Goal: Task Accomplishment & Management: Complete application form

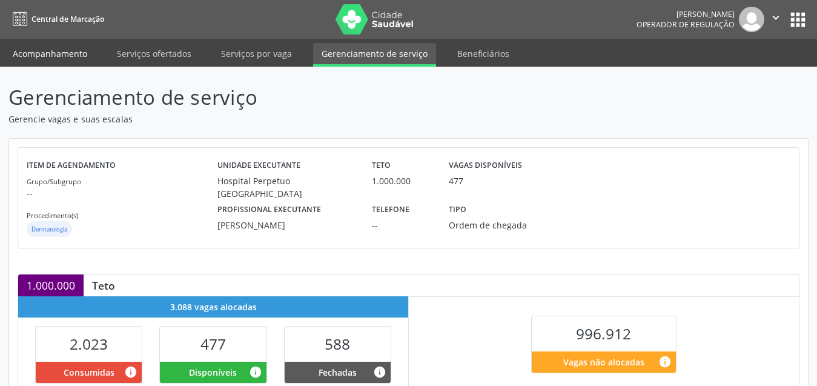
click at [67, 50] on link "Acompanhamento" at bounding box center [49, 53] width 91 height 21
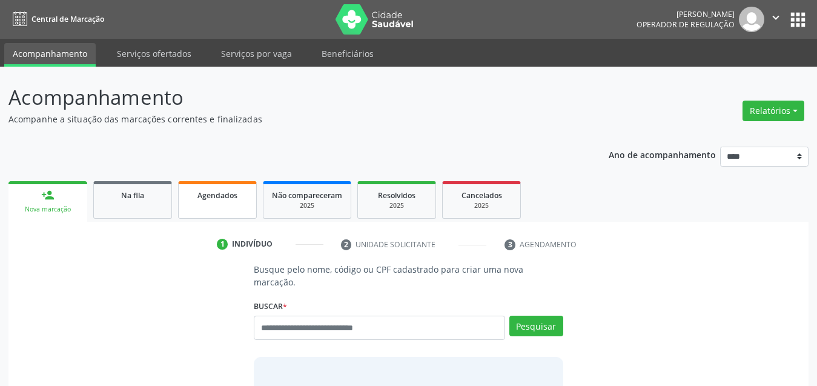
click at [236, 209] on link "Agendados" at bounding box center [217, 200] width 79 height 38
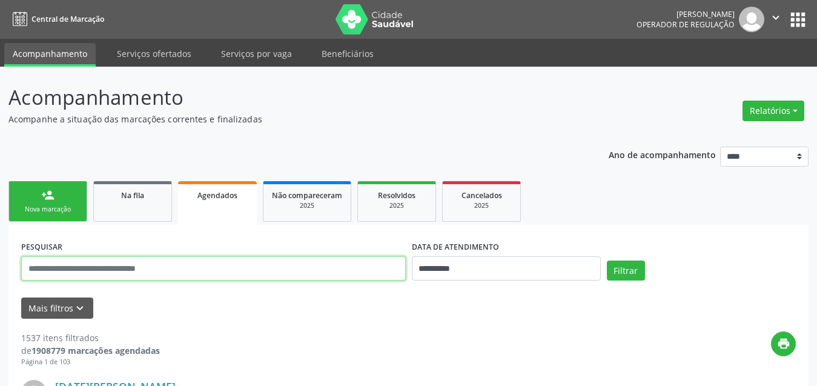
click at [304, 269] on input "text" at bounding box center [213, 268] width 384 height 24
paste input "**********"
type input "**********"
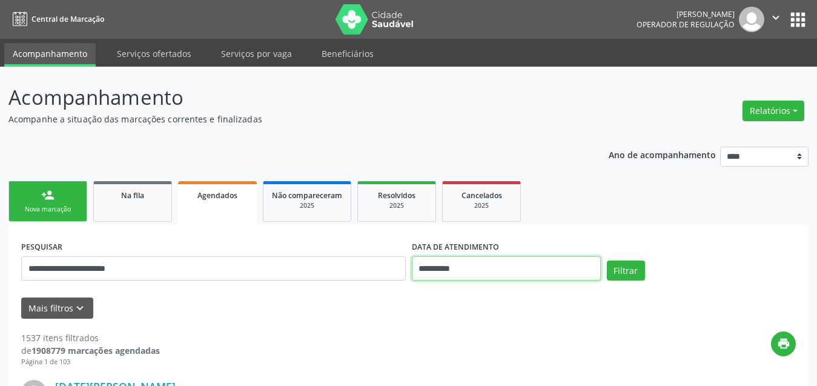
click at [458, 262] on input "**********" at bounding box center [506, 268] width 189 height 24
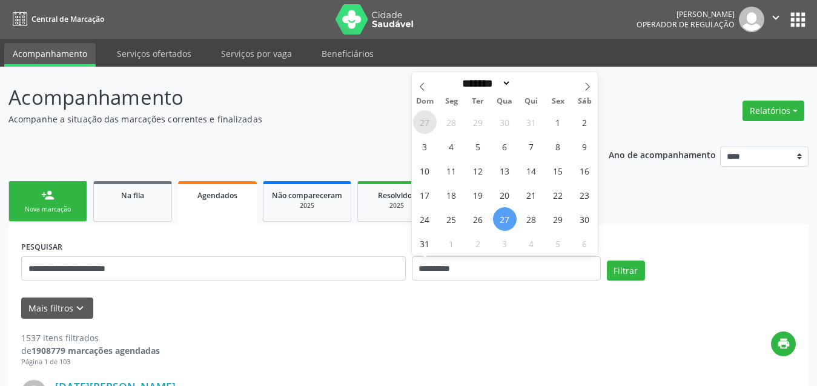
click at [418, 120] on span "27" at bounding box center [425, 122] width 24 height 24
type input "**********"
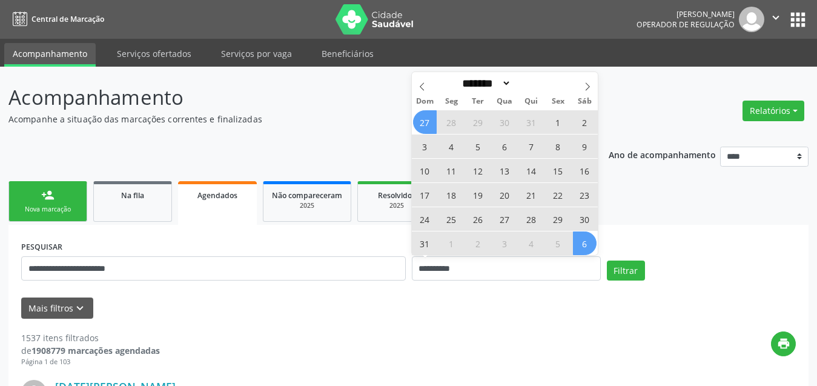
click at [582, 242] on span "6" at bounding box center [585, 243] width 24 height 24
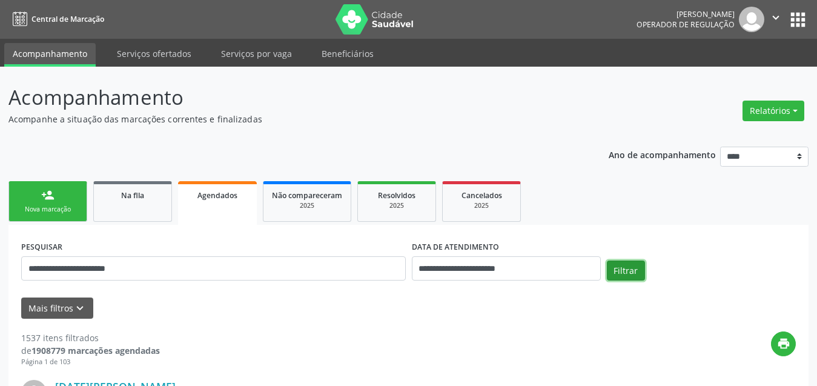
click at [619, 278] on button "Filtrar" at bounding box center [626, 270] width 38 height 21
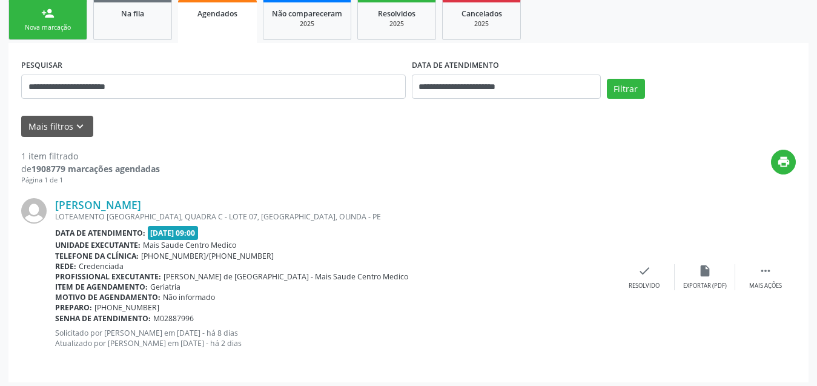
scroll to position [186, 0]
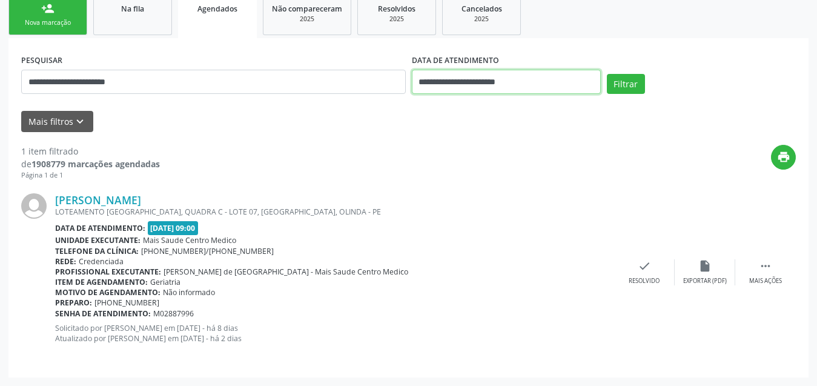
click at [538, 84] on input "**********" at bounding box center [506, 82] width 189 height 24
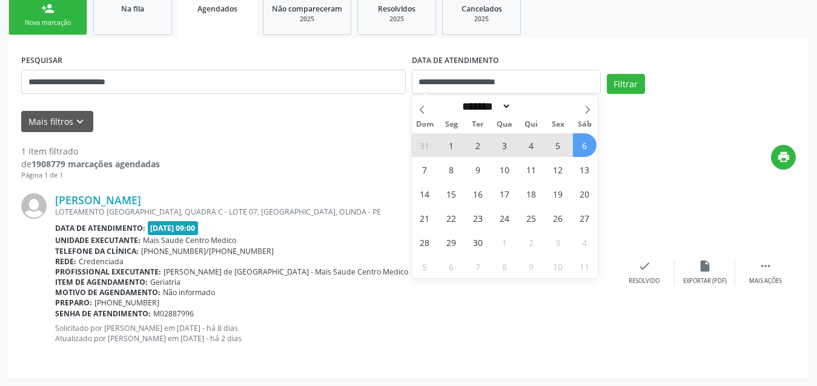
click at [459, 142] on span "1" at bounding box center [452, 145] width 24 height 24
type input "**********"
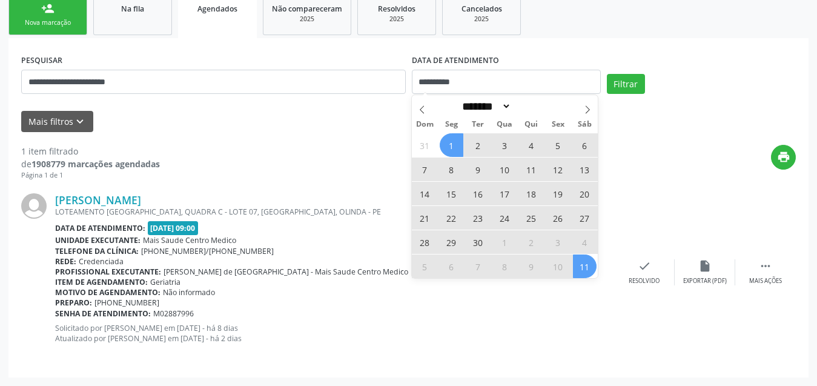
click at [584, 269] on span "11" at bounding box center [585, 266] width 24 height 24
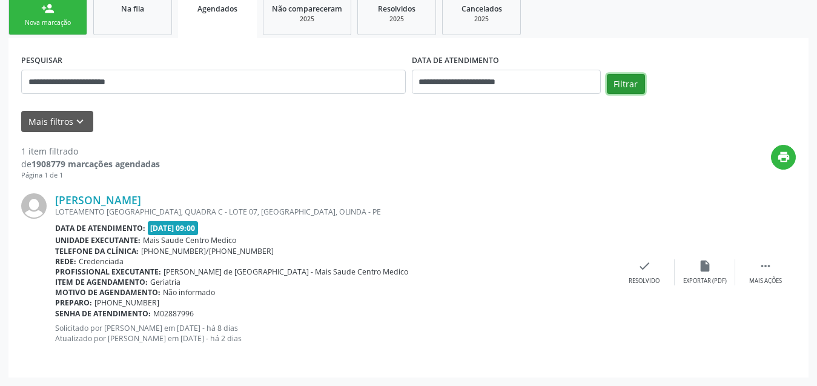
click at [631, 79] on button "Filtrar" at bounding box center [626, 84] width 38 height 21
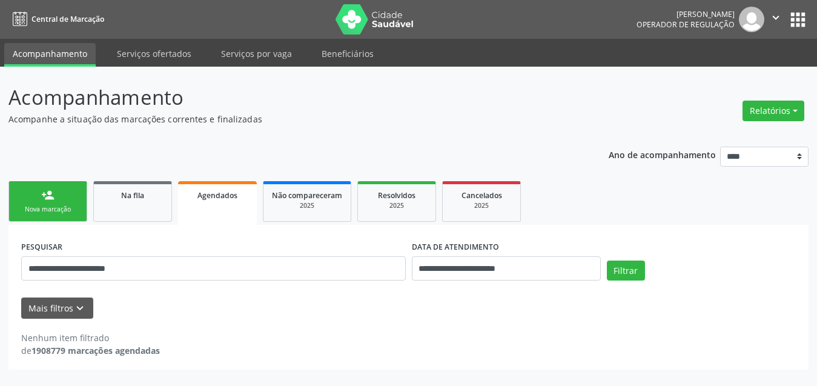
scroll to position [0, 0]
click at [556, 255] on div "DATA DE ATENDIMENTO" at bounding box center [513, 246] width 192 height 19
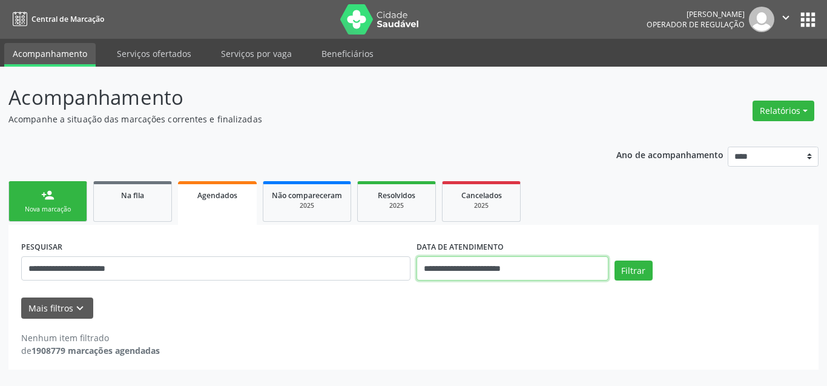
click at [544, 264] on input "**********" at bounding box center [513, 268] width 192 height 24
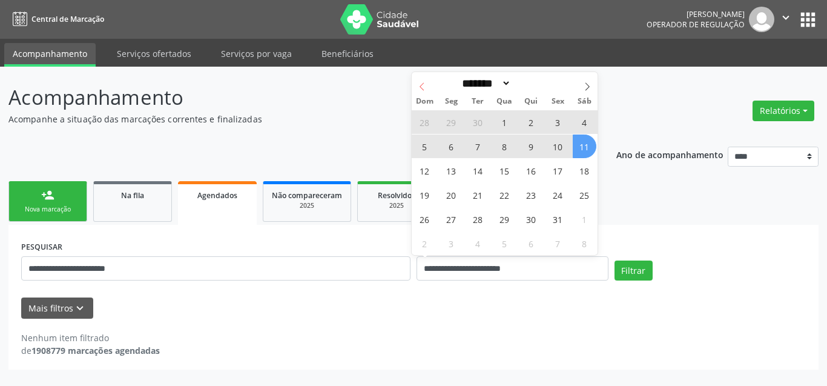
click at [418, 82] on icon at bounding box center [422, 86] width 8 height 8
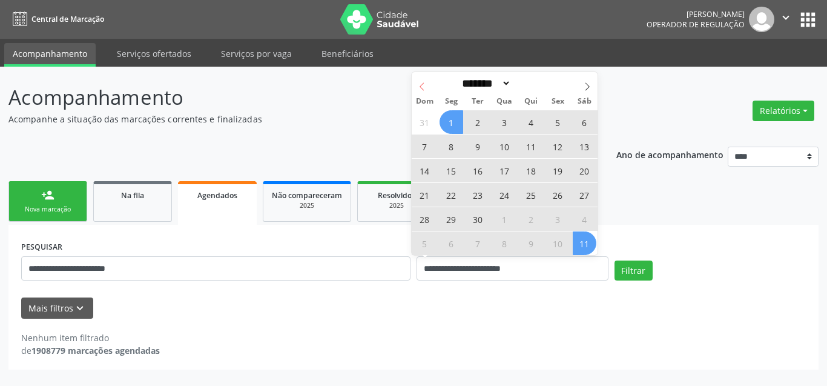
click at [424, 87] on span at bounding box center [422, 82] width 21 height 21
select select "*"
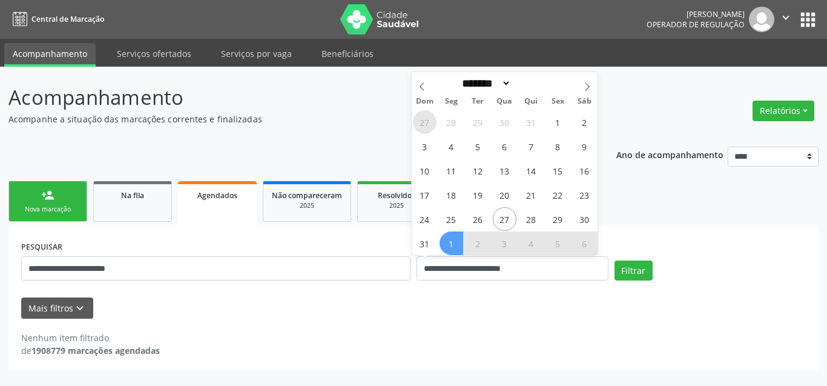
click at [424, 122] on span "27" at bounding box center [425, 122] width 24 height 24
type input "**********"
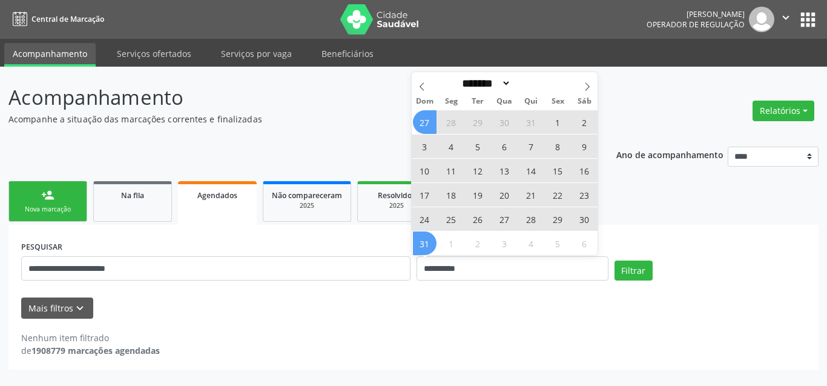
click at [427, 243] on span "31" at bounding box center [425, 243] width 24 height 24
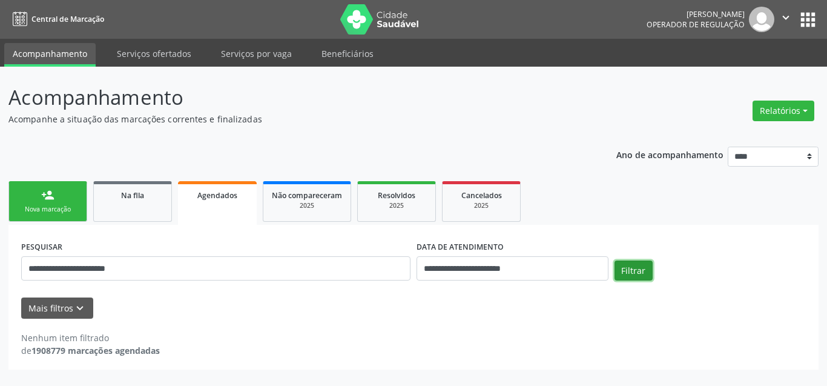
click at [625, 268] on button "Filtrar" at bounding box center [634, 270] width 38 height 21
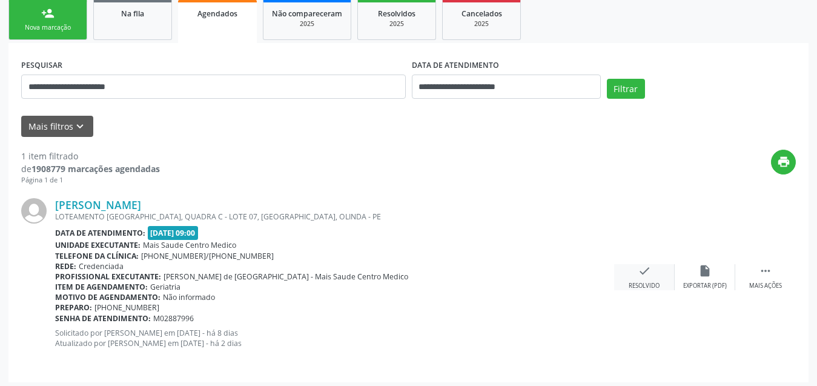
scroll to position [186, 0]
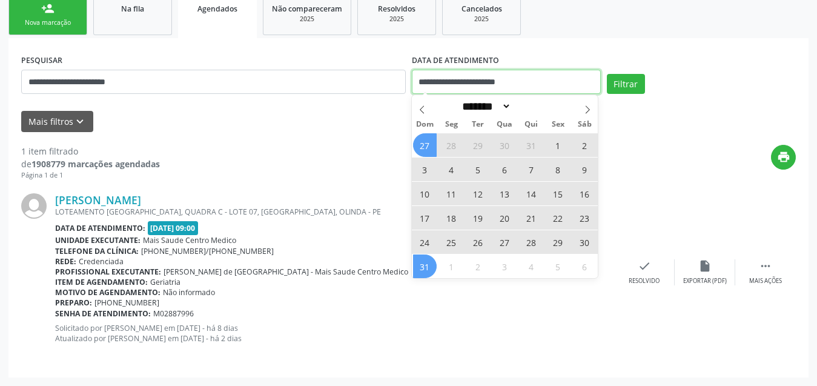
click at [534, 88] on input "**********" at bounding box center [506, 82] width 189 height 24
click at [589, 108] on icon at bounding box center [587, 109] width 8 height 8
select select "*"
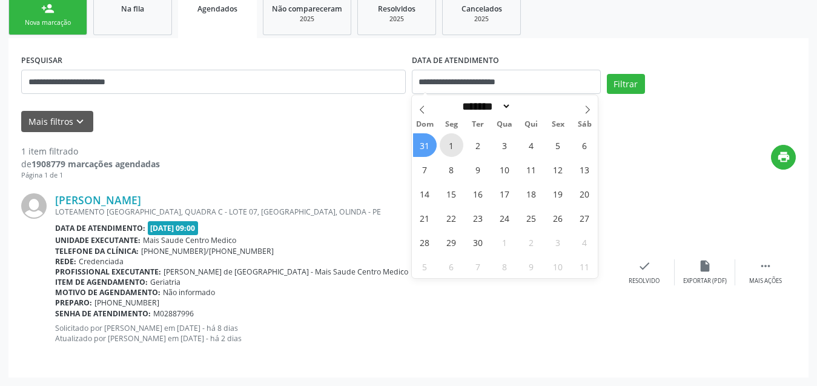
click at [454, 142] on span "1" at bounding box center [452, 145] width 24 height 24
type input "**********"
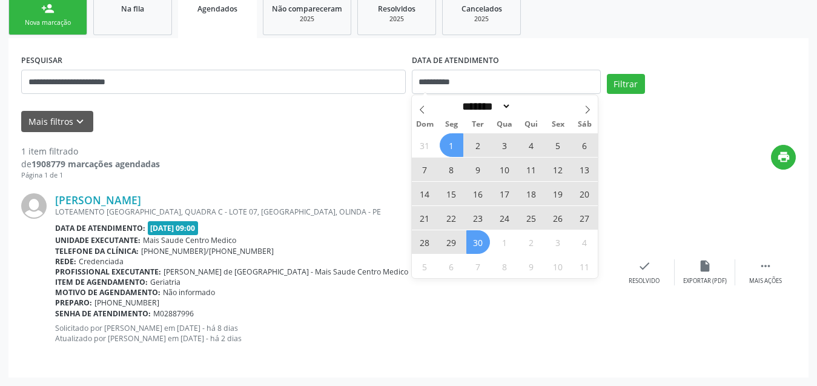
click at [473, 239] on span "30" at bounding box center [478, 242] width 24 height 24
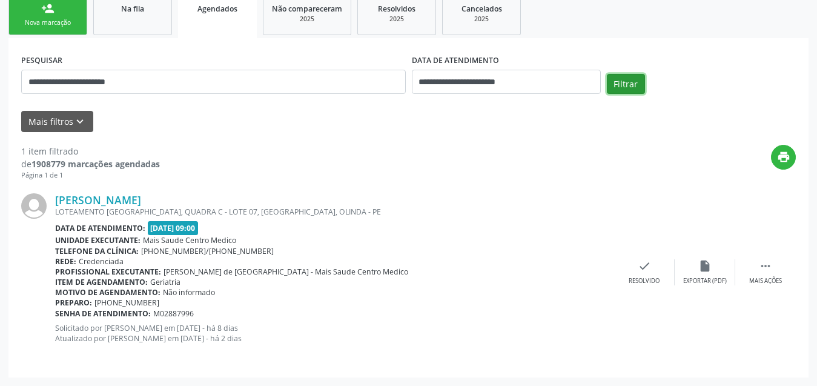
click at [627, 87] on button "Filtrar" at bounding box center [626, 84] width 38 height 21
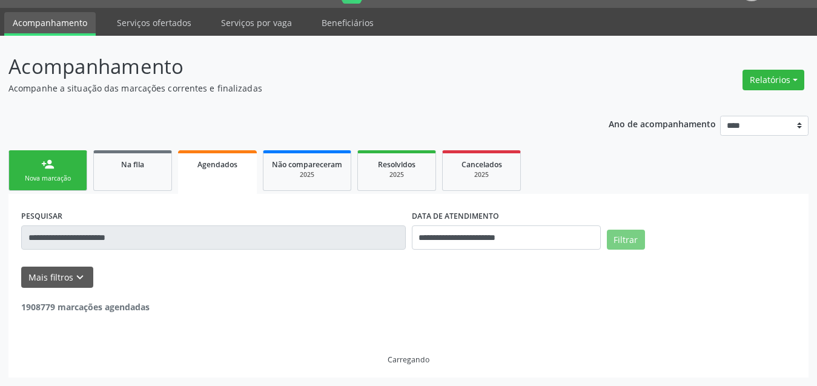
scroll to position [0, 0]
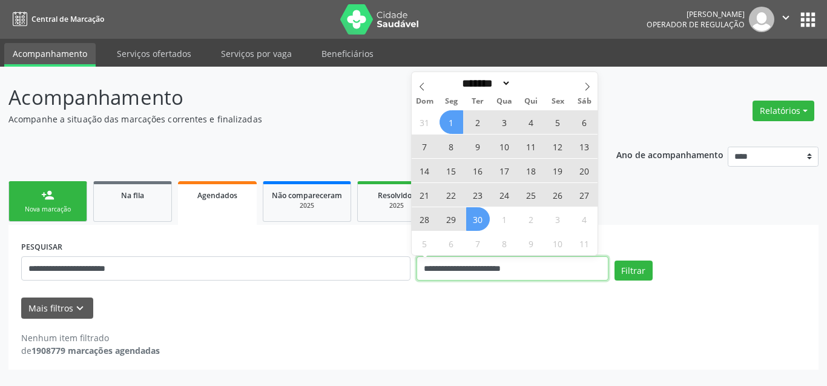
click at [570, 269] on input "**********" at bounding box center [513, 268] width 192 height 24
drag, startPoint x: 587, startPoint y: 85, endPoint x: 587, endPoint y: 102, distance: 17.0
click at [585, 86] on icon at bounding box center [587, 86] width 8 height 8
select select "*"
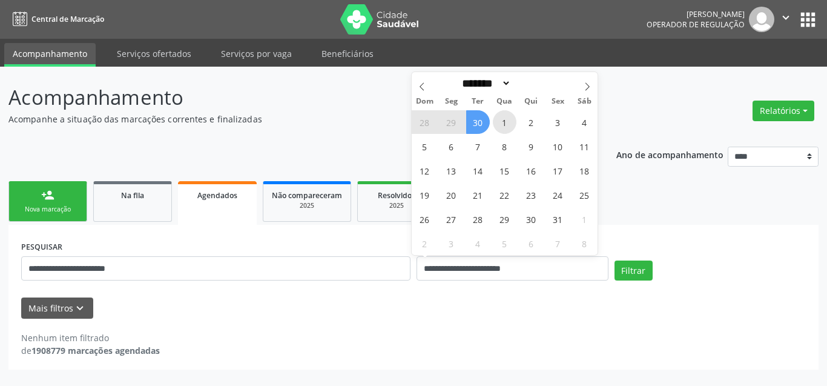
click at [506, 120] on span "1" at bounding box center [505, 122] width 24 height 24
type input "**********"
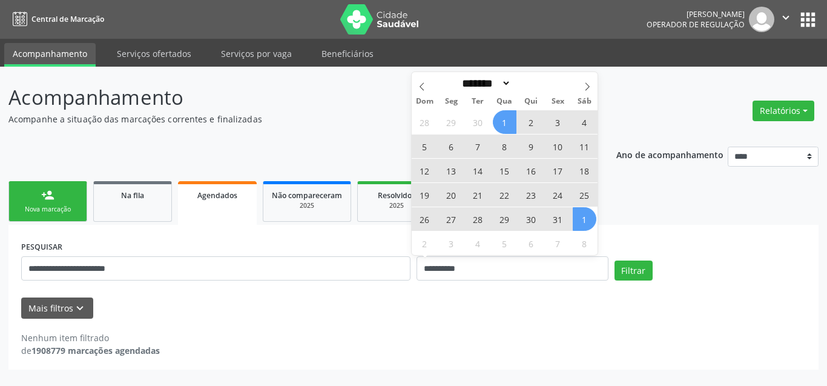
click at [583, 219] on span "1" at bounding box center [585, 219] width 24 height 24
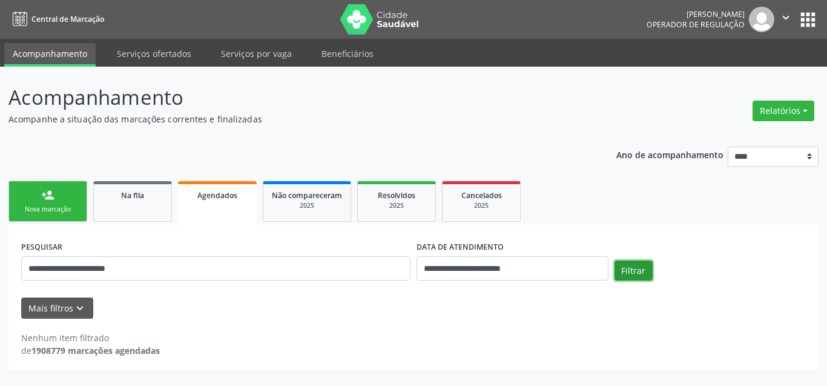
click at [628, 270] on button "Filtrar" at bounding box center [634, 270] width 38 height 21
click at [475, 272] on input "**********" at bounding box center [513, 268] width 192 height 24
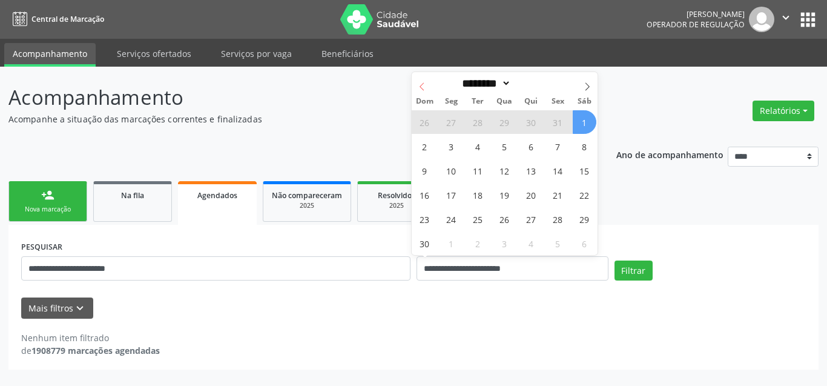
click at [419, 80] on span at bounding box center [422, 82] width 21 height 21
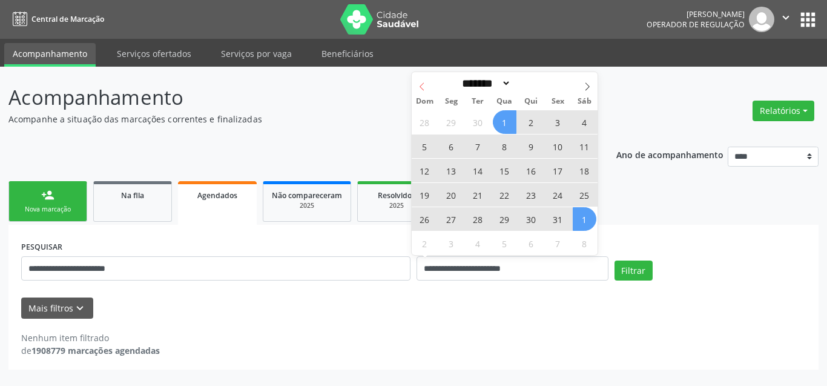
click at [419, 80] on span at bounding box center [422, 82] width 21 height 21
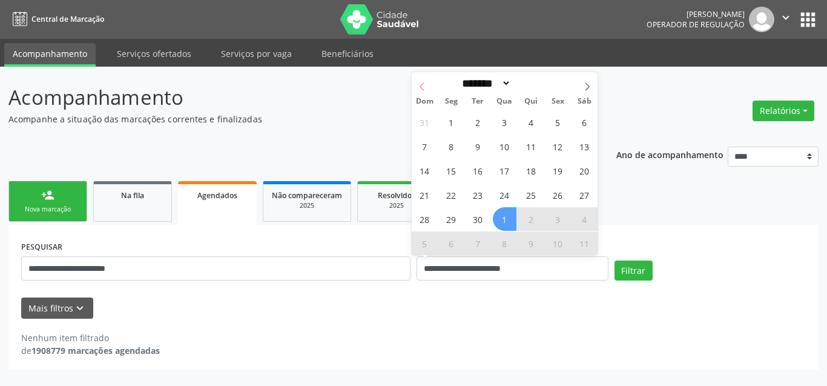
click at [423, 82] on icon at bounding box center [422, 86] width 8 height 8
select select "*"
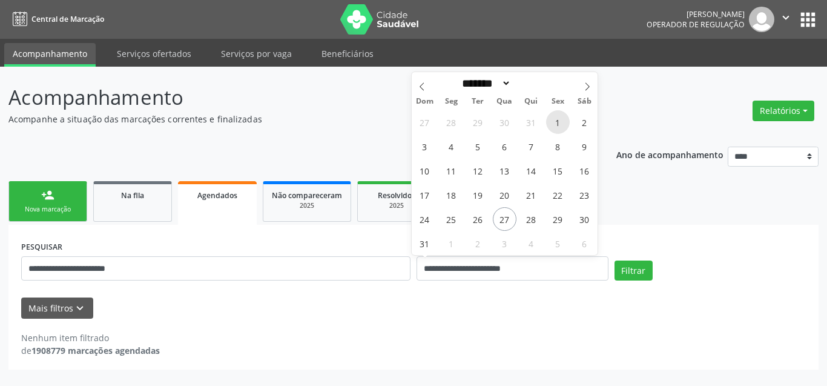
click at [555, 122] on span "1" at bounding box center [558, 122] width 24 height 24
type input "**********"
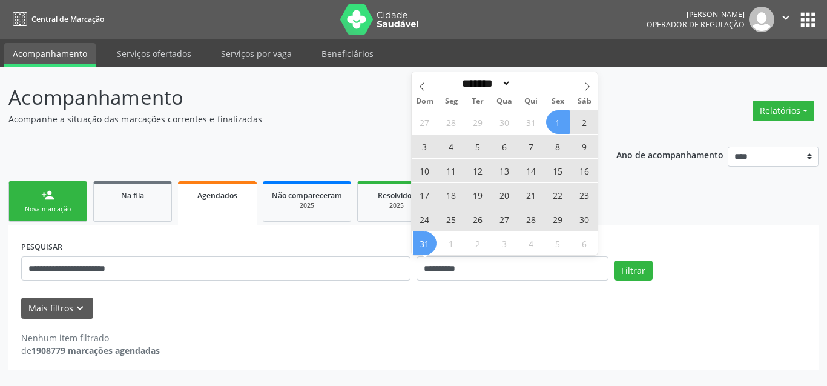
click at [424, 241] on span "31" at bounding box center [425, 243] width 24 height 24
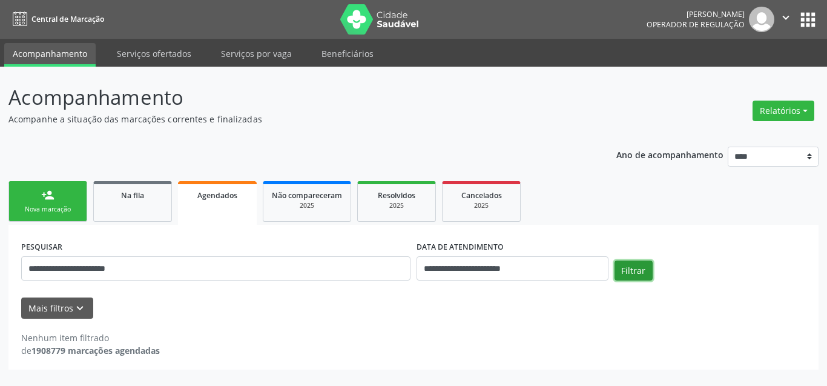
click at [644, 264] on button "Filtrar" at bounding box center [634, 270] width 38 height 21
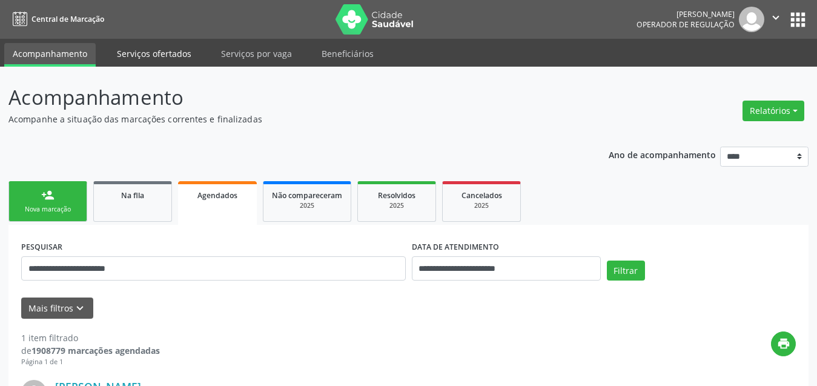
click at [153, 50] on link "Serviços ofertados" at bounding box center [153, 53] width 91 height 21
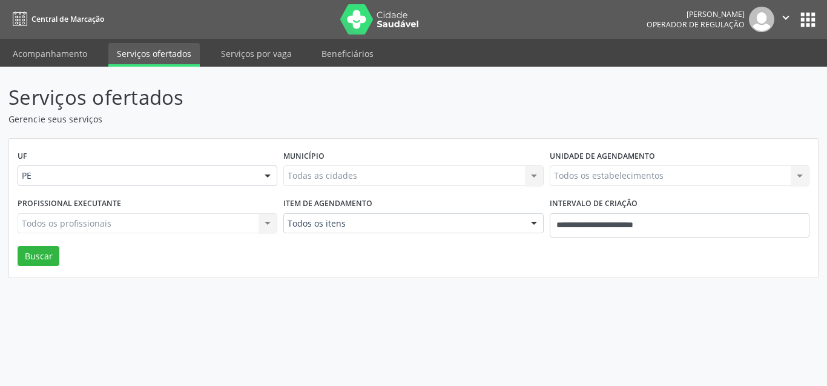
click at [362, 168] on div "Todas as cidades Todas as cidades Nenhum resultado encontrado para: " " Não há …" at bounding box center [413, 175] width 260 height 21
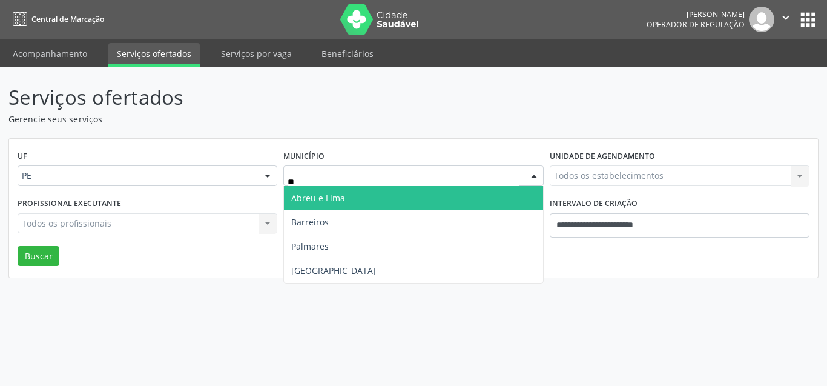
type input "***"
click at [335, 196] on span "Recife" at bounding box center [413, 198] width 259 height 24
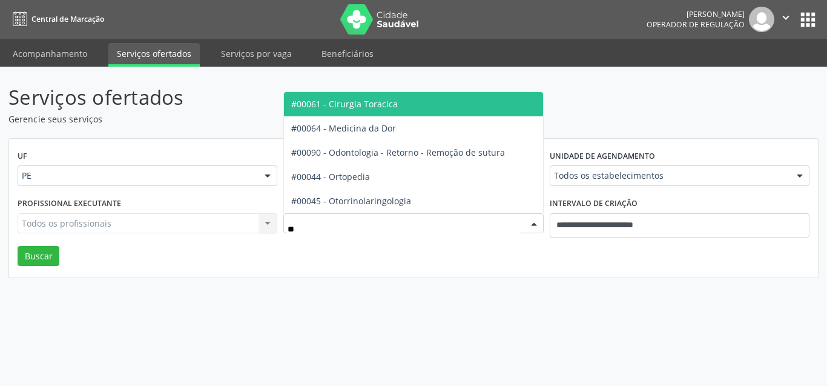
type input "***"
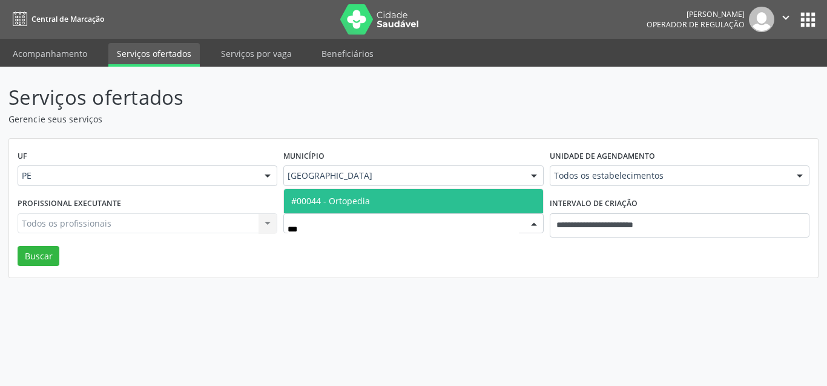
drag, startPoint x: 371, startPoint y: 203, endPoint x: 552, endPoint y: 217, distance: 181.6
click at [374, 202] on span "#00044 - Ortopedia" at bounding box center [413, 201] width 259 height 24
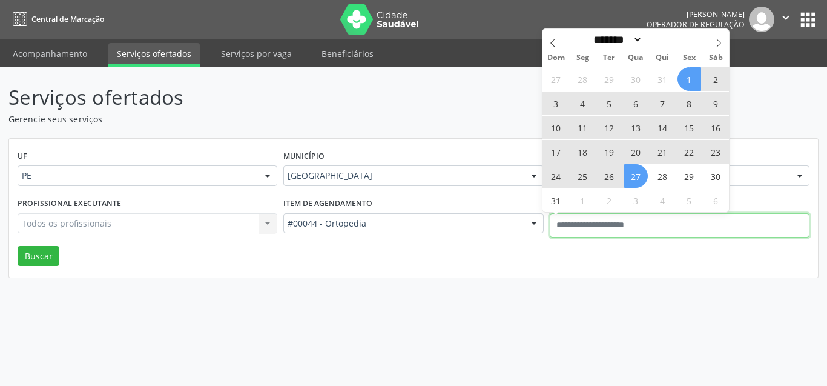
click at [627, 221] on input "text" at bounding box center [680, 225] width 260 height 24
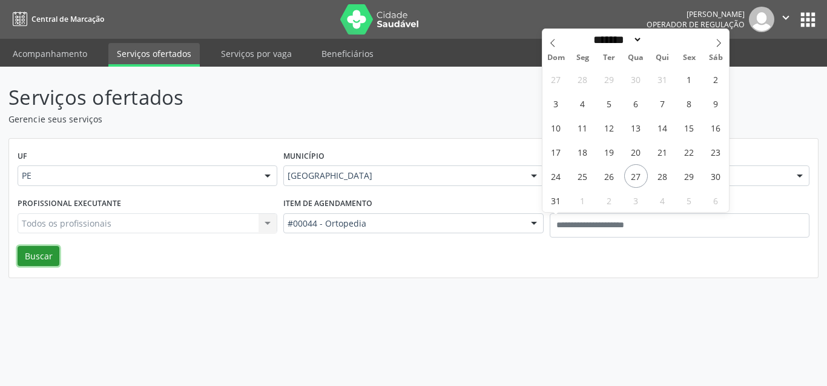
click at [28, 252] on button "Buscar" at bounding box center [39, 256] width 42 height 21
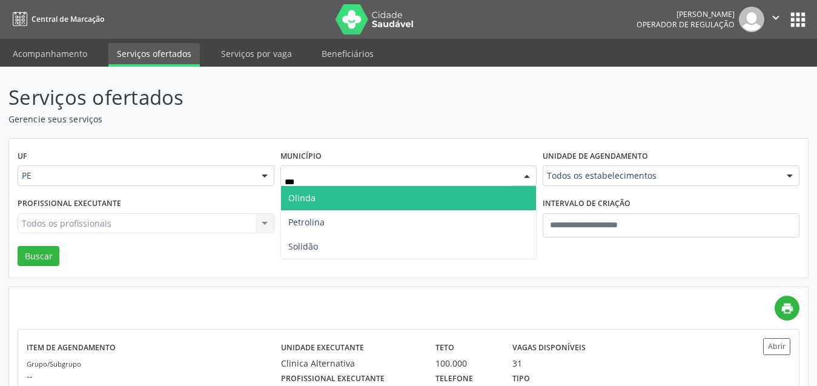
drag, startPoint x: 323, startPoint y: 202, endPoint x: 130, endPoint y: 229, distance: 195.0
click at [318, 204] on span "Olinda" at bounding box center [409, 198] width 256 height 24
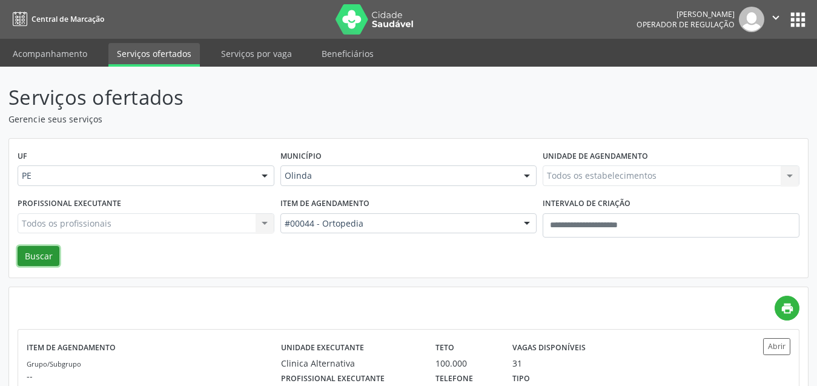
drag, startPoint x: 38, startPoint y: 250, endPoint x: 51, endPoint y: 243, distance: 15.4
click at [38, 251] on button "Buscar" at bounding box center [39, 256] width 42 height 21
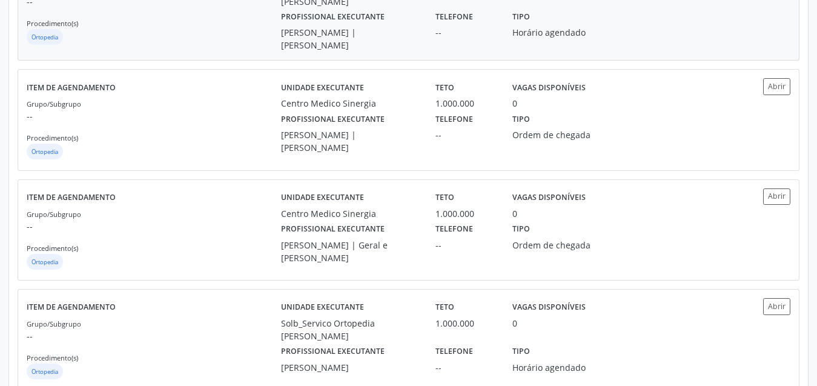
scroll to position [303, 0]
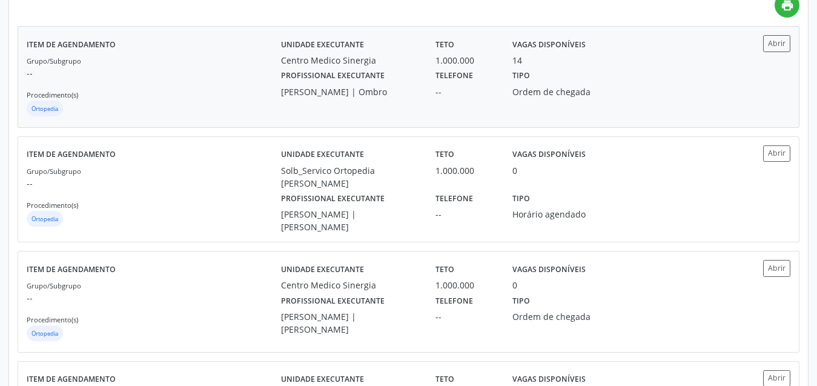
click at [610, 98] on div "Tipo Ordem de chegada" at bounding box center [562, 82] width 116 height 31
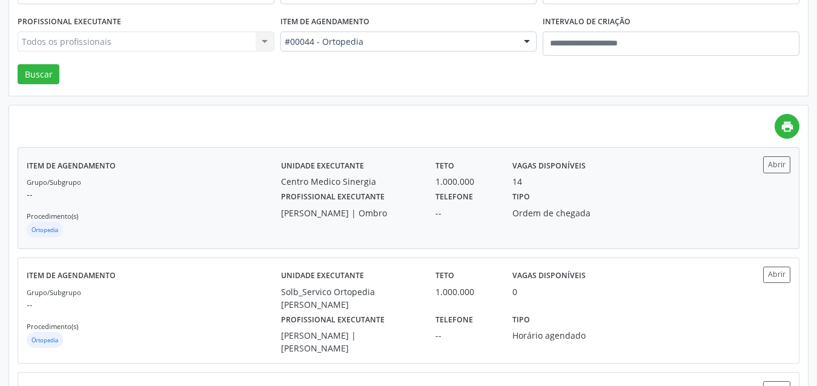
scroll to position [121, 0]
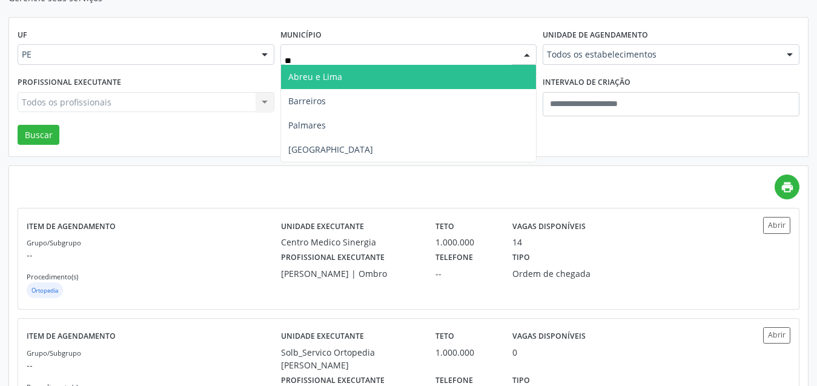
type input "***"
click at [308, 71] on span "[GEOGRAPHIC_DATA]" at bounding box center [330, 77] width 85 height 12
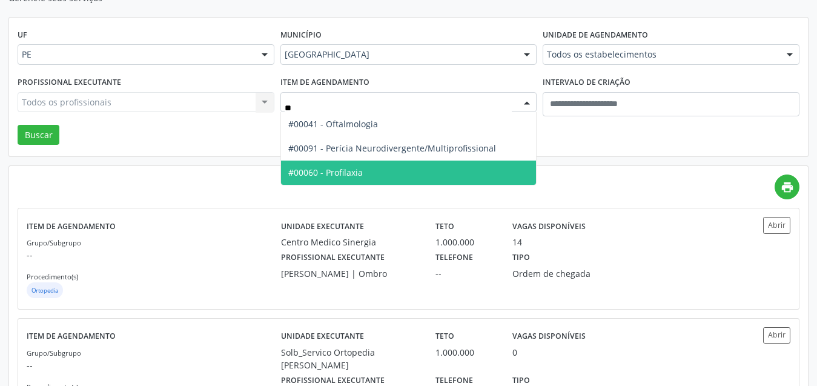
type input "***"
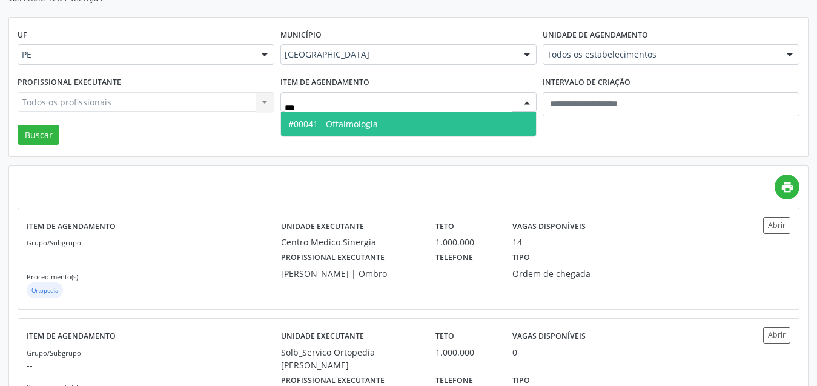
click at [362, 116] on span "#00041 - Oftalmologia" at bounding box center [409, 124] width 256 height 24
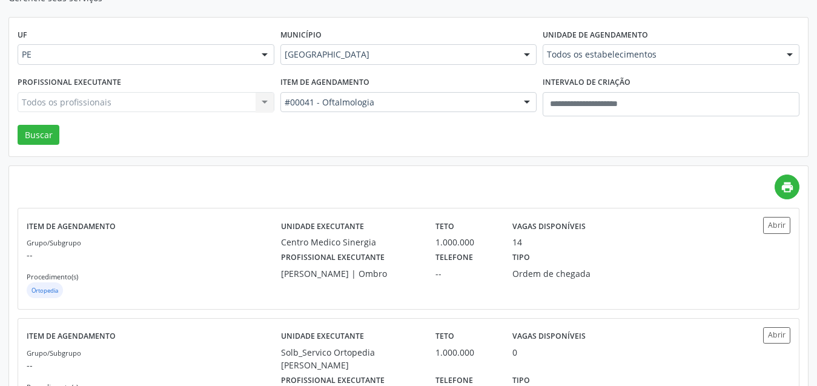
click at [598, 62] on div "Todos os estabelecimentos" at bounding box center [670, 54] width 257 height 21
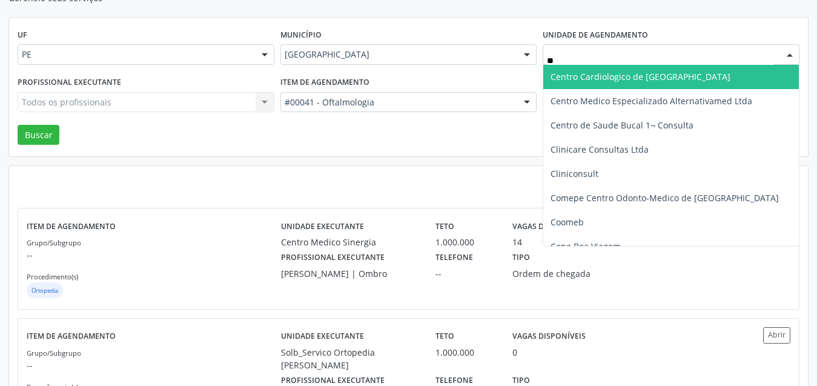
type input "***"
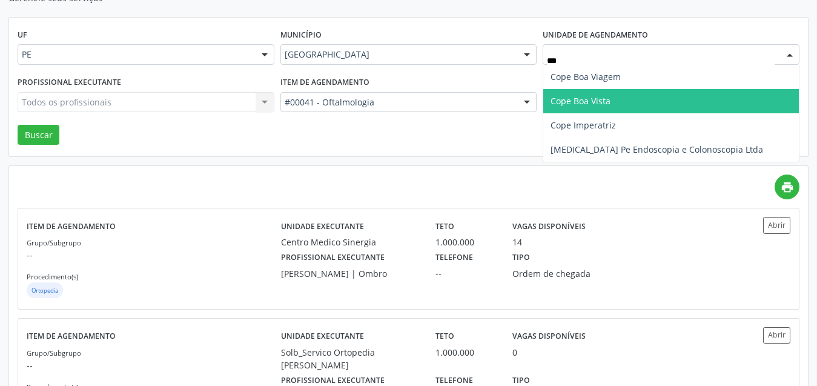
click at [607, 100] on span "Cope Boa Vista" at bounding box center [580, 101] width 60 height 12
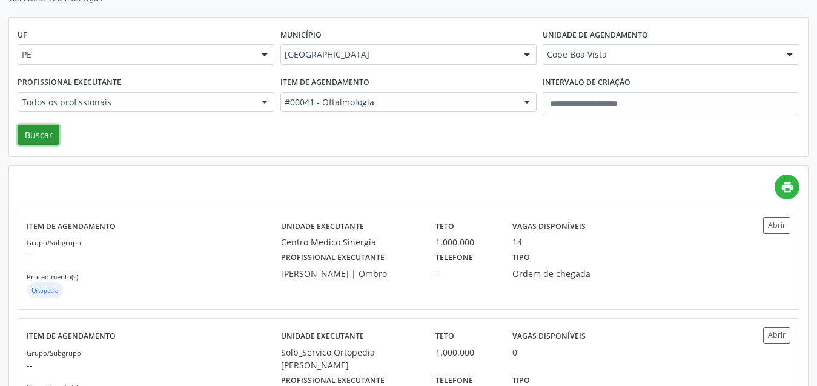
click at [28, 140] on button "Buscar" at bounding box center [39, 135] width 42 height 21
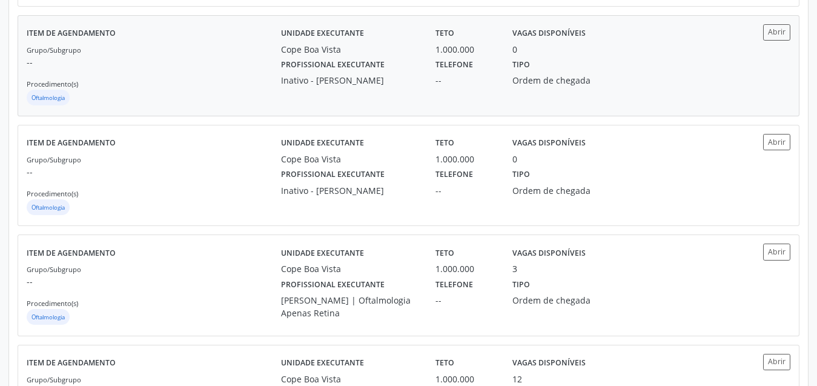
scroll to position [484, 0]
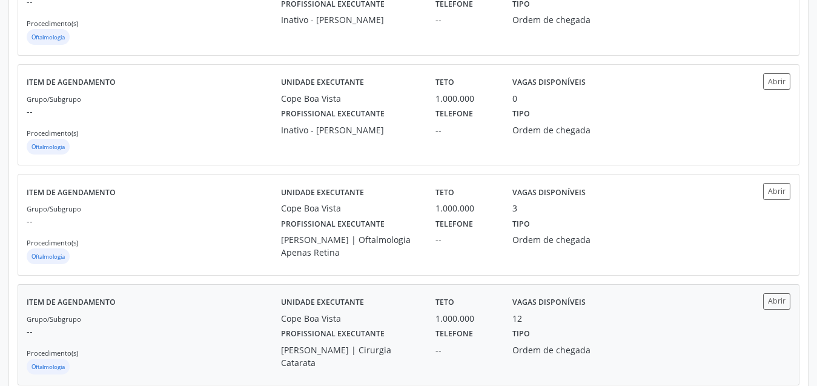
click at [565, 334] on div "Tipo Ordem de chegada" at bounding box center [562, 347] width 116 height 44
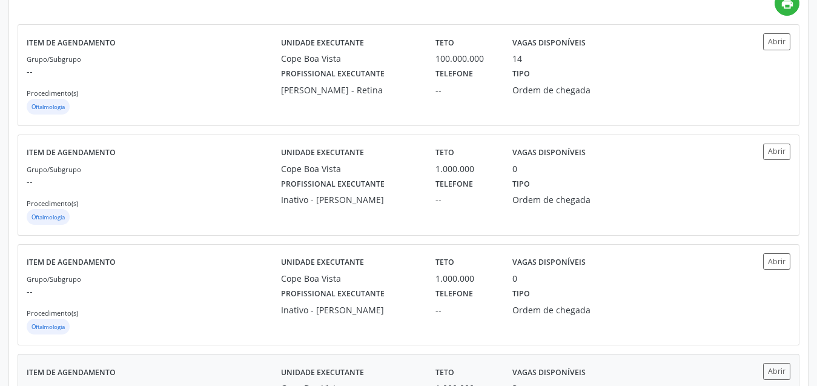
scroll to position [2, 0]
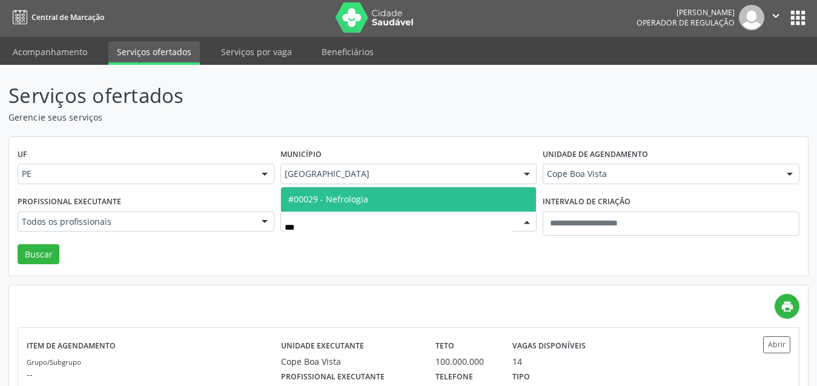
type input "****"
click at [349, 191] on span "#00029 - Nefrologia" at bounding box center [409, 199] width 256 height 24
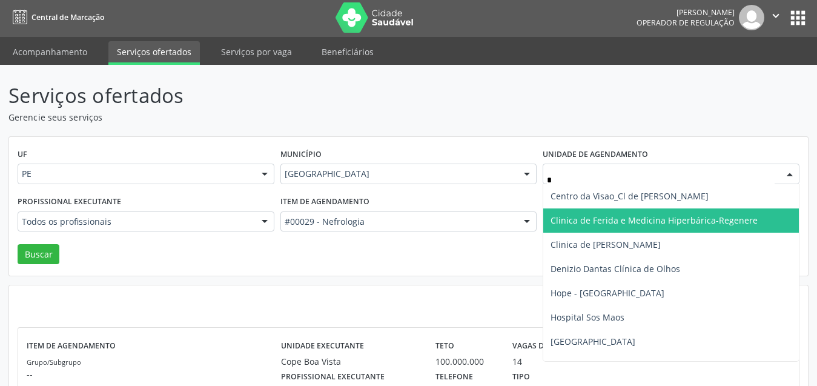
type input "**"
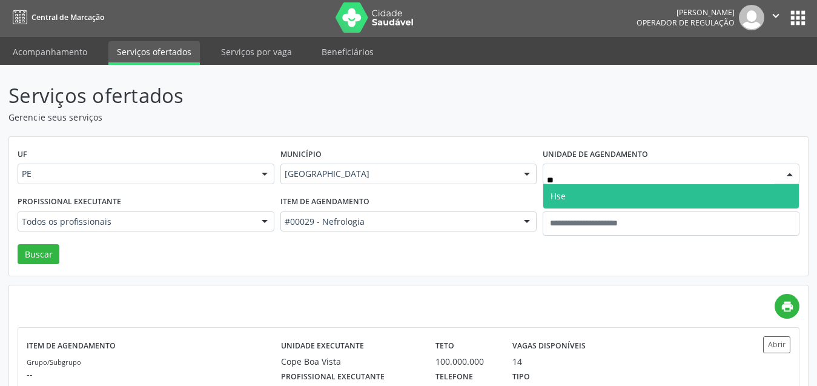
drag, startPoint x: 573, startPoint y: 193, endPoint x: 180, endPoint y: 193, distance: 392.9
click at [552, 196] on span "Hse" at bounding box center [671, 196] width 256 height 24
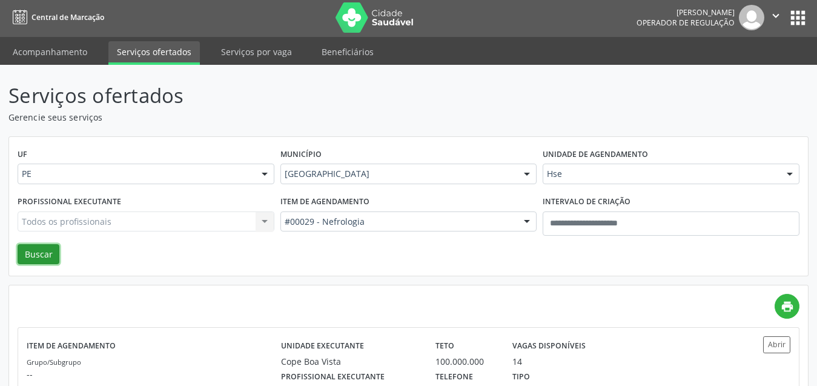
click at [30, 252] on button "Buscar" at bounding box center [39, 254] width 42 height 21
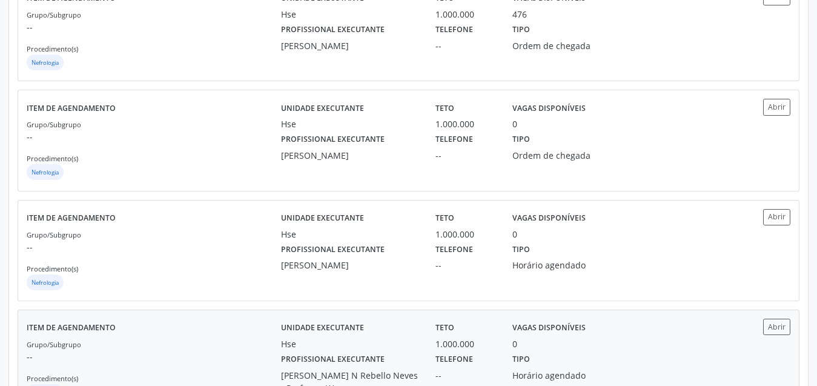
scroll to position [848, 0]
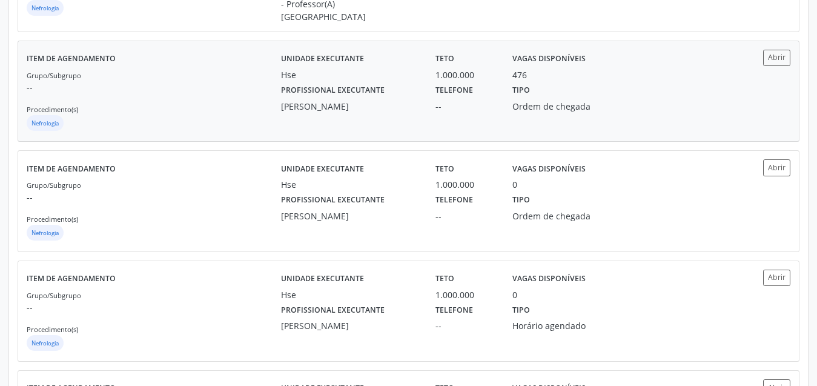
click at [536, 100] on div "Ordem de chegada" at bounding box center [561, 106] width 99 height 13
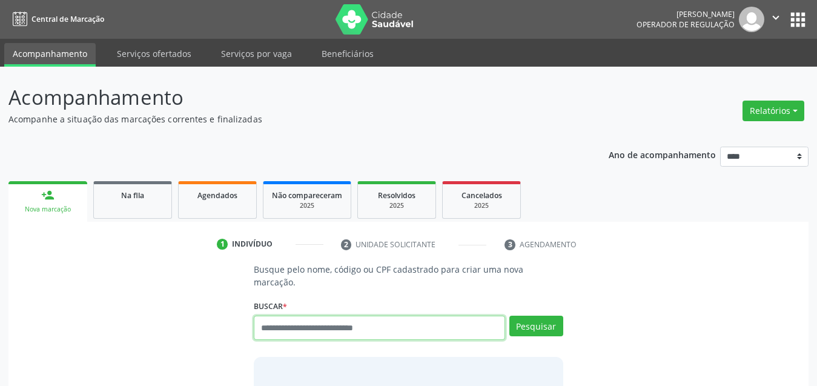
scroll to position [61, 0]
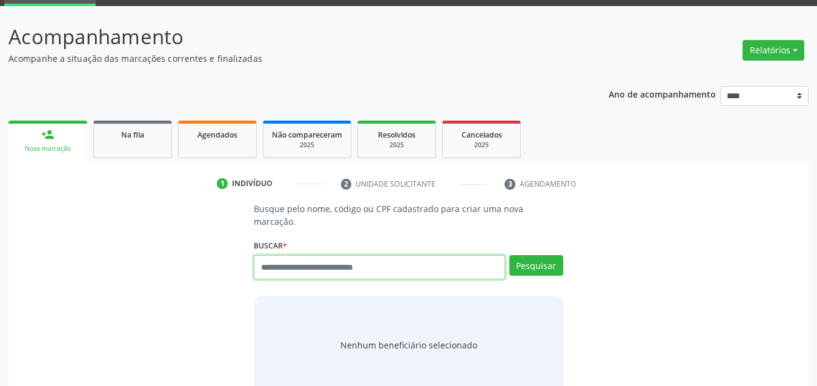
drag, startPoint x: 358, startPoint y: 251, endPoint x: 351, endPoint y: 251, distance: 7.3
click at [352, 255] on input "text" at bounding box center [379, 267] width 251 height 24
paste input "**********"
type input "**********"
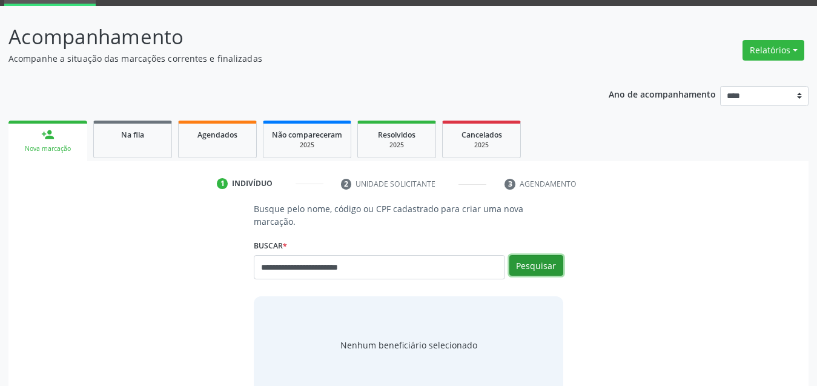
click at [529, 255] on button "Pesquisar" at bounding box center [536, 265] width 54 height 21
type input "**********"
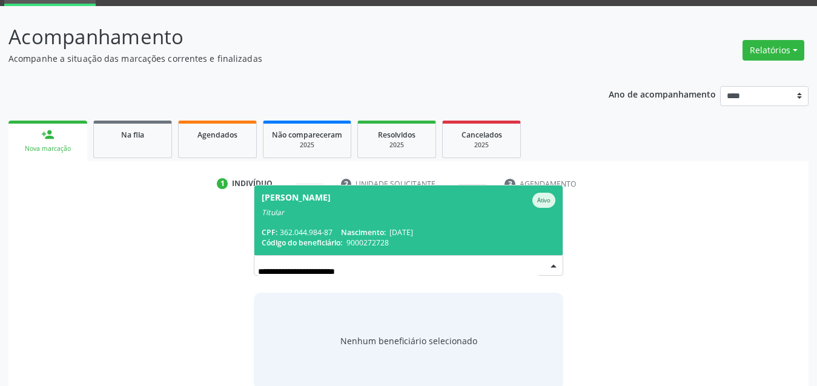
click at [394, 193] on div "Luiza Maria da Mota Silva Ativo" at bounding box center [409, 200] width 294 height 15
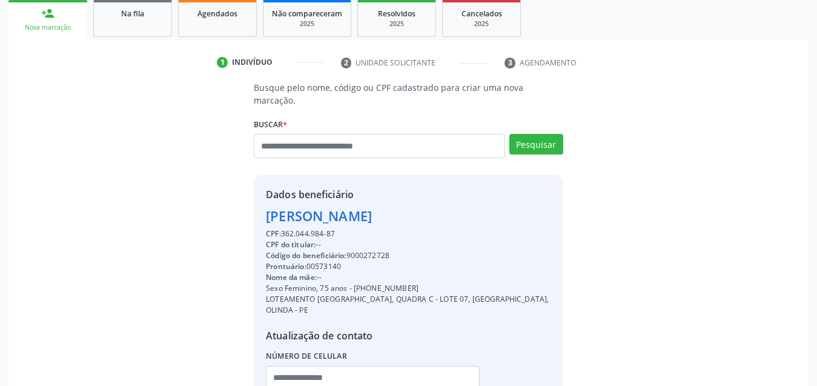
scroll to position [242, 0]
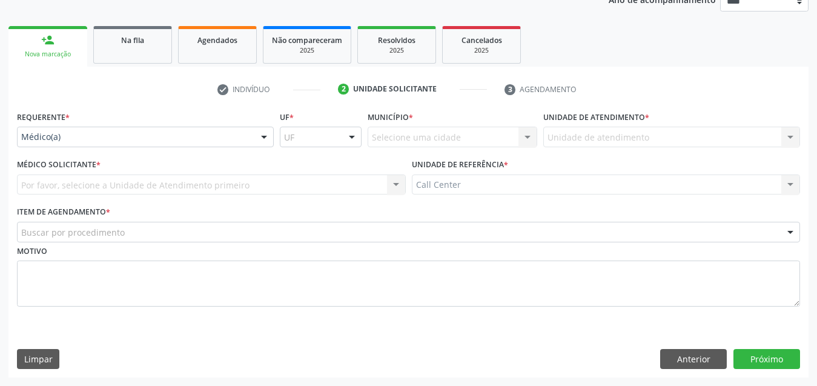
scroll to position [155, 0]
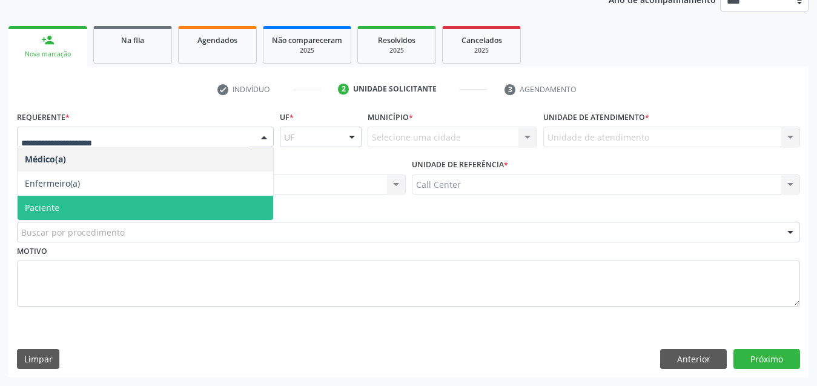
drag, startPoint x: 102, startPoint y: 208, endPoint x: 134, endPoint y: 231, distance: 39.0
click at [108, 211] on span "Paciente" at bounding box center [146, 208] width 256 height 24
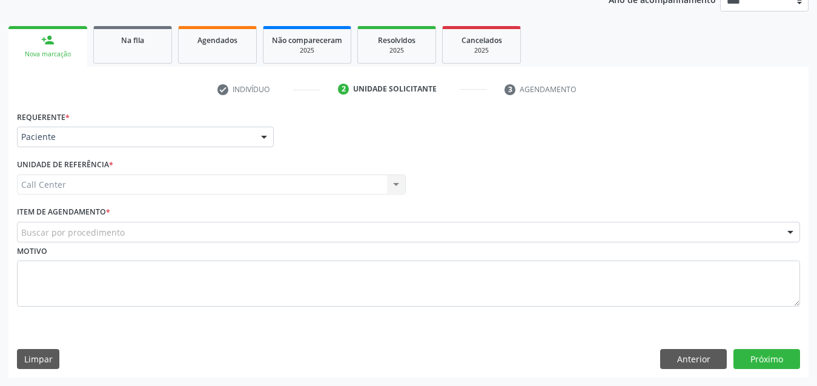
click at [134, 231] on div "Buscar por procedimento" at bounding box center [408, 232] width 783 height 21
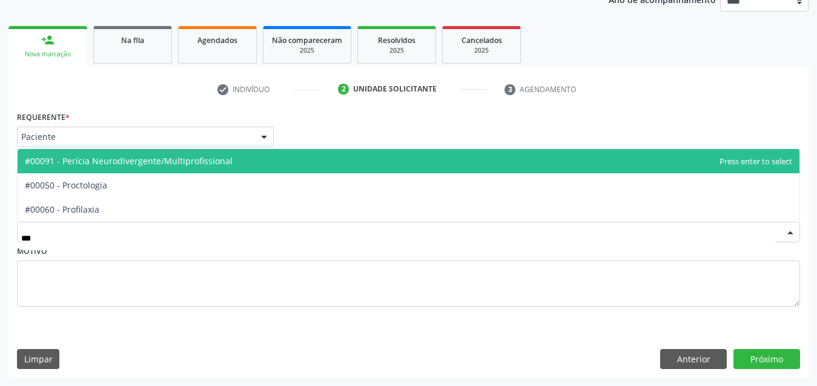
type input "****"
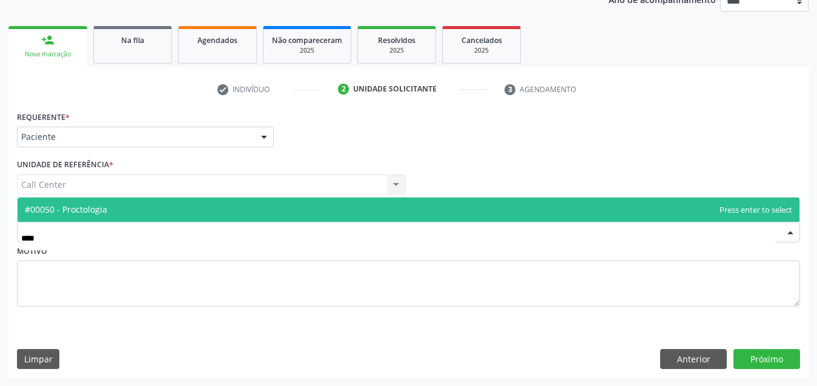
click at [106, 214] on span "#00050 - Proctologia" at bounding box center [66, 209] width 82 height 12
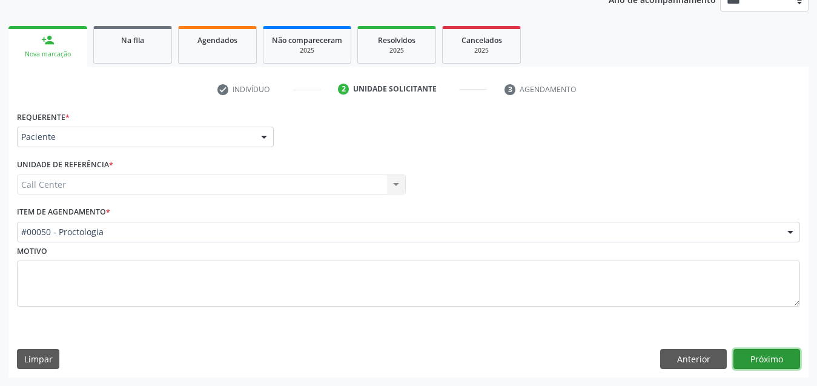
click at [762, 361] on button "Próximo" at bounding box center [766, 359] width 67 height 21
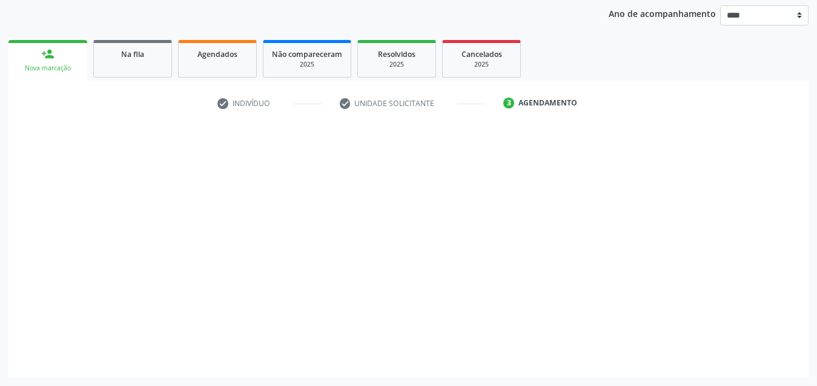
scroll to position [141, 0]
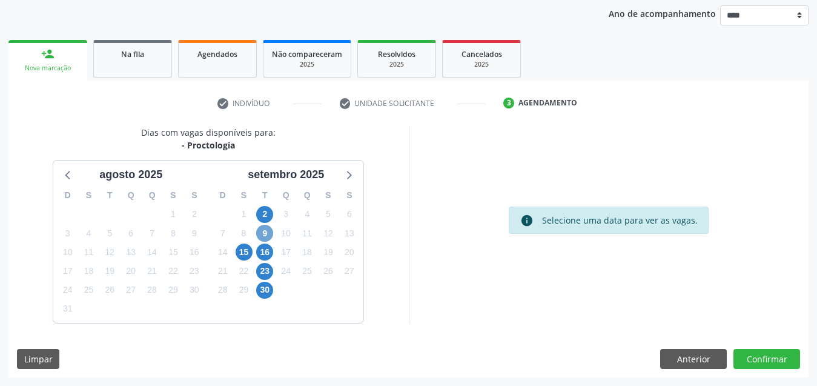
click at [262, 232] on span "9" at bounding box center [264, 233] width 17 height 17
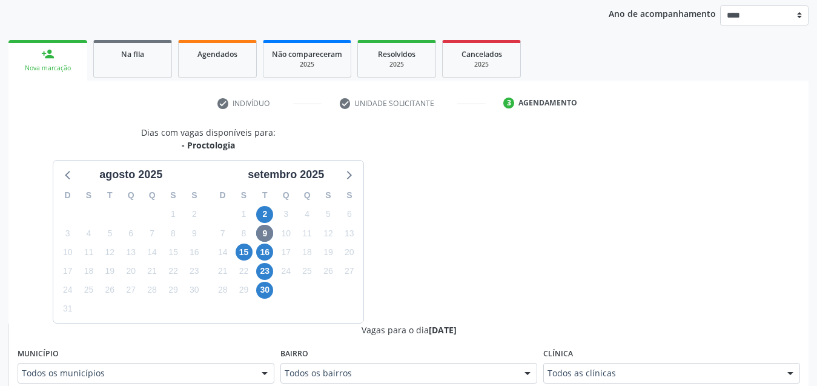
scroll to position [147, 0]
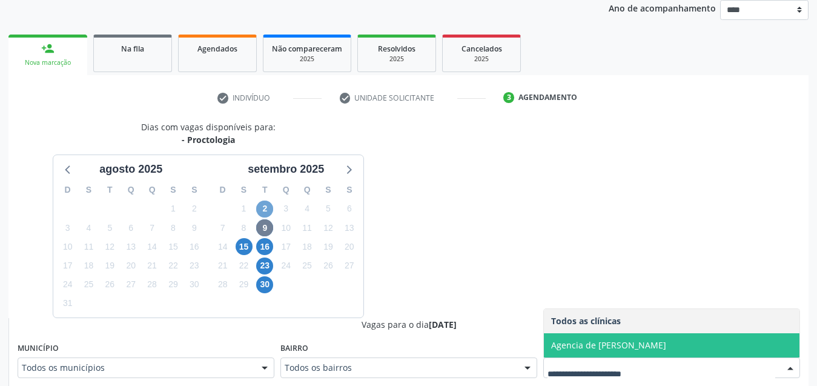
click at [261, 215] on span "2" at bounding box center [264, 208] width 17 height 17
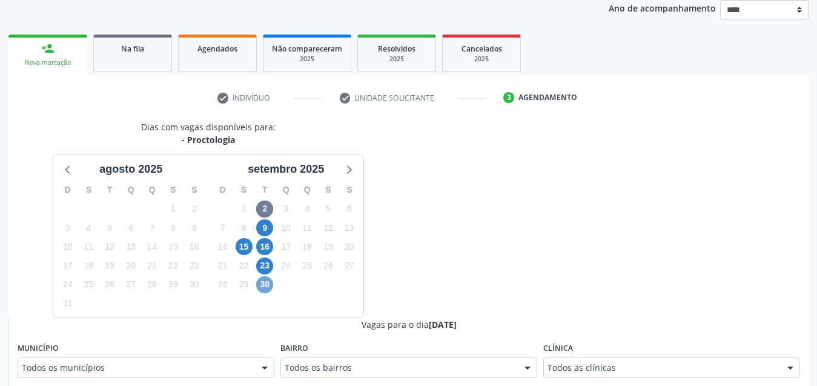
click at [268, 279] on span "30" at bounding box center [264, 284] width 17 height 17
click at [348, 167] on icon at bounding box center [348, 169] width 16 height 16
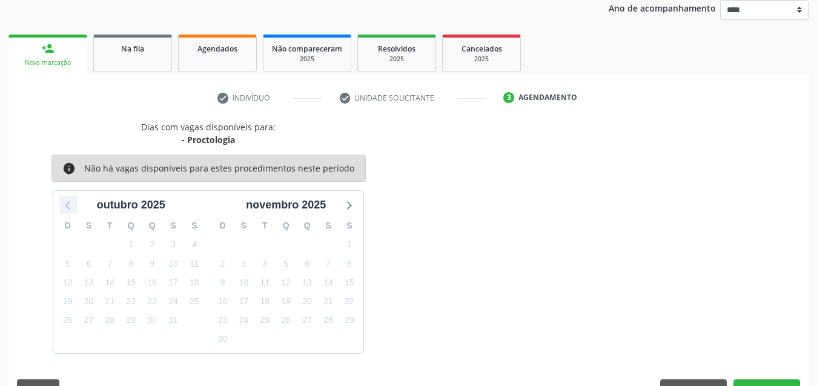
click at [69, 197] on icon at bounding box center [69, 205] width 16 height 16
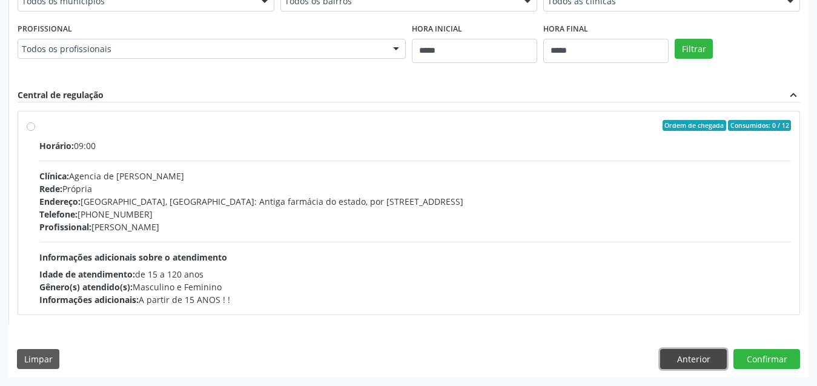
click at [688, 354] on button "Anterior" at bounding box center [693, 359] width 67 height 21
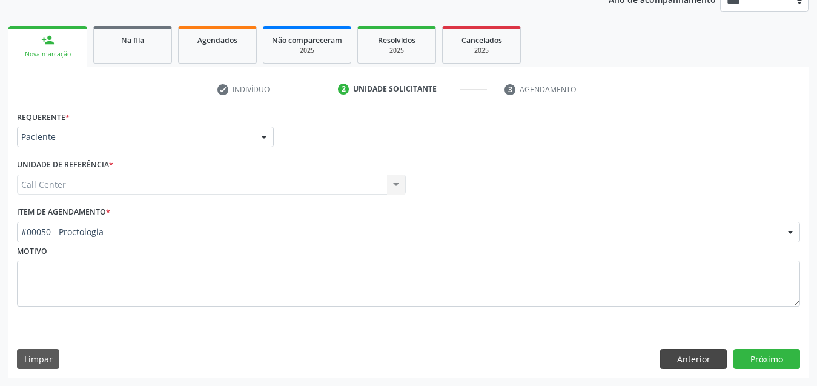
scroll to position [155, 0]
click at [691, 355] on button "Anterior" at bounding box center [693, 359] width 67 height 21
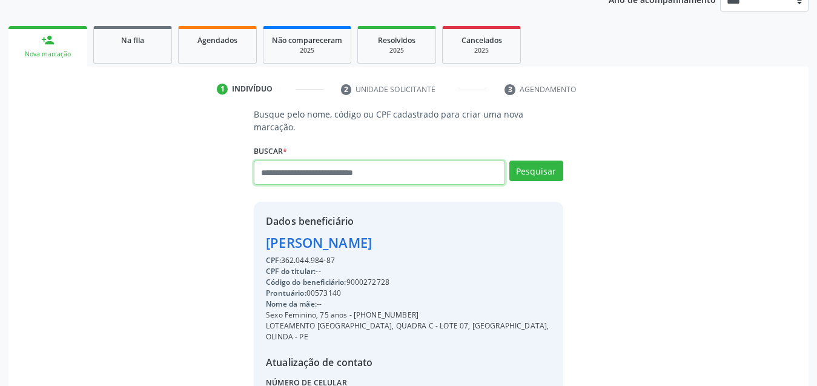
click at [419, 160] on input "text" at bounding box center [379, 172] width 251 height 24
type input "**********"
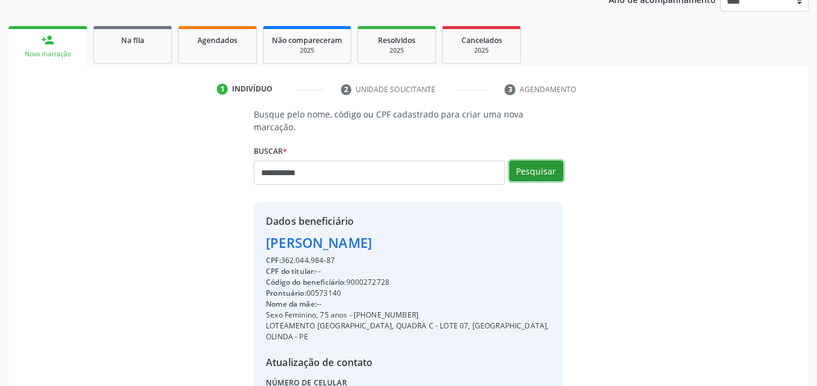
click at [533, 160] on button "Pesquisar" at bounding box center [536, 170] width 54 height 21
type input "**********"
type input "*********"
click at [528, 160] on button "Pesquisar" at bounding box center [536, 170] width 54 height 21
click at [529, 160] on button "Pesquisar" at bounding box center [536, 170] width 54 height 21
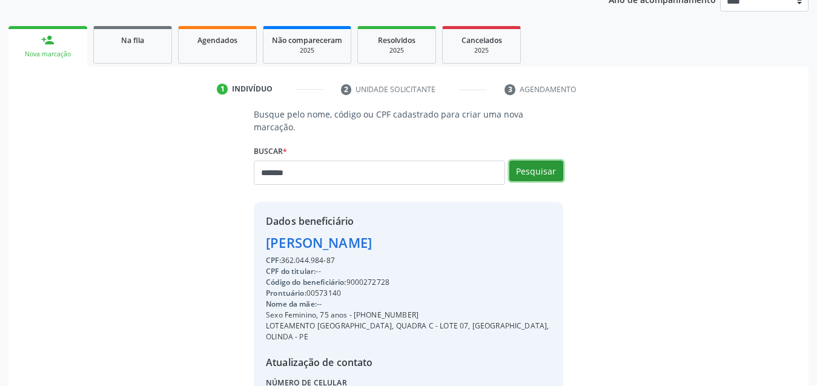
click at [529, 160] on button "Pesquisar" at bounding box center [536, 170] width 54 height 21
type input "**********"
click at [542, 160] on button "Pesquisar" at bounding box center [536, 170] width 54 height 21
type input "**********"
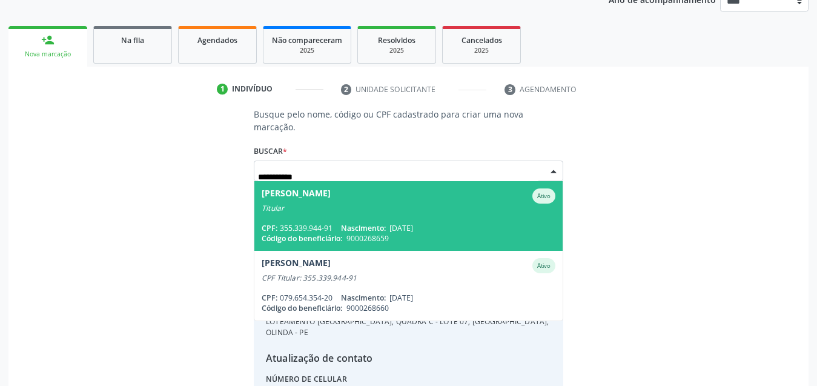
click at [331, 190] on div "Terezinha Fernandes Farias" at bounding box center [296, 195] width 69 height 15
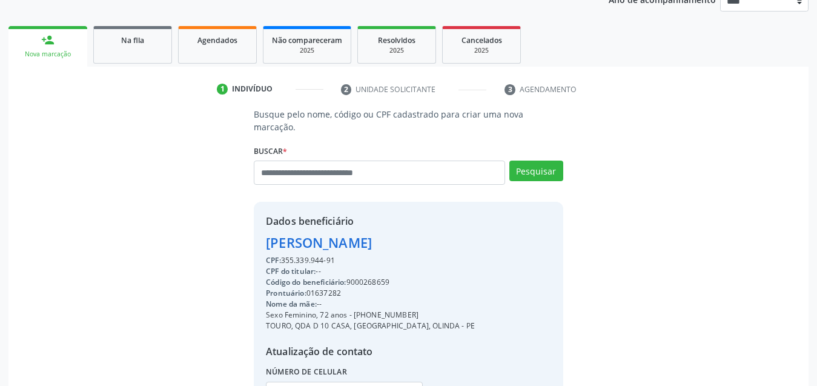
scroll to position [216, 0]
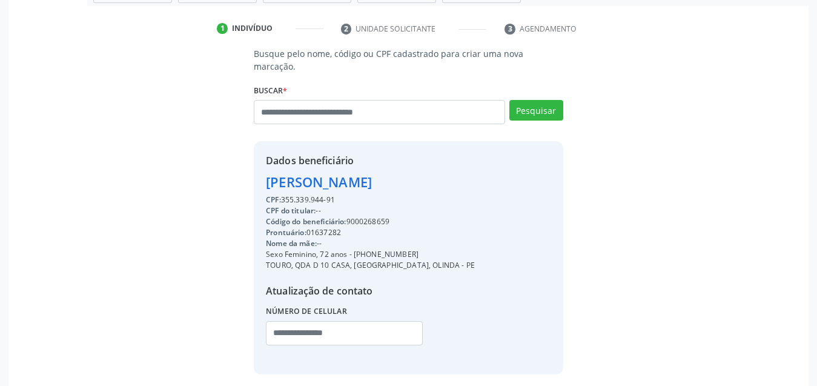
drag, startPoint x: 476, startPoint y: 170, endPoint x: 251, endPoint y: 170, distance: 225.2
click at [251, 170] on div "Busque pelo nome, código ou CPF cadastrado para criar uma nova marcação. Buscar…" at bounding box center [408, 210] width 326 height 326
copy div "Terezinha Fernandes Farias"
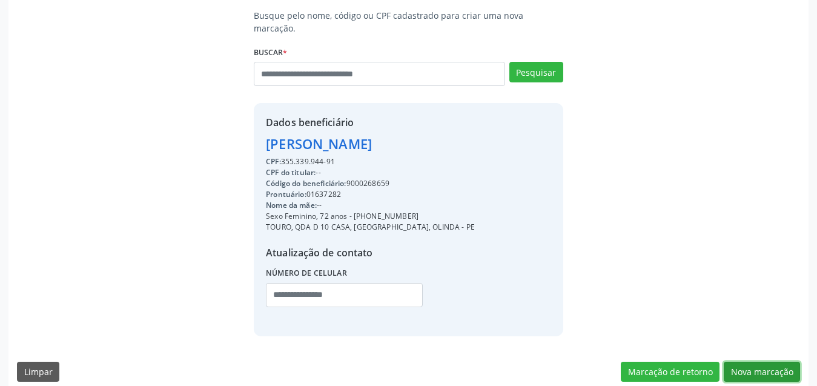
click at [757, 361] on button "Nova marcação" at bounding box center [762, 371] width 76 height 21
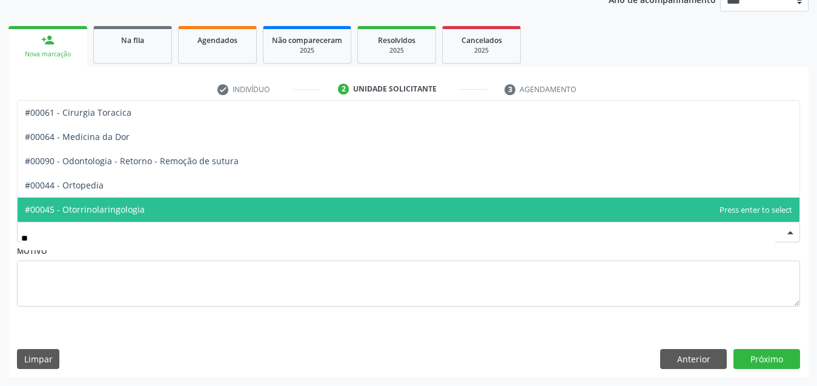
type input "***"
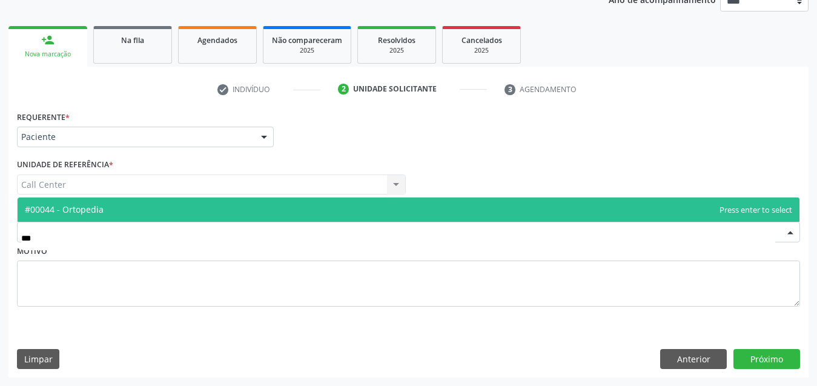
click at [183, 198] on span "#00044 - Ortopedia" at bounding box center [409, 209] width 782 height 24
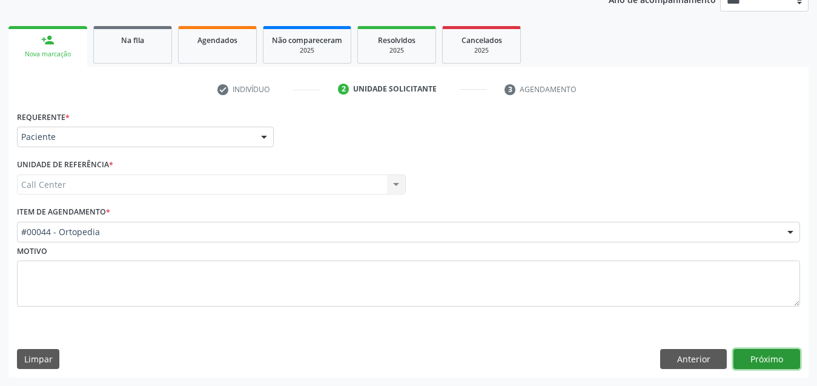
drag, startPoint x: 777, startPoint y: 352, endPoint x: 362, endPoint y: 8, distance: 539.2
click at [774, 353] on button "Próximo" at bounding box center [766, 359] width 67 height 21
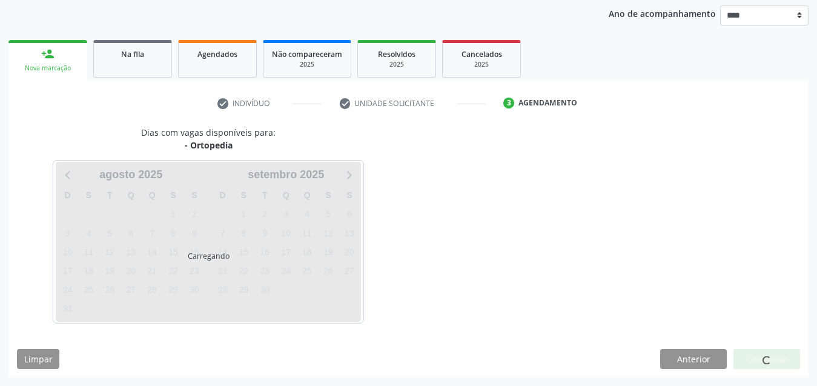
scroll to position [141, 0]
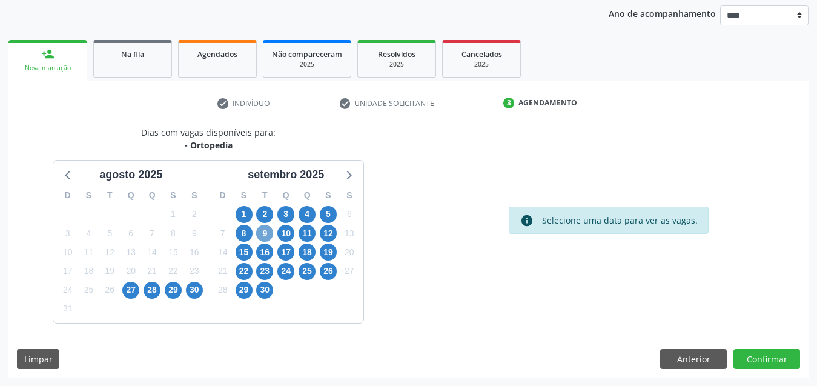
click at [262, 234] on span "9" at bounding box center [264, 233] width 17 height 17
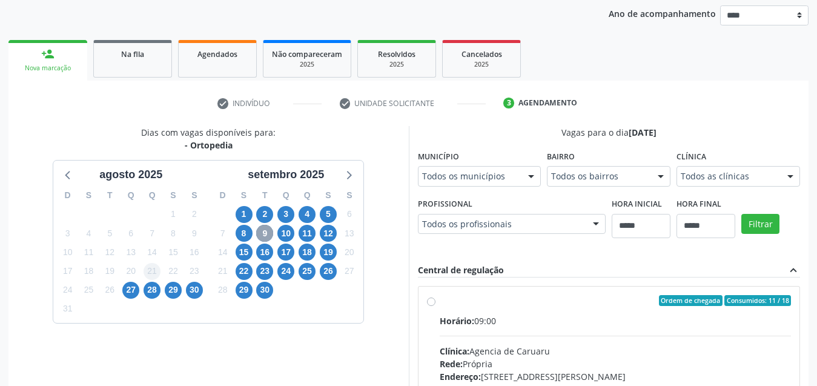
scroll to position [383, 0]
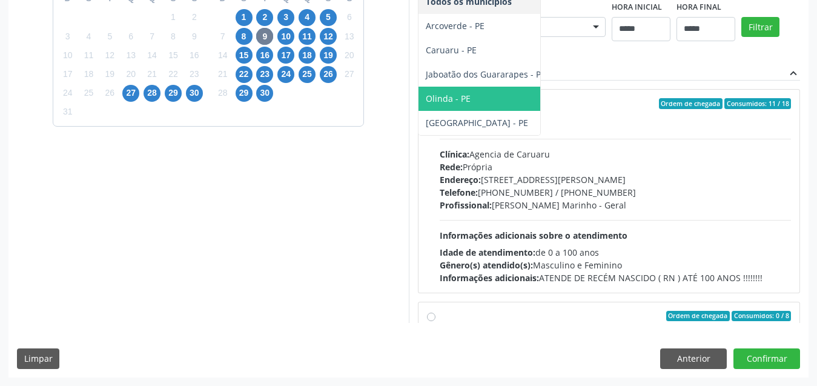
drag, startPoint x: 96, startPoint y: 251, endPoint x: 112, endPoint y: 242, distance: 17.9
click at [418, 111] on span "Olinda - PE" at bounding box center [485, 99] width 134 height 24
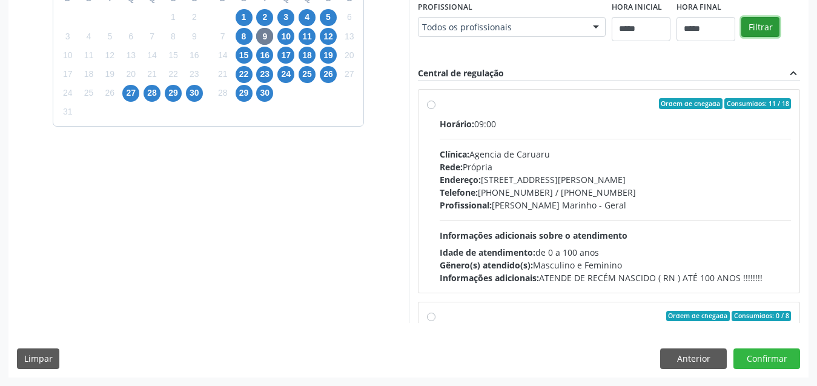
click at [741, 38] on button "Filtrar" at bounding box center [760, 27] width 38 height 21
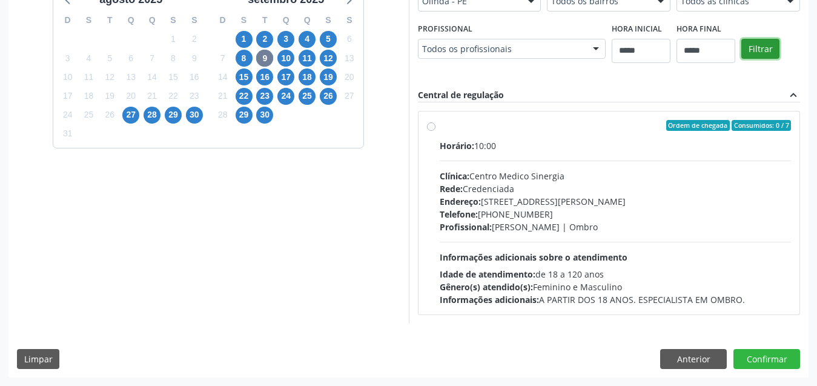
scroll to position [316, 0]
click at [596, 186] on div "Rede: Credenciada" at bounding box center [616, 188] width 352 height 13
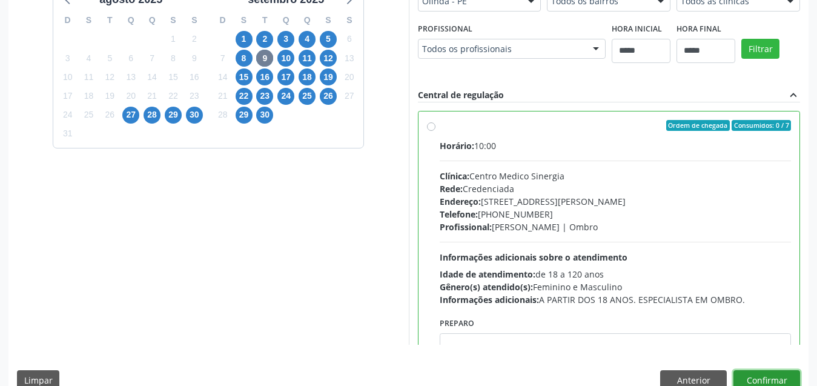
drag, startPoint x: 773, startPoint y: 378, endPoint x: 161, endPoint y: 28, distance: 705.1
click at [744, 345] on div "Dias com vagas disponíveis para: - Ortopedia agosto 2025 D S T Q Q S S 27 28 29…" at bounding box center [408, 174] width 800 height 447
click at [760, 377] on button "Confirmar" at bounding box center [766, 380] width 67 height 21
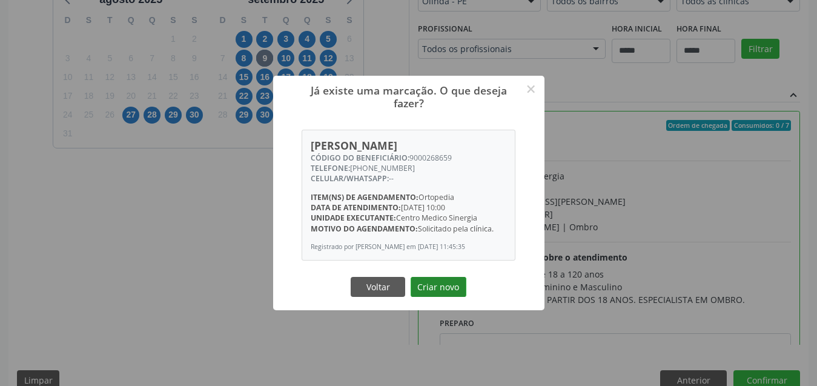
click at [450, 288] on button "Criar novo" at bounding box center [439, 287] width 56 height 21
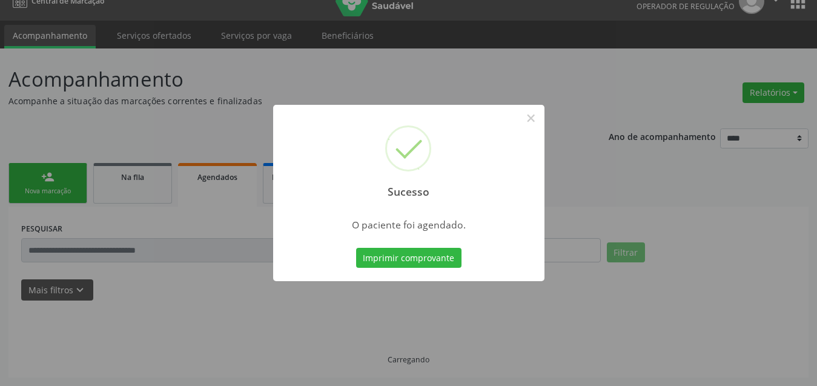
scroll to position [18, 0]
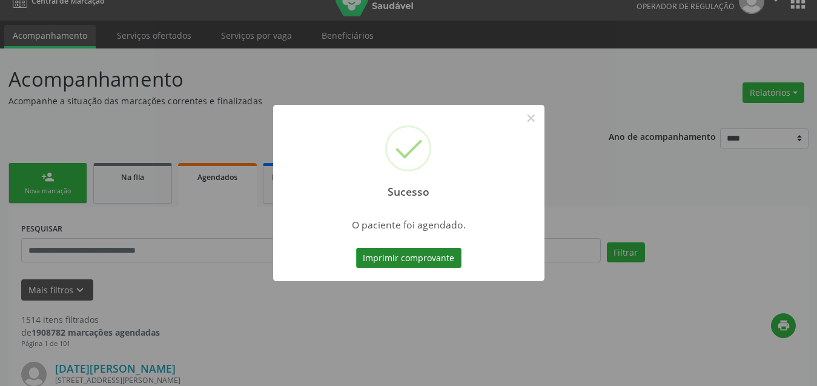
click at [415, 258] on button "Imprimir comprovante" at bounding box center [408, 258] width 105 height 21
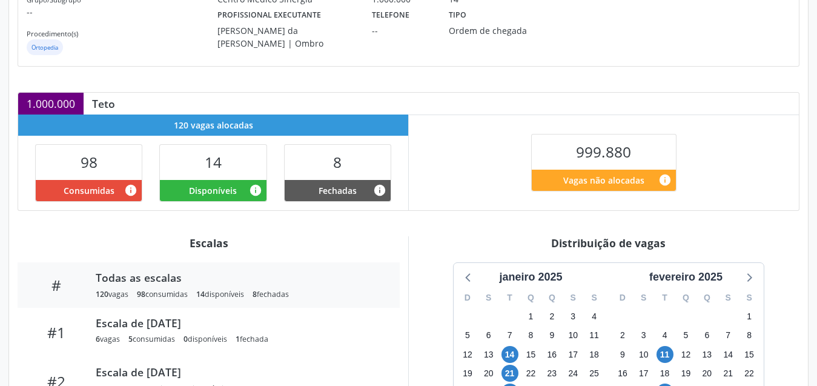
scroll to position [242, 0]
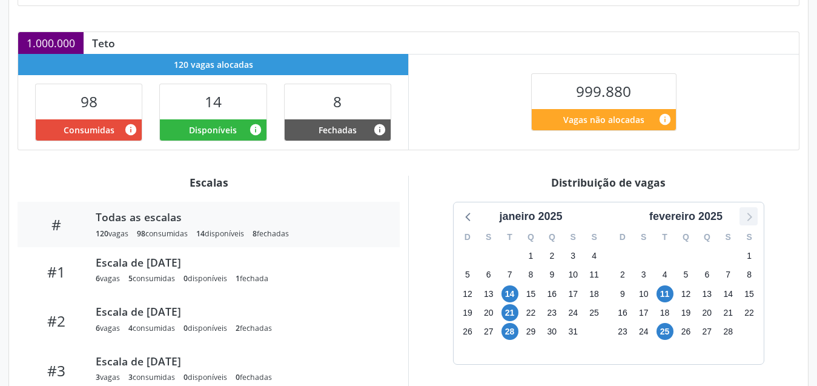
click at [754, 214] on icon at bounding box center [748, 216] width 16 height 16
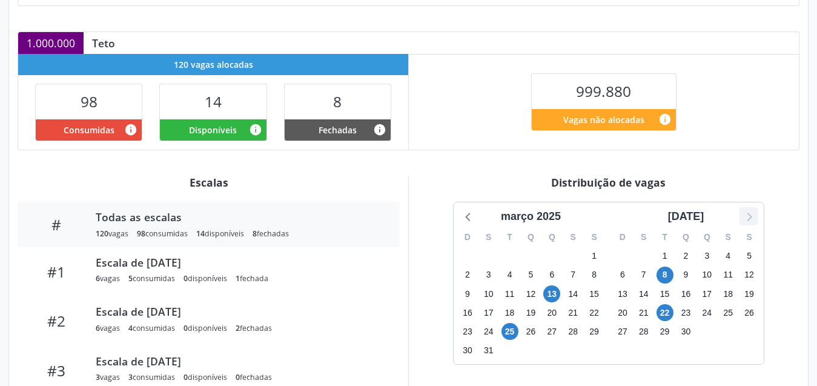
click at [753, 214] on icon at bounding box center [748, 216] width 16 height 16
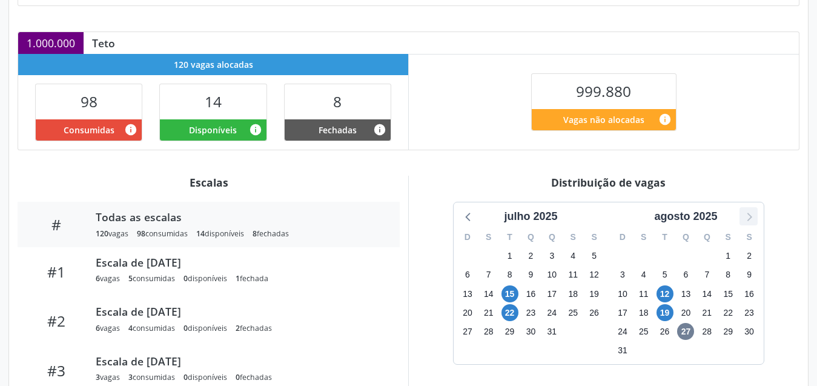
click at [753, 214] on icon at bounding box center [748, 216] width 16 height 16
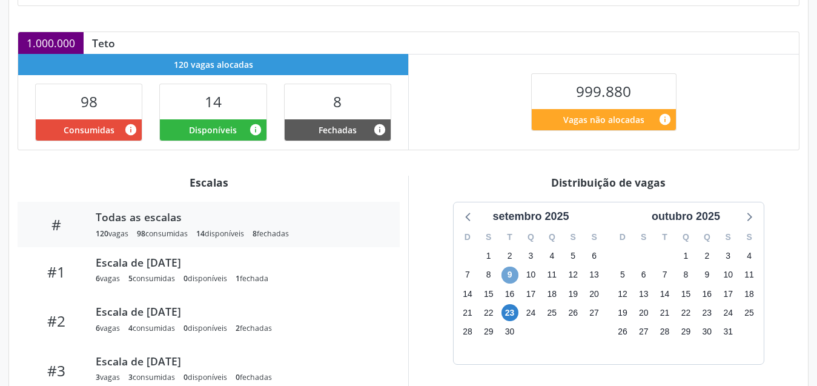
click at [512, 277] on span "9" at bounding box center [509, 274] width 17 height 17
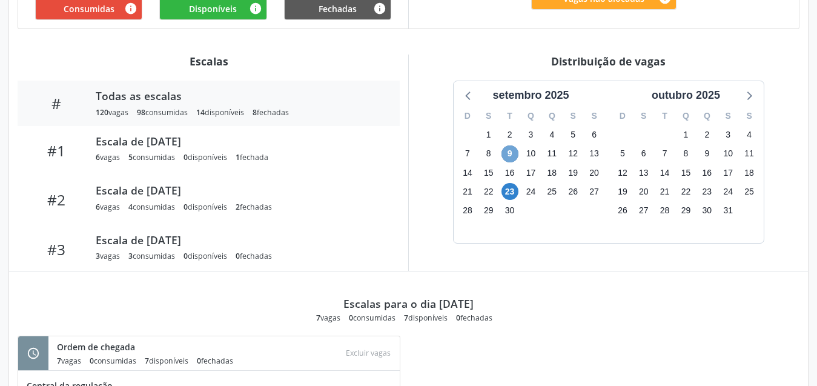
scroll to position [481, 0]
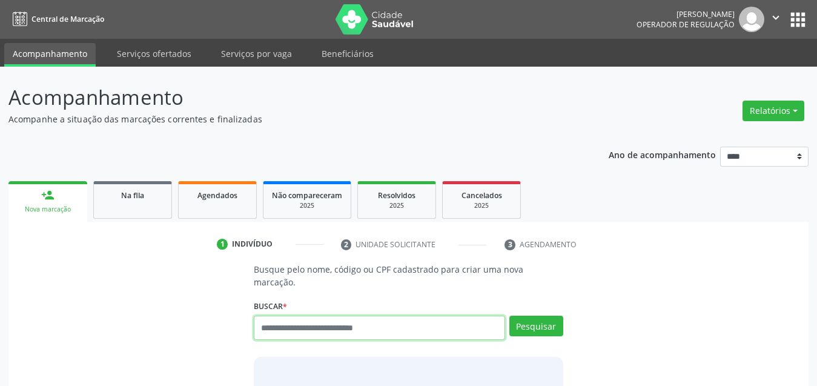
scroll to position [18, 0]
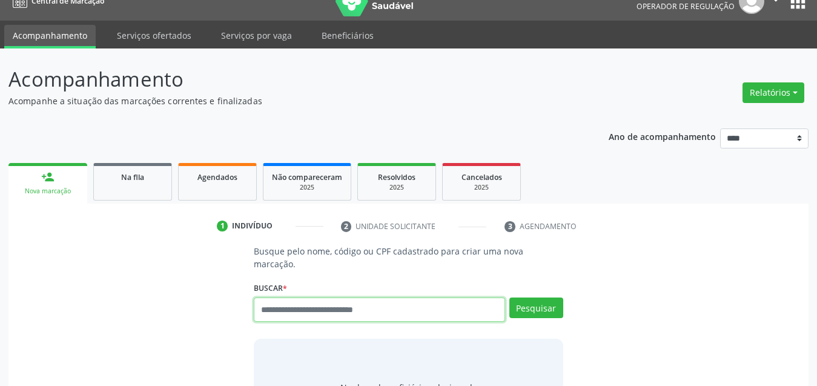
click at [380, 297] on input "text" at bounding box center [379, 309] width 251 height 24
click at [390, 297] on input "text" at bounding box center [379, 309] width 251 height 24
paste input "**********"
type input "**********"
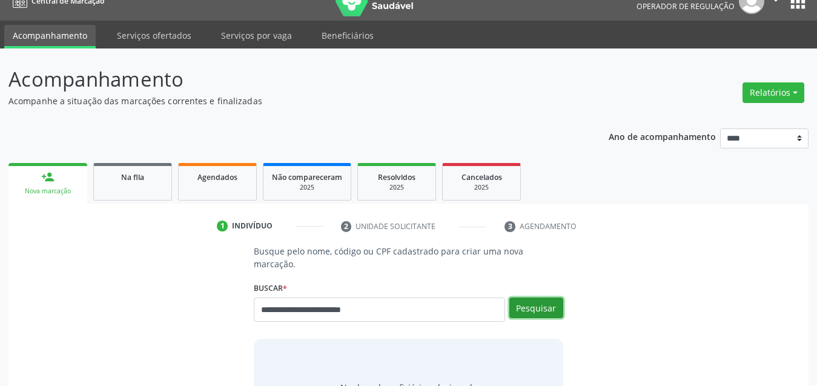
click at [538, 303] on button "Pesquisar" at bounding box center [536, 307] width 54 height 21
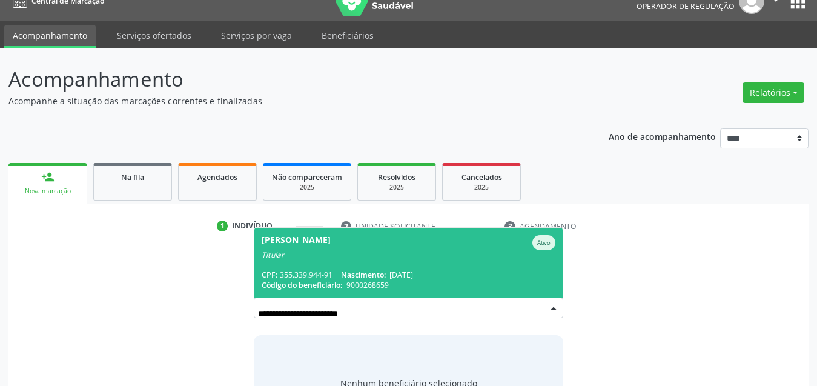
click at [300, 250] on div "Titular" at bounding box center [409, 255] width 294 height 10
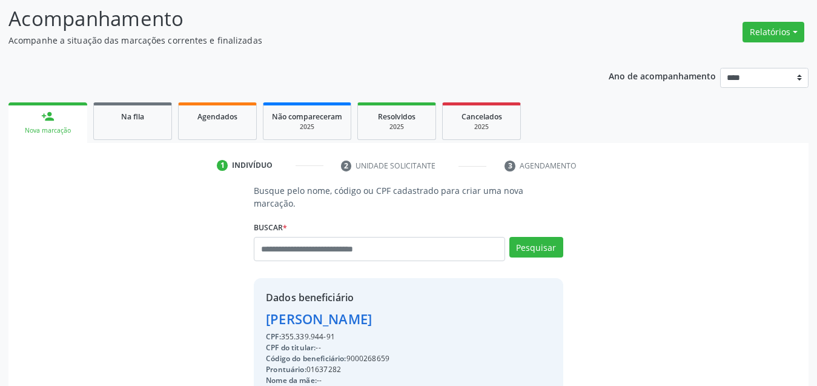
scroll to position [200, 0]
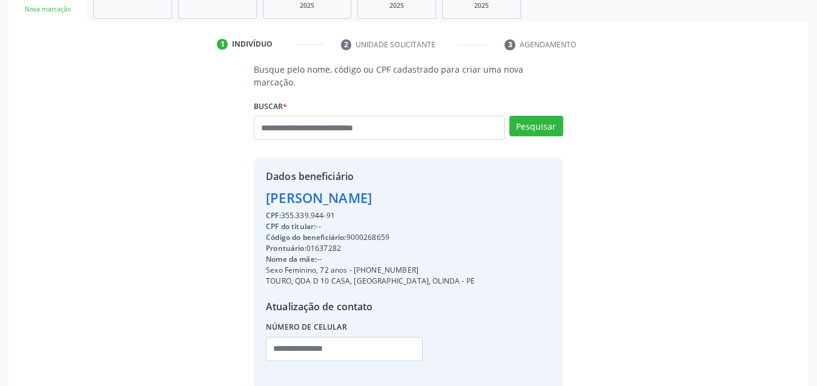
drag, startPoint x: 283, startPoint y: 200, endPoint x: 357, endPoint y: 200, distance: 73.3
click at [357, 210] on div "CPF: 355.339.944-91" at bounding box center [370, 215] width 209 height 11
copy div "355.339.944-91"
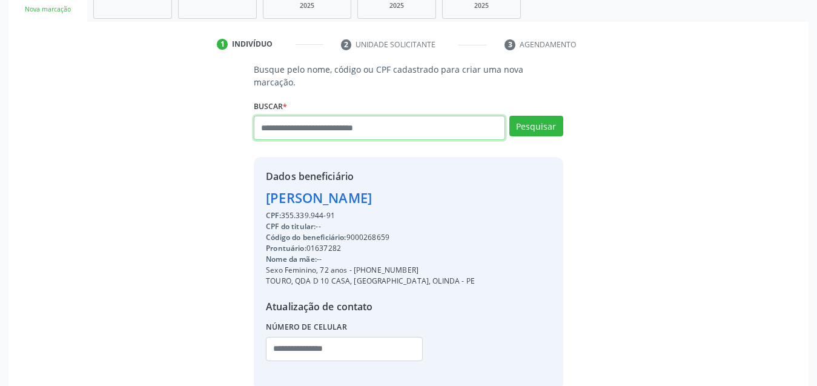
click at [432, 117] on input "text" at bounding box center [379, 128] width 251 height 24
paste input "**********"
type input "**********"
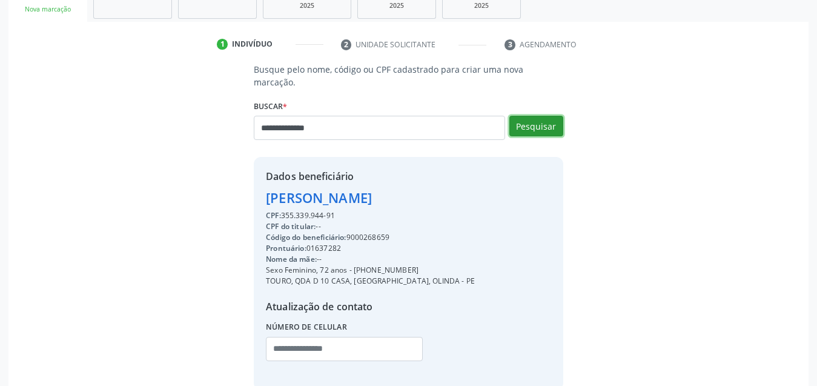
click at [524, 116] on button "Pesquisar" at bounding box center [536, 126] width 54 height 21
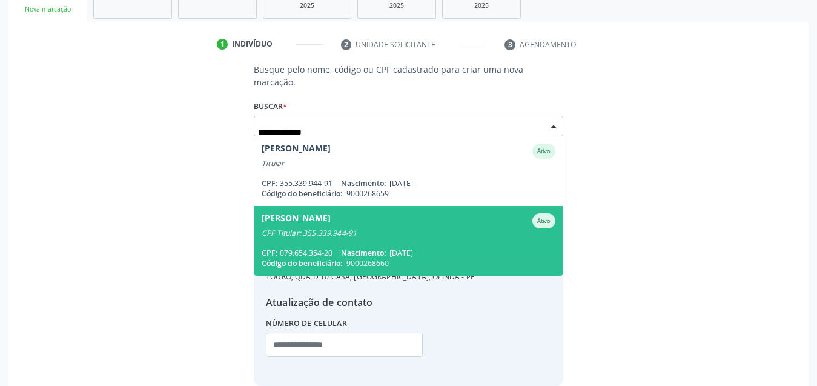
click at [329, 206] on span "Zoe Jose de Farias Ativo CPF Titular: 355.339.944-91 CPF: 079.654.354-20 Nascim…" at bounding box center [408, 241] width 308 height 70
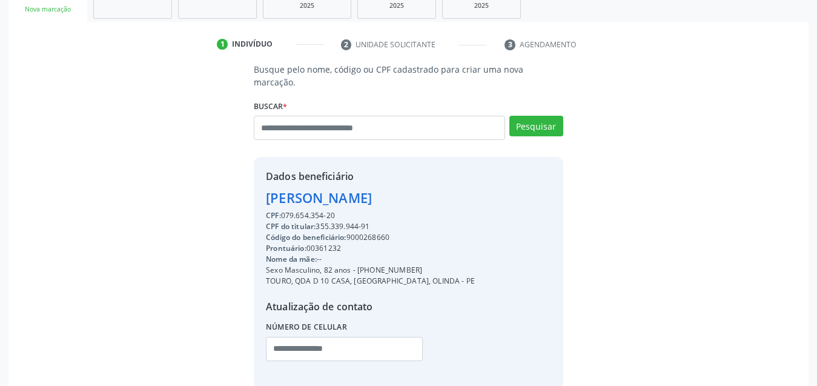
scroll to position [254, 0]
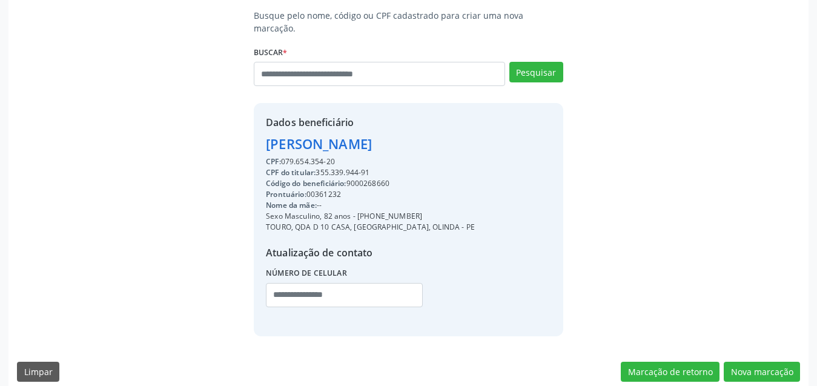
drag, startPoint x: 397, startPoint y: 119, endPoint x: 239, endPoint y: 130, distance: 158.4
click at [239, 130] on div "Busque pelo nome, código ou CPF cadastrado para criar uma nova marcação. Buscar…" at bounding box center [408, 172] width 783 height 326
copy div "Zoe Jose de Farias"
click at [757, 361] on button "Nova marcação" at bounding box center [762, 371] width 76 height 21
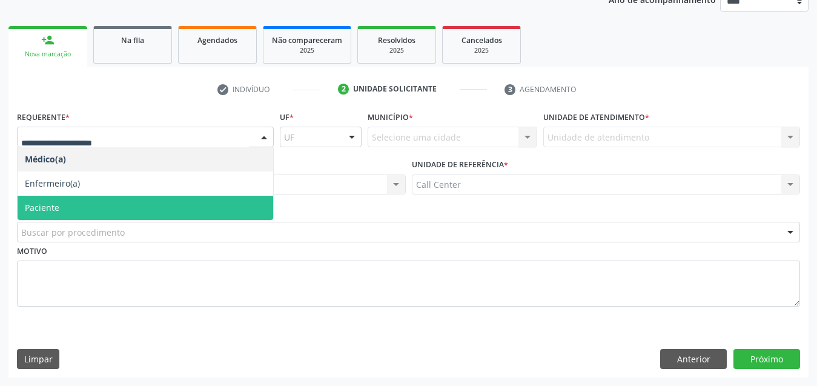
drag, startPoint x: 80, startPoint y: 204, endPoint x: 106, endPoint y: 232, distance: 38.1
click at [81, 204] on span "Paciente" at bounding box center [146, 208] width 256 height 24
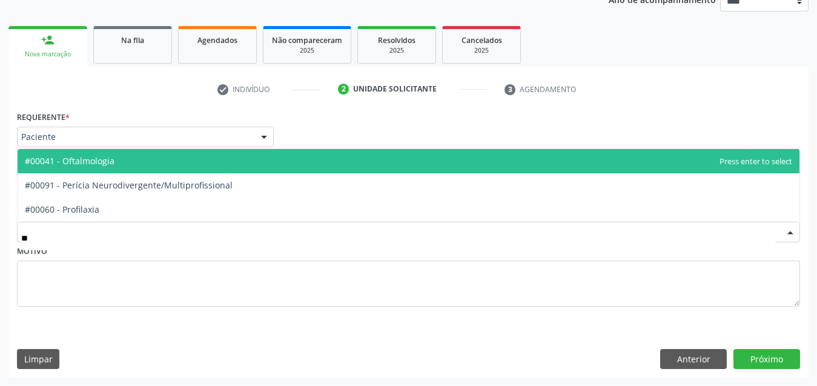
type input "***"
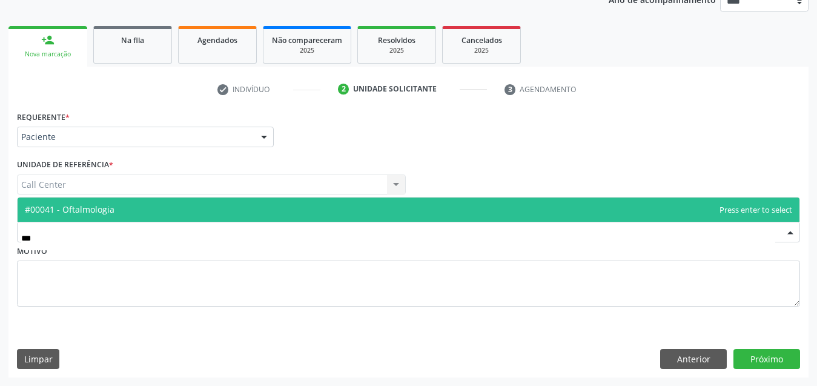
click at [103, 215] on span "#00041 - Oftalmologia" at bounding box center [409, 209] width 782 height 24
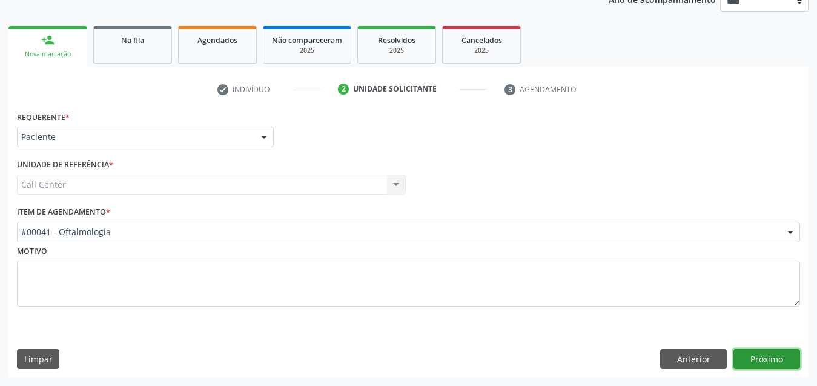
drag, startPoint x: 774, startPoint y: 359, endPoint x: 441, endPoint y: 0, distance: 489.7
click at [768, 358] on button "Próximo" at bounding box center [766, 359] width 67 height 21
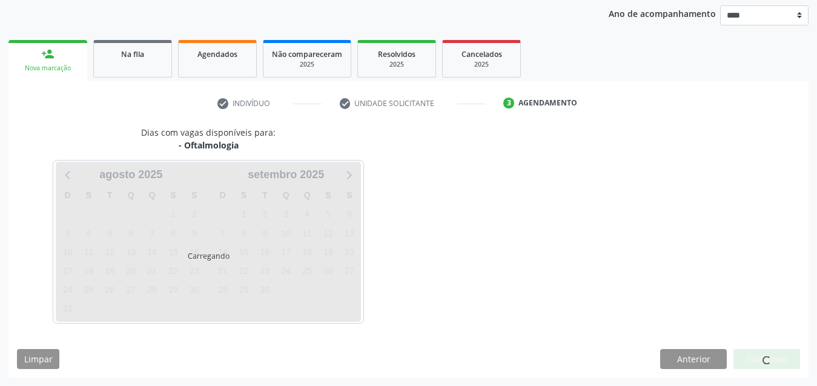
scroll to position [141, 0]
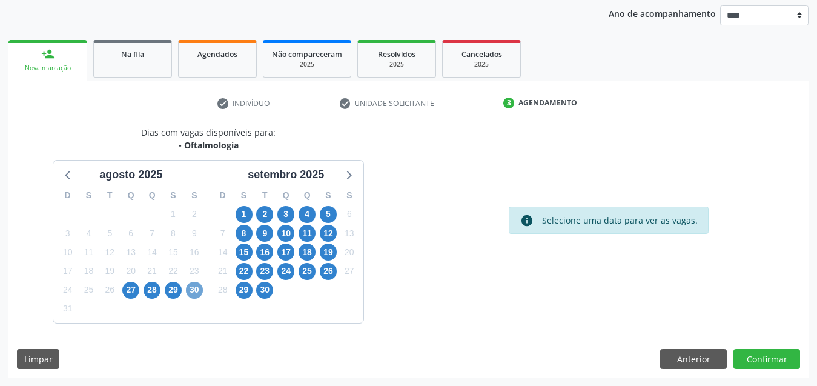
click at [197, 289] on span "30" at bounding box center [194, 290] width 17 height 17
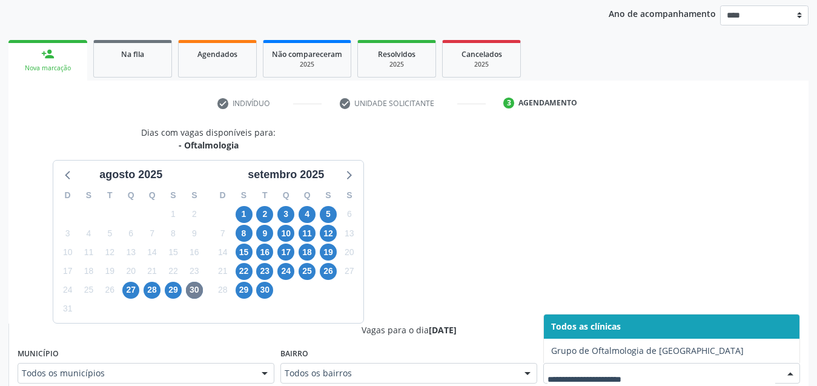
scroll to position [147, 0]
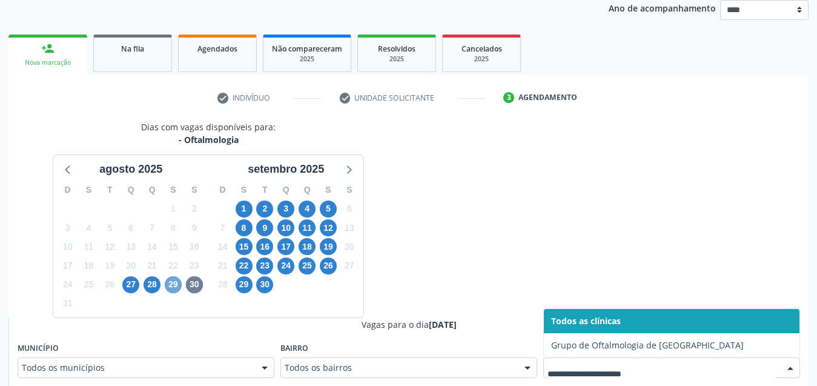
click at [172, 283] on span "29" at bounding box center [173, 284] width 17 height 17
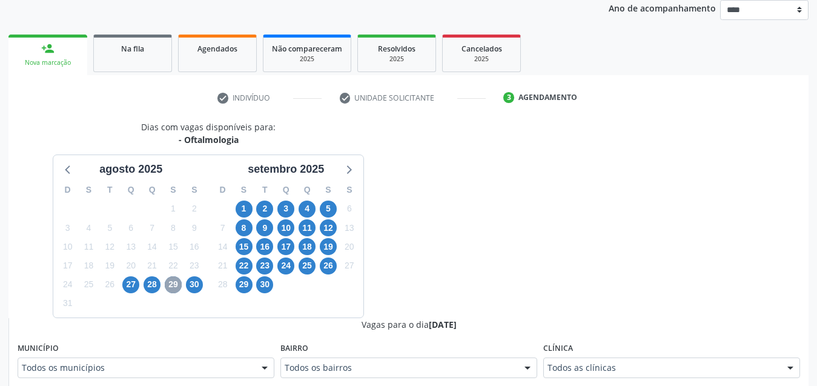
scroll to position [268, 0]
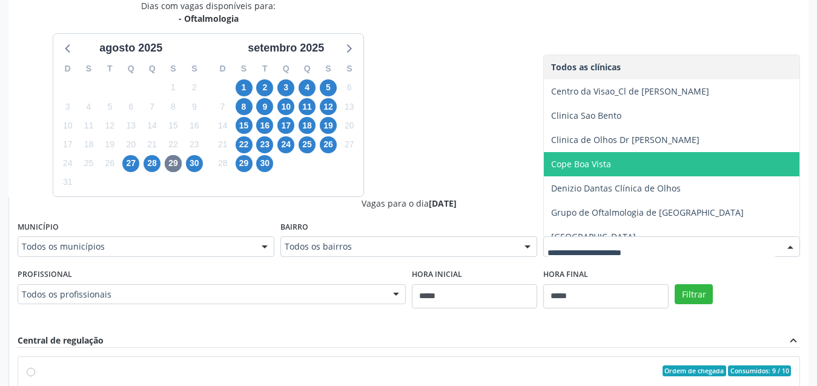
click at [605, 167] on span "Cope Boa Vista" at bounding box center [581, 164] width 60 height 12
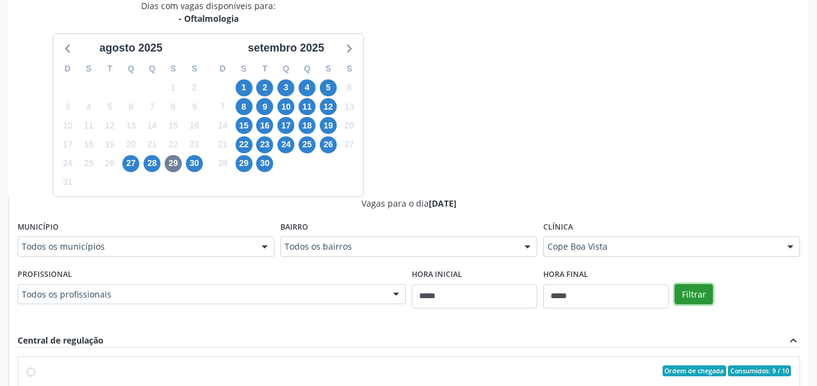
click at [696, 286] on button "Filtrar" at bounding box center [693, 294] width 38 height 21
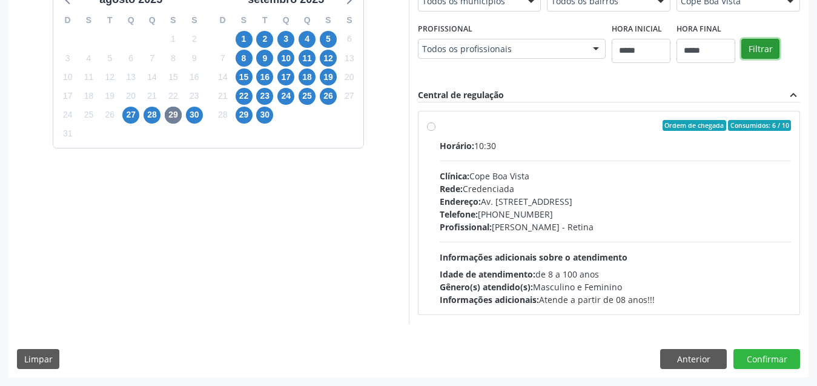
scroll to position [256, 0]
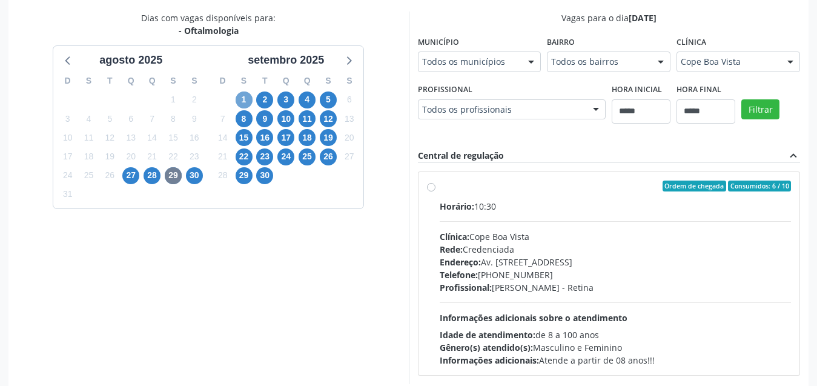
click at [249, 99] on span "1" at bounding box center [244, 99] width 17 height 17
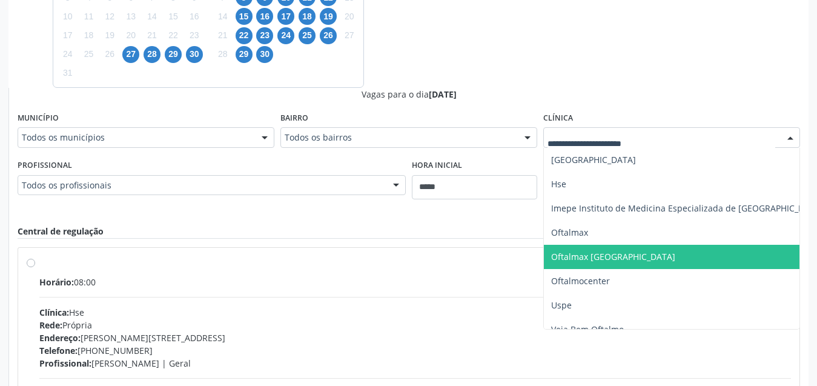
scroll to position [279, 0]
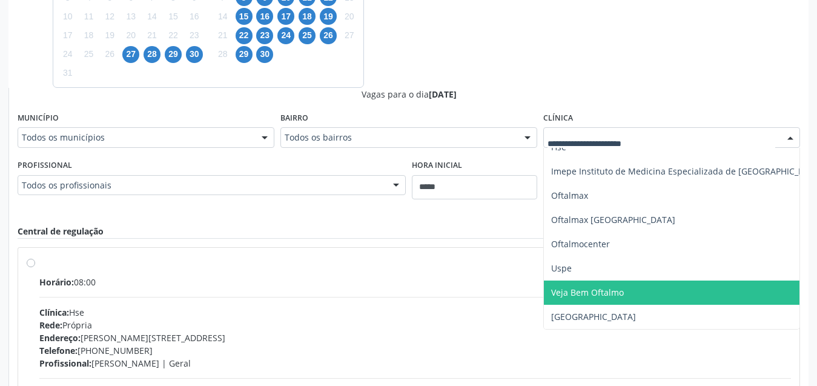
click at [601, 294] on span "Veja Bem Oftalmo" at bounding box center [587, 292] width 73 height 12
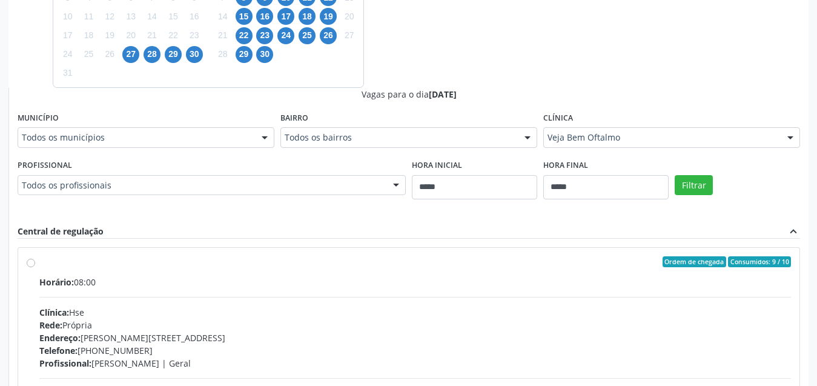
scroll to position [195, 0]
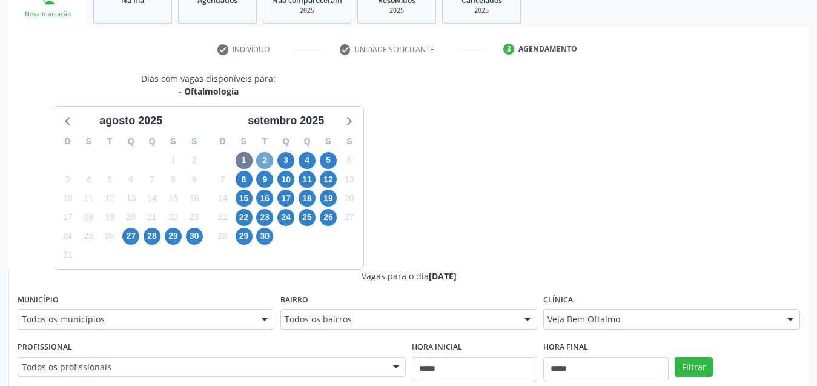
click at [262, 162] on span "2" at bounding box center [264, 160] width 17 height 17
click at [611, 307] on div "Clínica Todos as clínicas Todos as clínicas Centro da Visao_Cl de Olhos Guilher…" at bounding box center [671, 310] width 257 height 39
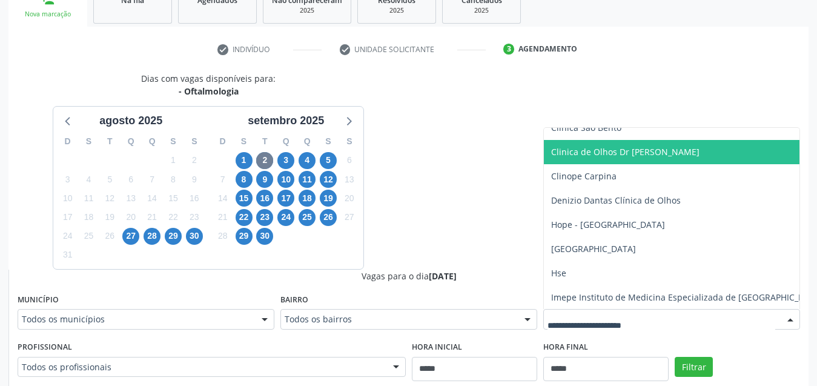
scroll to position [231, 0]
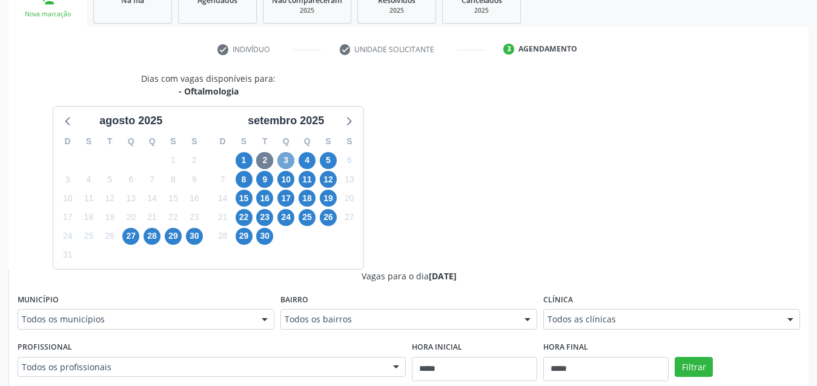
click at [287, 162] on span "3" at bounding box center [285, 160] width 17 height 17
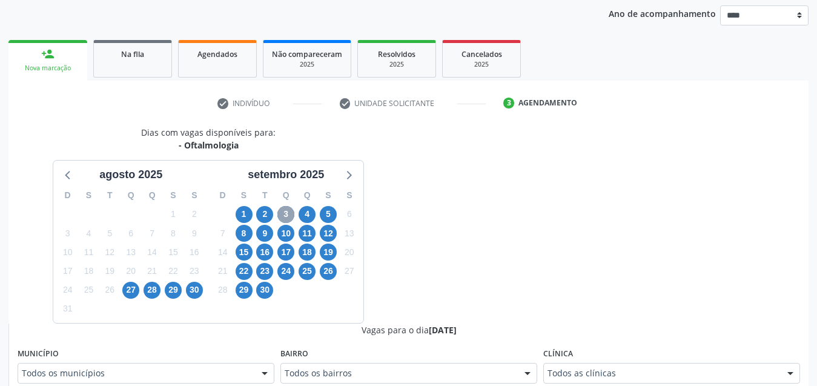
scroll to position [195, 0]
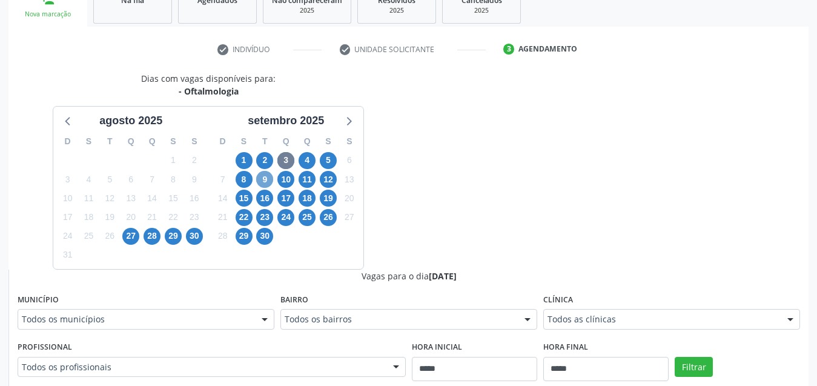
click at [269, 177] on span "9" at bounding box center [264, 179] width 17 height 17
click at [269, 129] on div "setembro 2025" at bounding box center [286, 121] width 86 height 16
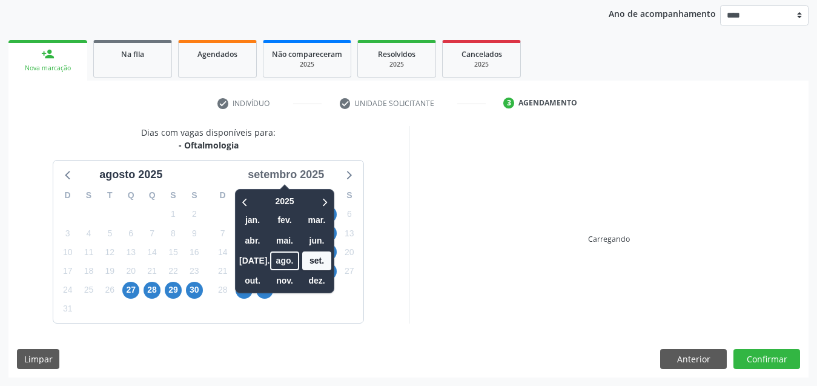
scroll to position [141, 0]
click at [318, 266] on span "set." at bounding box center [316, 260] width 29 height 19
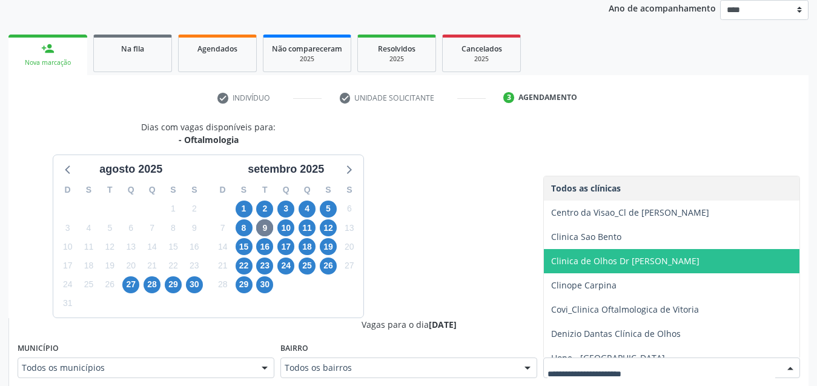
scroll to position [61, 0]
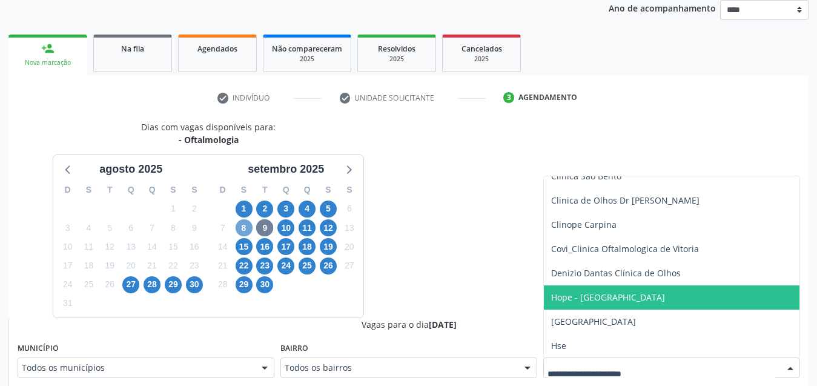
click at [242, 235] on span "8" at bounding box center [244, 227] width 17 height 17
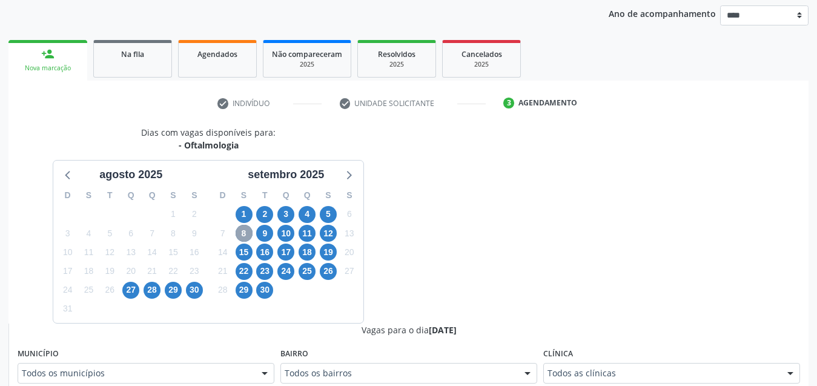
scroll to position [147, 0]
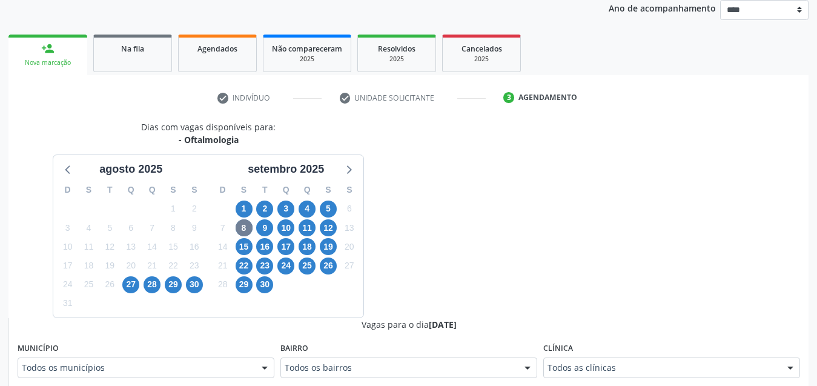
click at [601, 356] on div "Clínica Todos as clínicas Todos as clínicas Centro da Visao_Cl de Olhos Guilher…" at bounding box center [671, 358] width 257 height 39
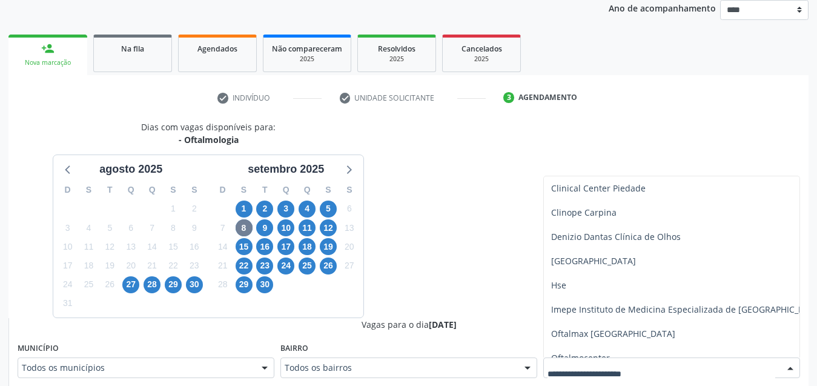
scroll to position [158, 0]
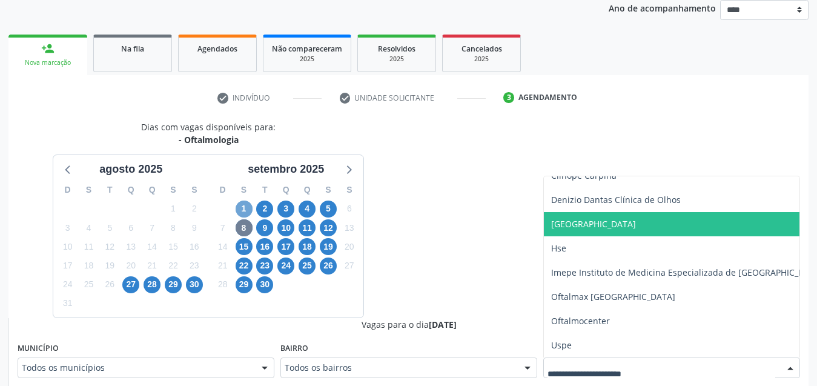
click at [243, 205] on span "1" at bounding box center [244, 208] width 17 height 17
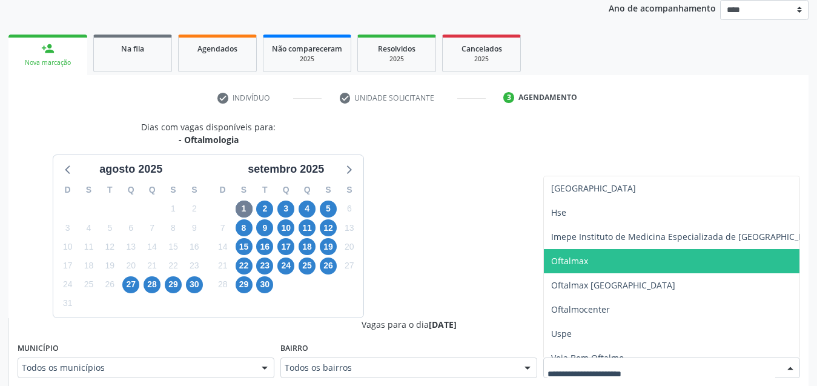
scroll to position [279, 0]
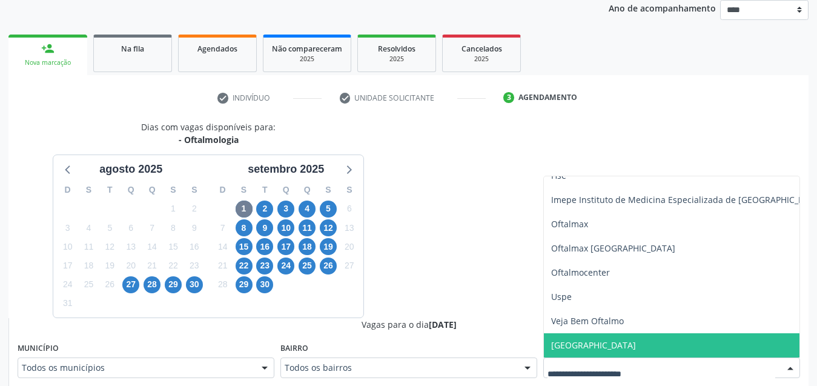
click at [625, 348] on span "Visao Center" at bounding box center [687, 345] width 286 height 24
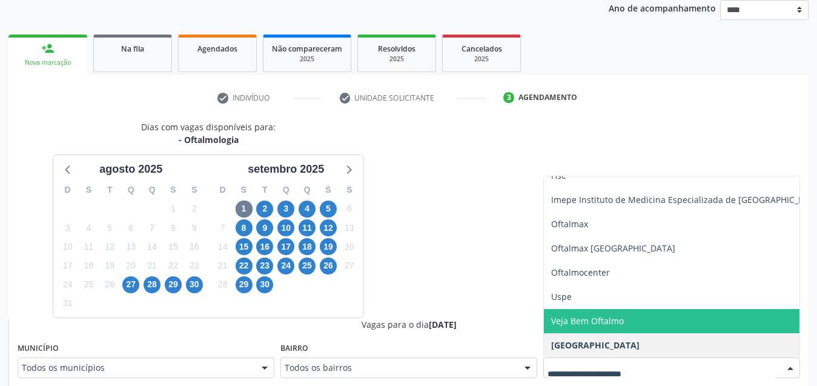
click at [622, 327] on span "Veja Bem Oftalmo" at bounding box center [687, 321] width 286 height 24
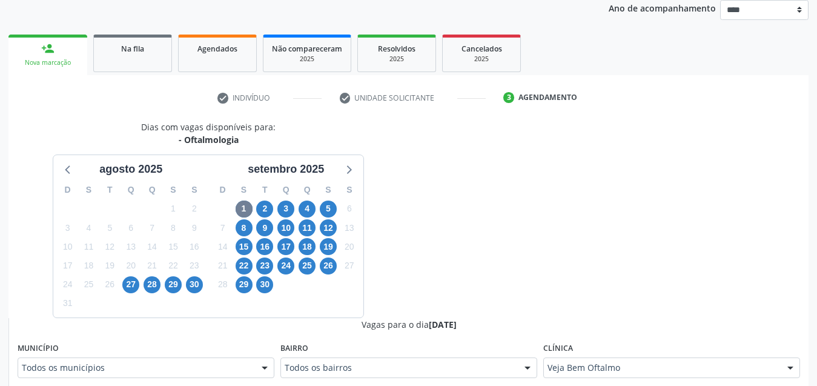
scroll to position [449, 0]
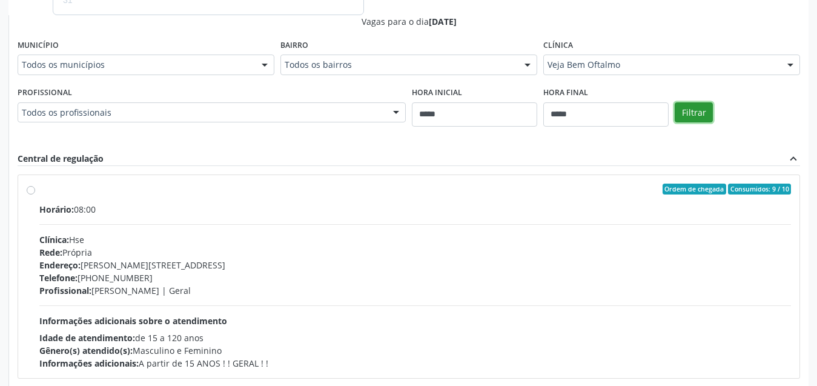
click at [698, 108] on button "Filtrar" at bounding box center [693, 112] width 38 height 21
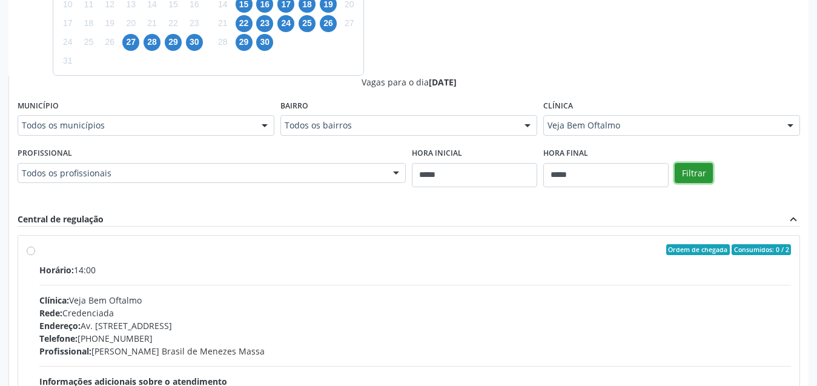
scroll to position [328, 0]
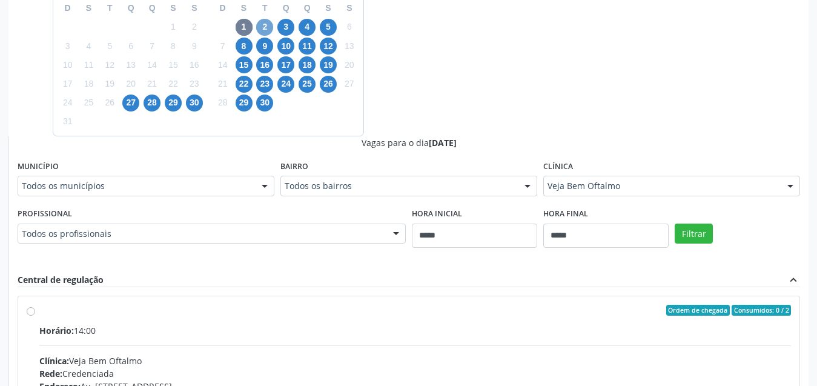
click at [263, 28] on span "2" at bounding box center [264, 27] width 17 height 17
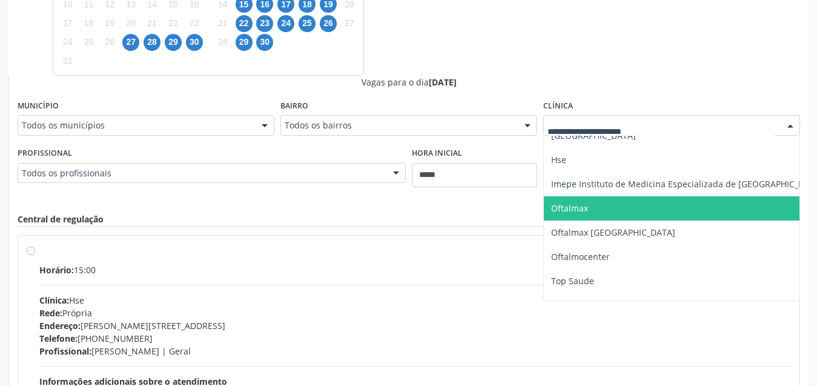
scroll to position [247, 0]
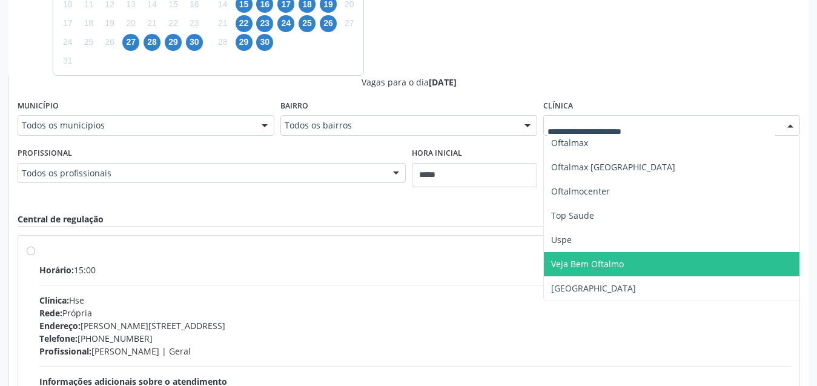
drag, startPoint x: 633, startPoint y: 266, endPoint x: 628, endPoint y: 251, distance: 15.1
click at [632, 265] on span "Veja Bem Oftalmo" at bounding box center [687, 264] width 286 height 24
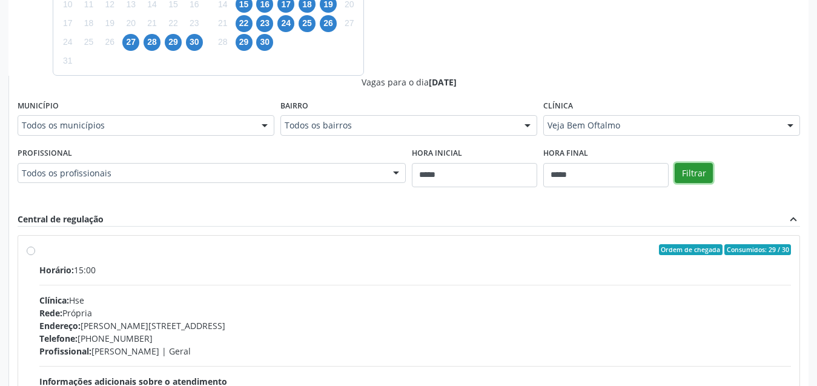
click at [706, 172] on button "Filtrar" at bounding box center [693, 173] width 38 height 21
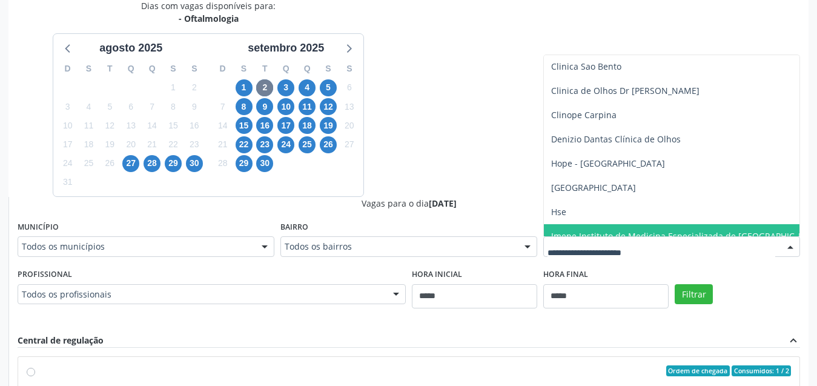
scroll to position [170, 0]
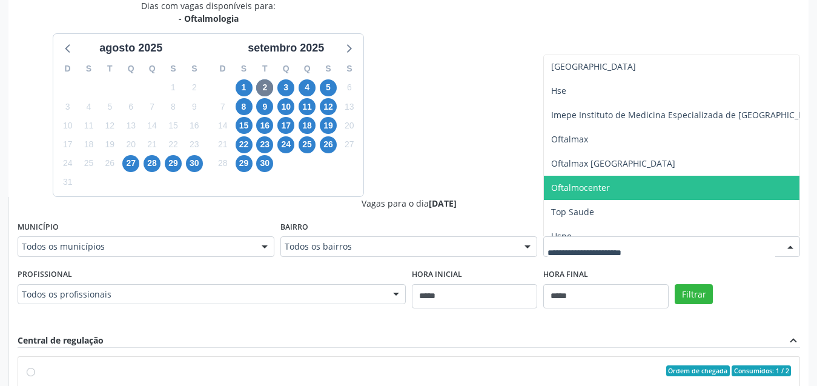
click at [628, 188] on span "Oftalmocenter" at bounding box center [687, 188] width 286 height 24
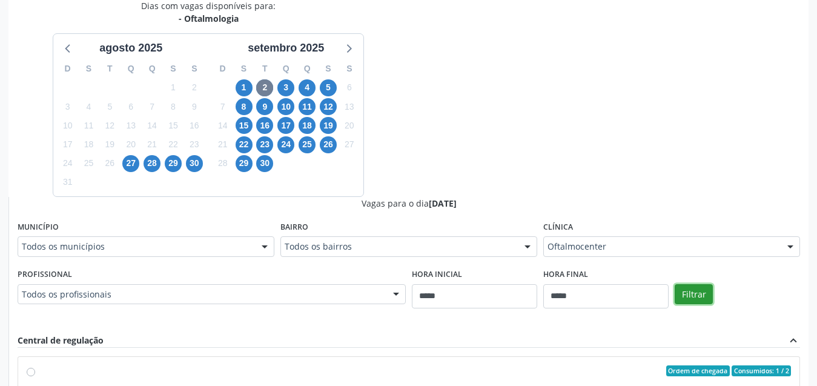
click at [690, 294] on button "Filtrar" at bounding box center [693, 294] width 38 height 21
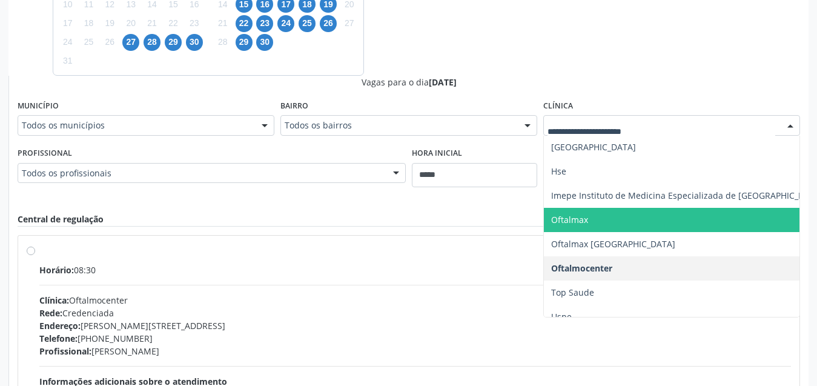
scroll to position [231, 0]
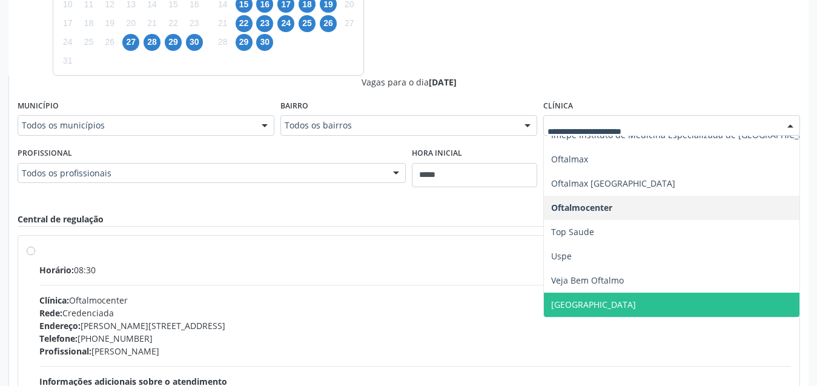
drag, startPoint x: 610, startPoint y: 307, endPoint x: 625, endPoint y: 275, distance: 34.9
click at [613, 300] on span "[GEOGRAPHIC_DATA]" at bounding box center [687, 304] width 286 height 24
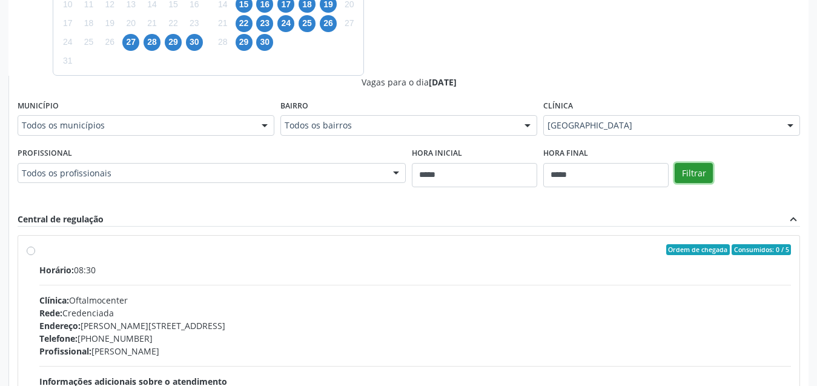
click at [693, 179] on button "Filtrar" at bounding box center [693, 173] width 38 height 21
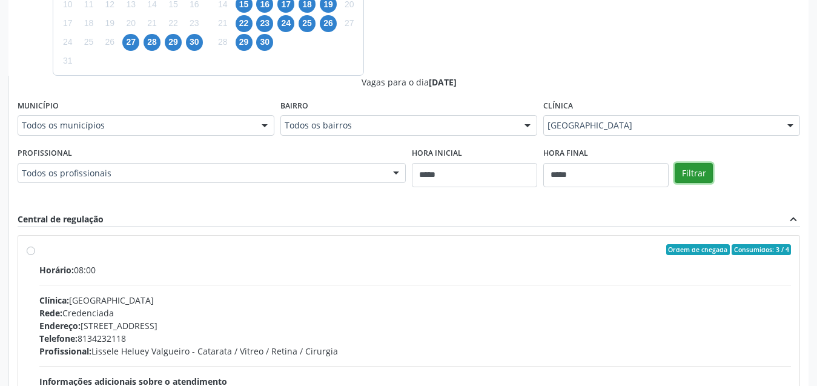
scroll to position [268, 0]
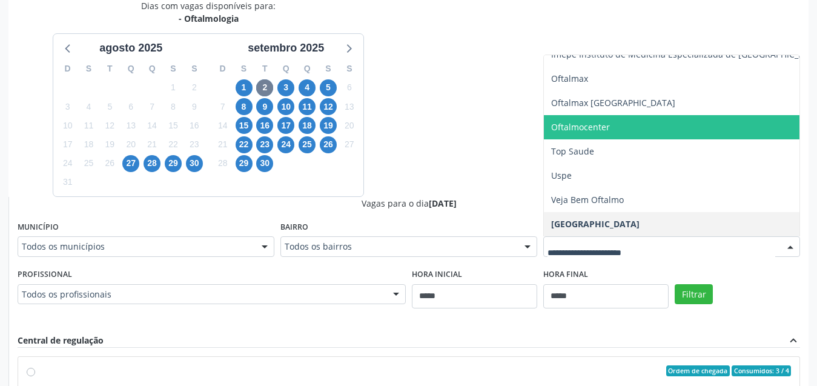
click at [599, 239] on div at bounding box center [671, 246] width 257 height 21
click at [639, 127] on span "Oftalmocenter" at bounding box center [687, 127] width 286 height 24
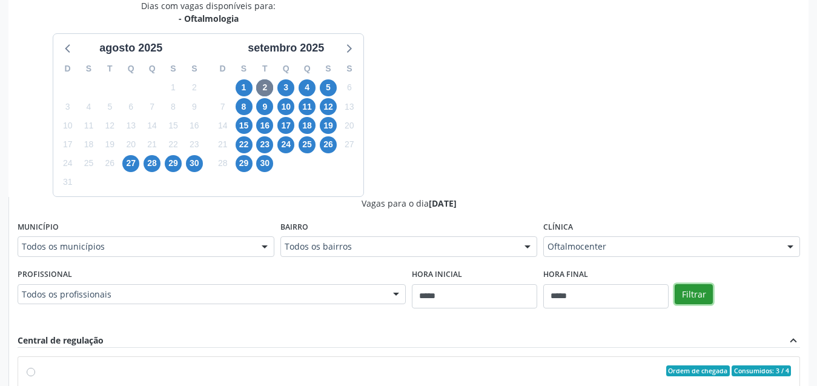
click at [691, 294] on button "Filtrar" at bounding box center [693, 294] width 38 height 21
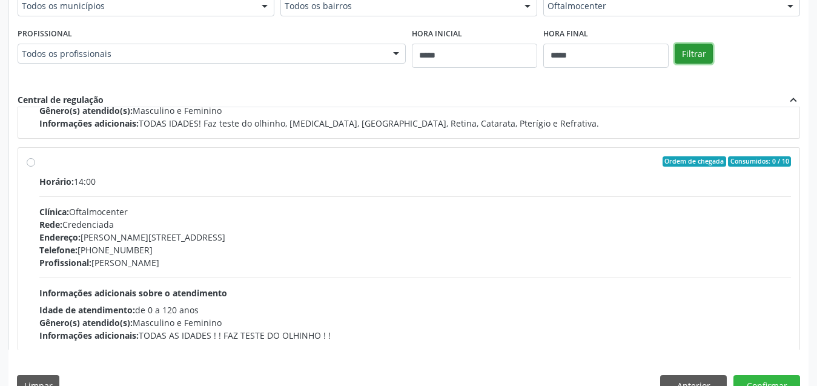
scroll to position [615, 0]
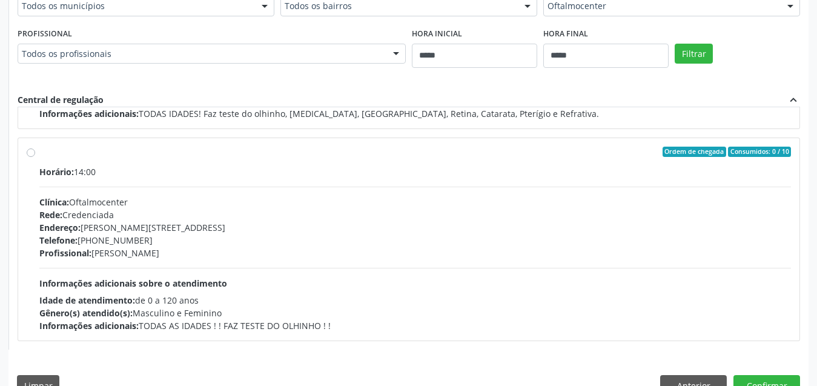
click at [420, 219] on div "Rede: Credenciada" at bounding box center [414, 214] width 751 height 13
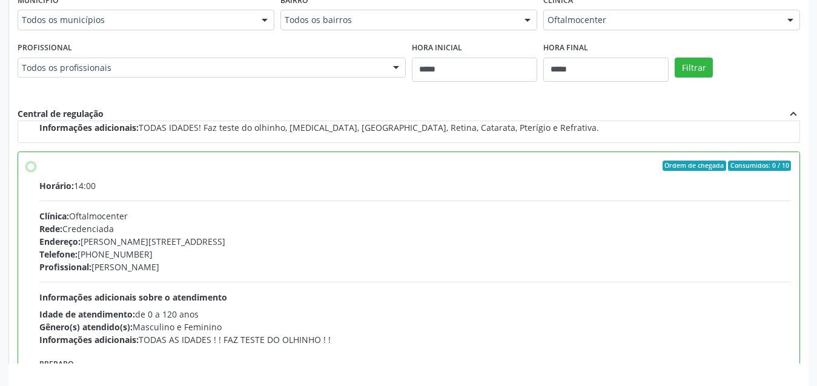
scroll to position [535, 0]
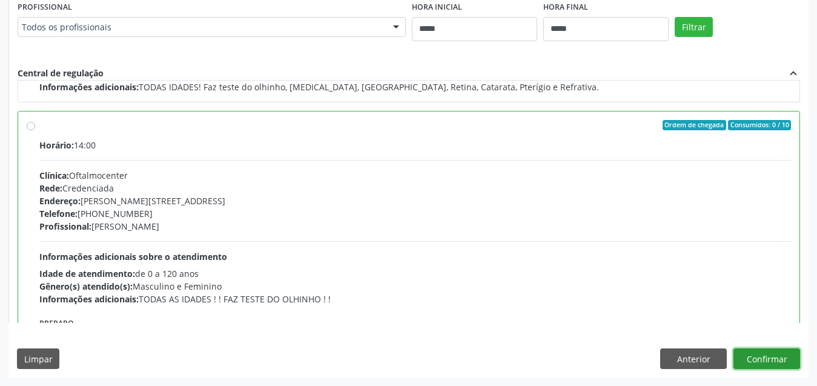
click at [759, 358] on button "Confirmar" at bounding box center [766, 358] width 67 height 21
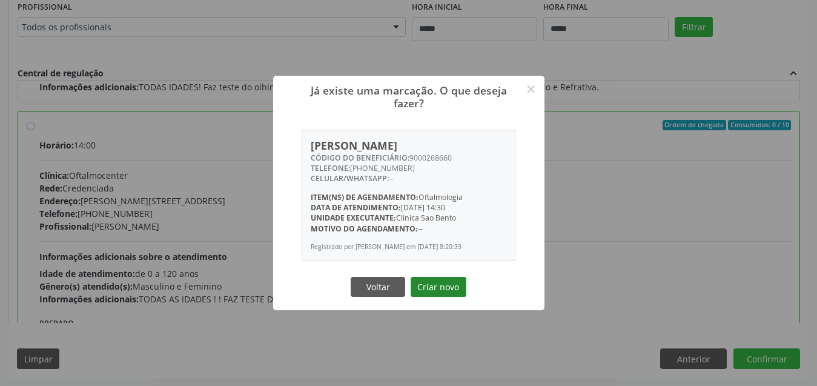
click at [424, 285] on button "Criar novo" at bounding box center [439, 287] width 56 height 21
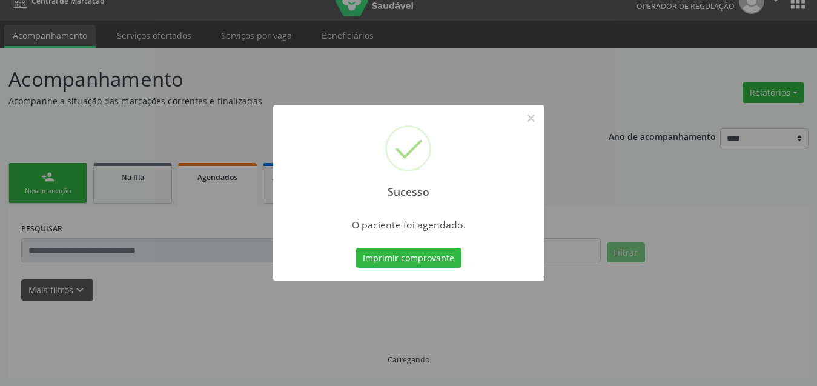
scroll to position [18, 0]
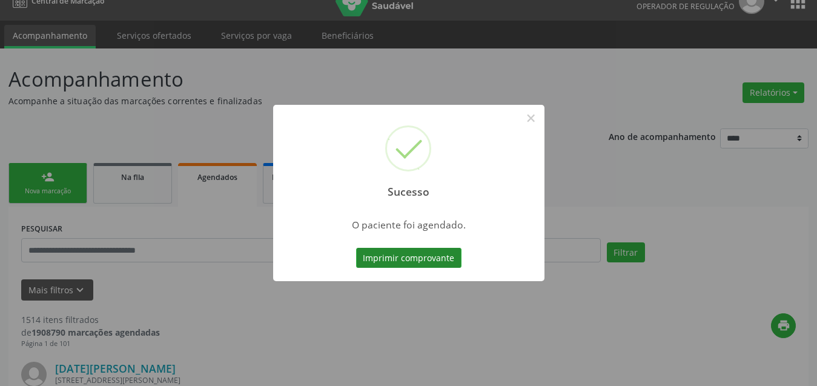
click at [397, 258] on button "Imprimir comprovante" at bounding box center [408, 258] width 105 height 21
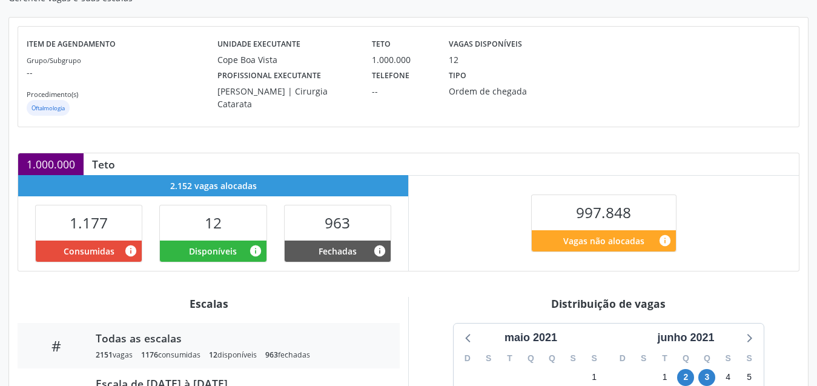
scroll to position [303, 0]
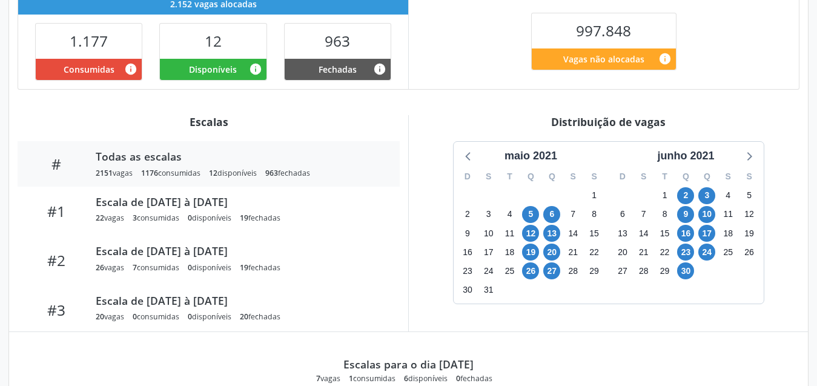
drag, startPoint x: 681, startPoint y: 156, endPoint x: 701, endPoint y: 165, distance: 22.2
click at [681, 154] on div "junho 2021" at bounding box center [685, 156] width 67 height 16
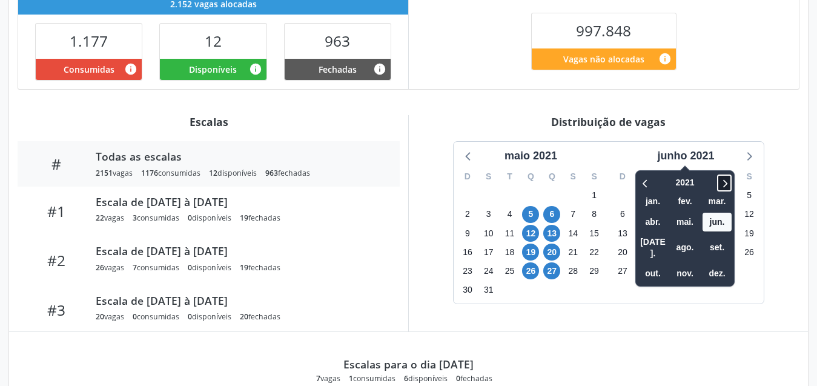
click at [723, 180] on icon at bounding box center [724, 183] width 12 height 15
click at [688, 240] on span "ago." at bounding box center [684, 247] width 29 height 19
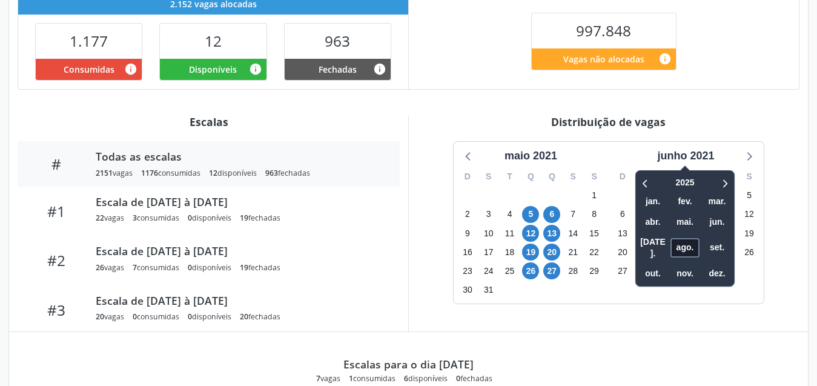
click at [688, 240] on span "ago." at bounding box center [684, 247] width 29 height 19
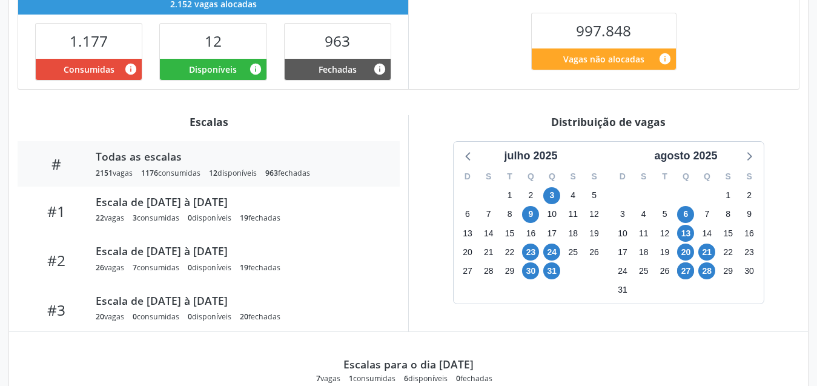
drag, startPoint x: 745, startPoint y: 152, endPoint x: 688, endPoint y: 177, distance: 62.3
click at [736, 155] on div "julho 2025 D S T Q Q S S 29 30 1 2 3 4 5 6 7 8 9 10 11 12 13 14 15 16 17 18 19 …" at bounding box center [608, 223] width 310 height 162
click at [750, 154] on icon at bounding box center [748, 156] width 16 height 16
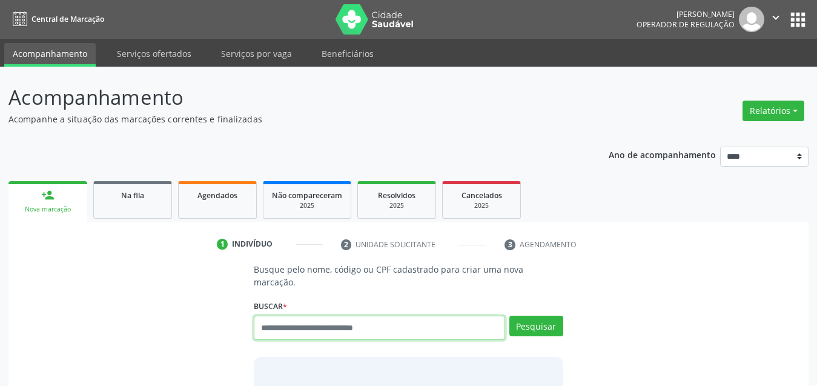
scroll to position [18, 0]
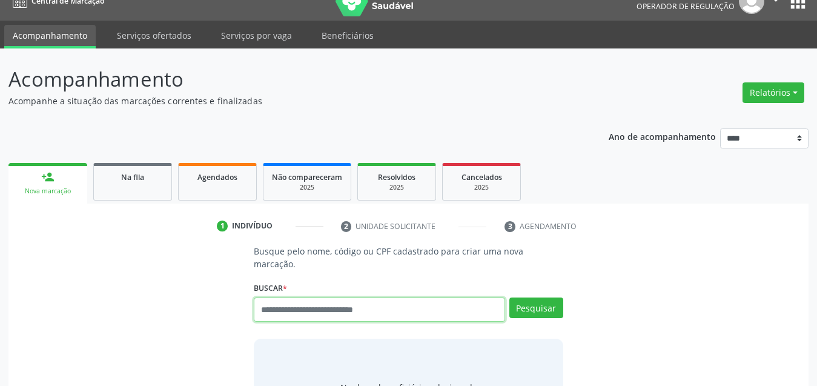
click at [387, 298] on input "text" at bounding box center [379, 309] width 251 height 24
paste input "**********"
type input "**********"
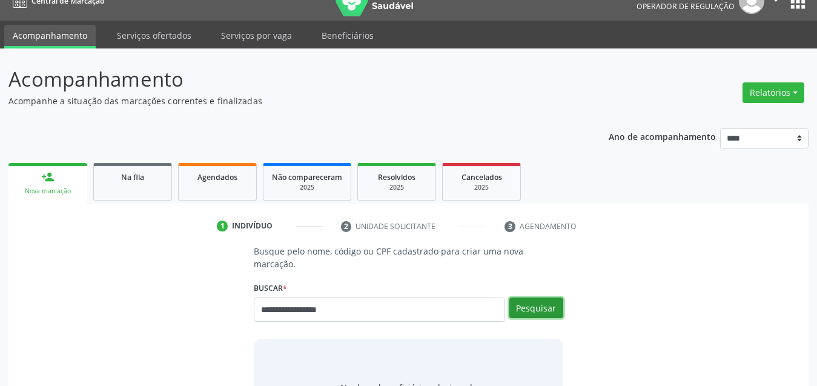
click at [537, 297] on button "Pesquisar" at bounding box center [536, 307] width 54 height 21
type input "**********"
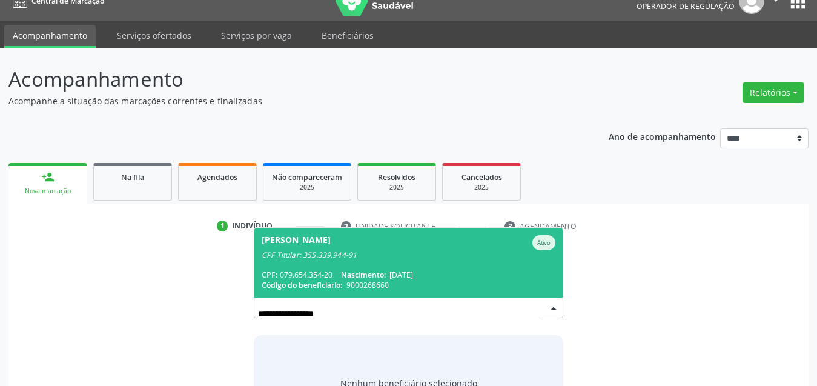
click at [366, 235] on div "Zoe Jose de Farias Ativo" at bounding box center [409, 242] width 294 height 15
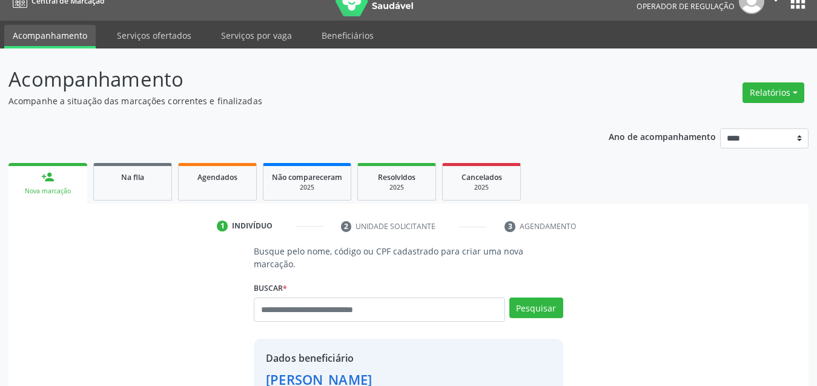
scroll to position [254, 0]
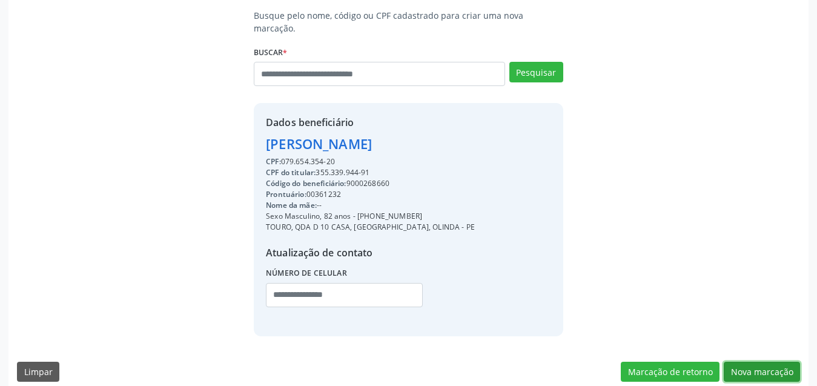
drag, startPoint x: 744, startPoint y: 355, endPoint x: 607, endPoint y: 340, distance: 138.3
click at [718, 361] on div "Marcação de retorno Nova marcação" at bounding box center [710, 371] width 179 height 21
click at [741, 364] on button "Nova marcação" at bounding box center [762, 371] width 76 height 21
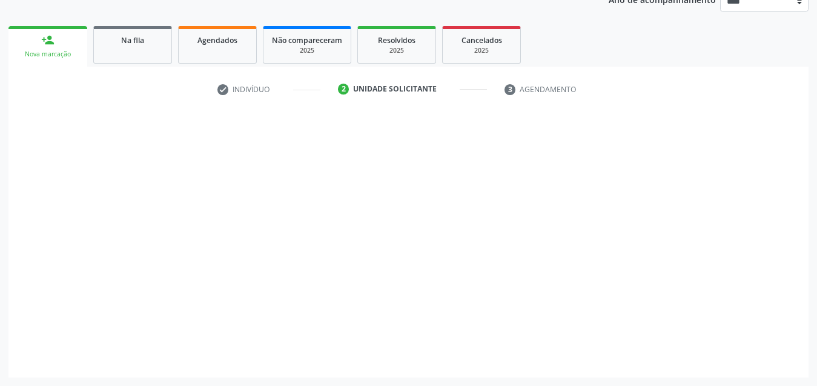
scroll to position [155, 0]
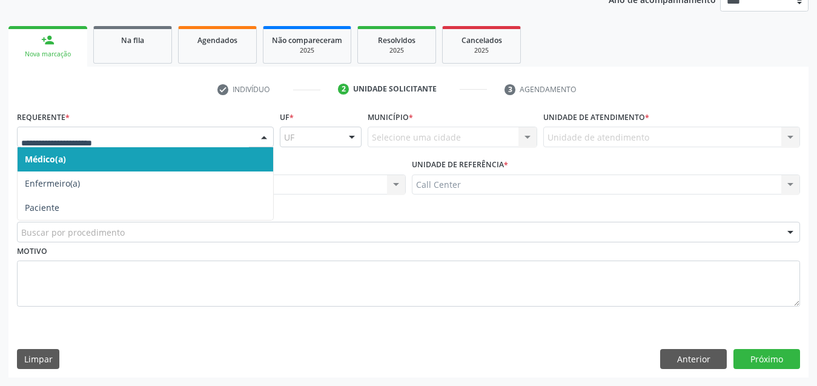
click at [109, 130] on div at bounding box center [145, 137] width 257 height 21
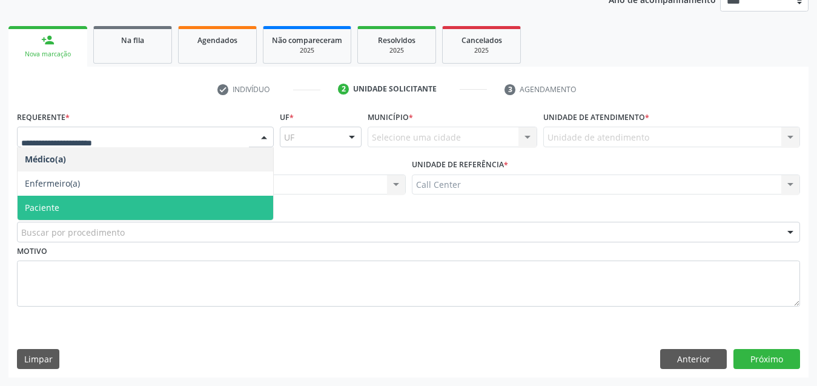
click at [122, 210] on span "Paciente" at bounding box center [146, 208] width 256 height 24
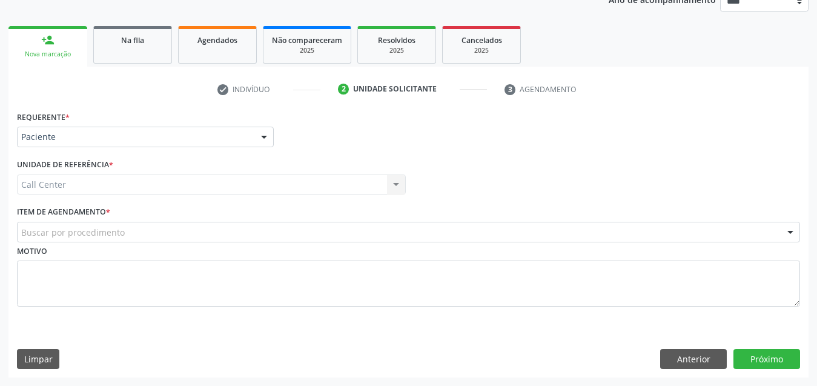
click at [151, 231] on div "Buscar por procedimento" at bounding box center [408, 232] width 783 height 21
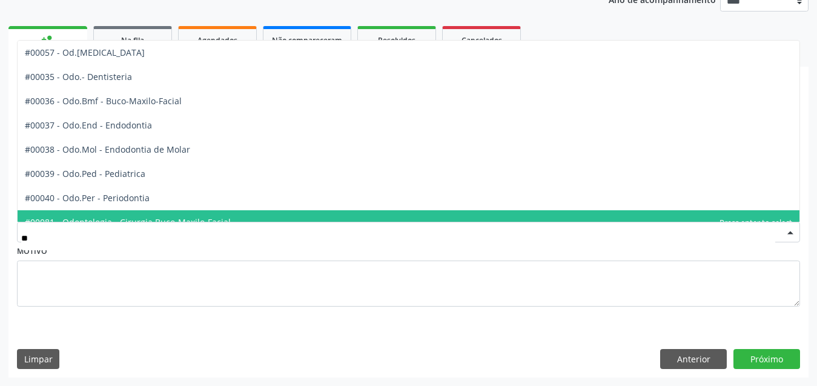
type input "***"
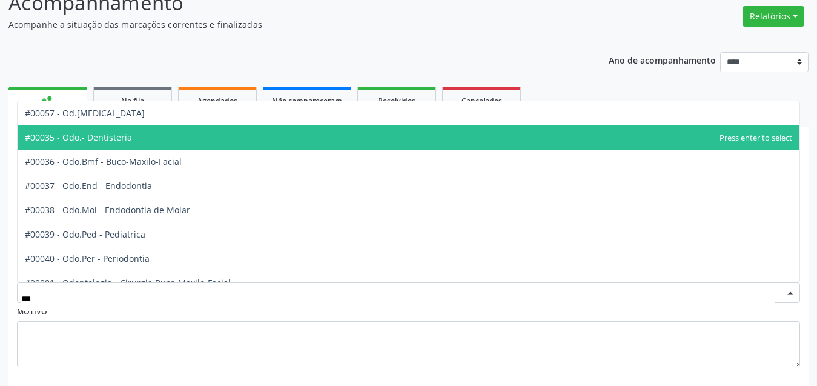
click at [163, 137] on span "#00035 - Odo.- Dentisteria" at bounding box center [409, 137] width 782 height 24
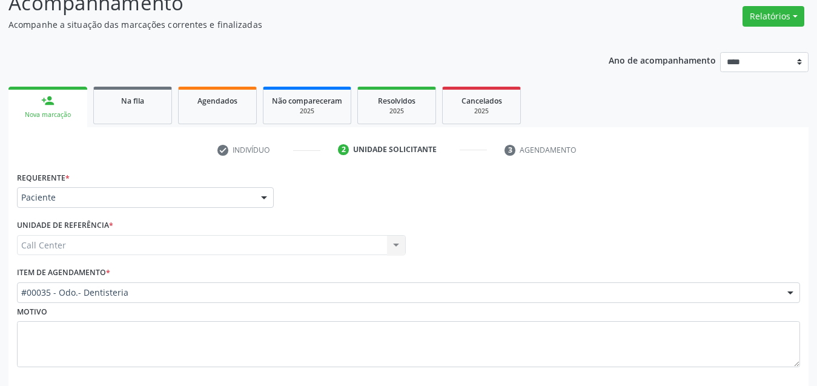
scroll to position [155, 0]
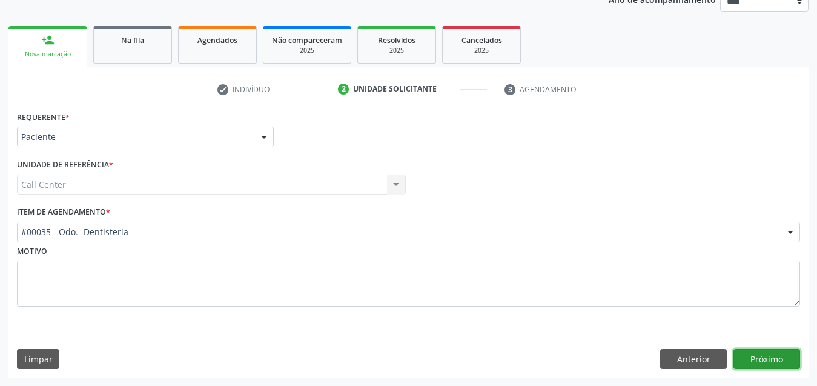
click at [756, 351] on button "Próximo" at bounding box center [766, 359] width 67 height 21
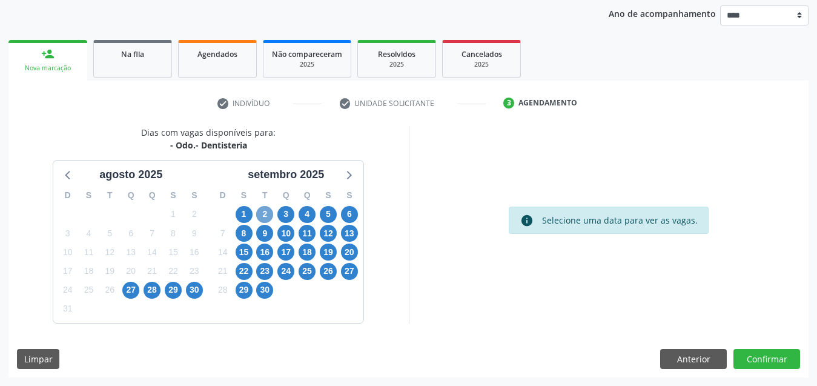
click at [258, 211] on span "2" at bounding box center [264, 214] width 17 height 17
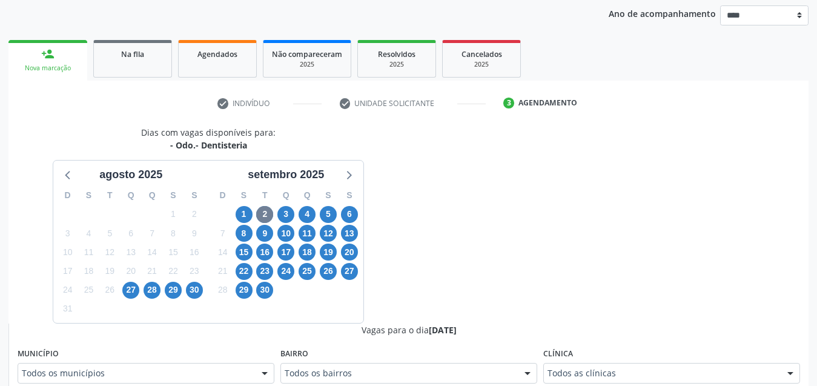
scroll to position [147, 0]
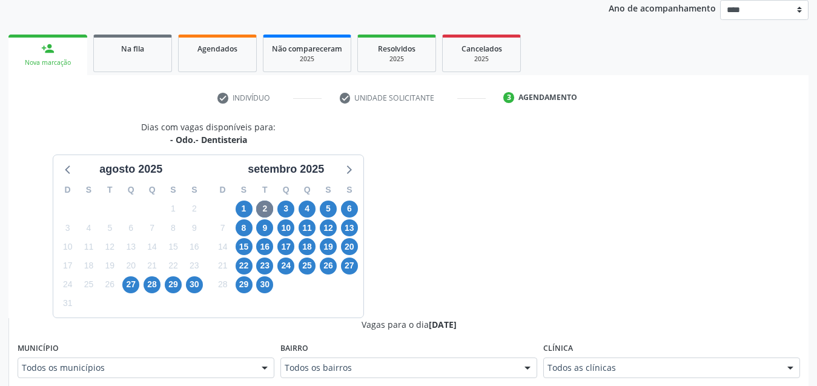
click at [613, 378] on div "Todos as clínicas" at bounding box center [671, 367] width 257 height 21
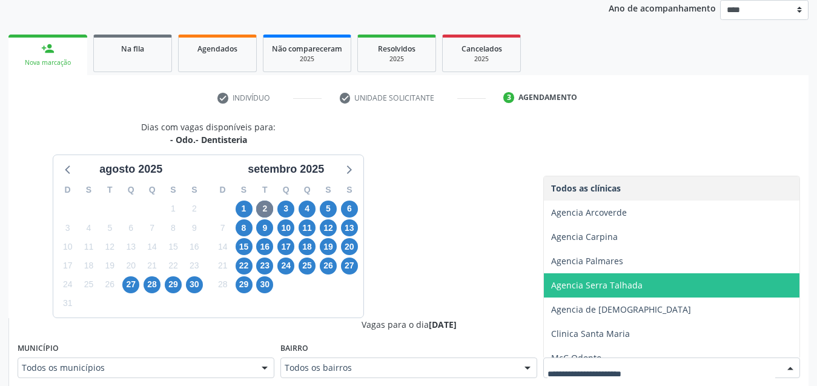
scroll to position [37, 0]
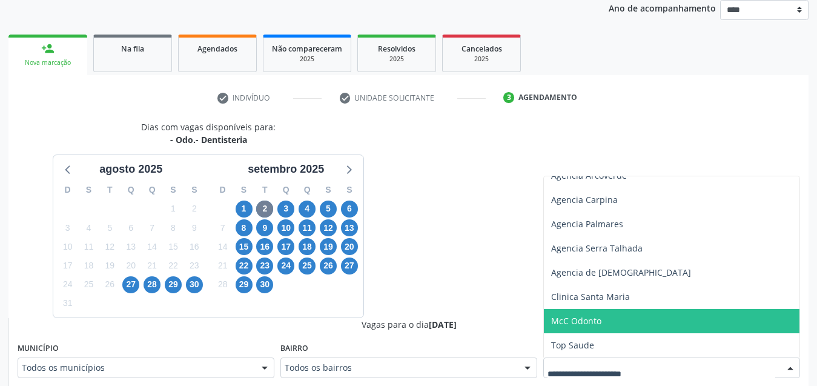
click at [608, 317] on span "McC Odonto" at bounding box center [672, 321] width 256 height 24
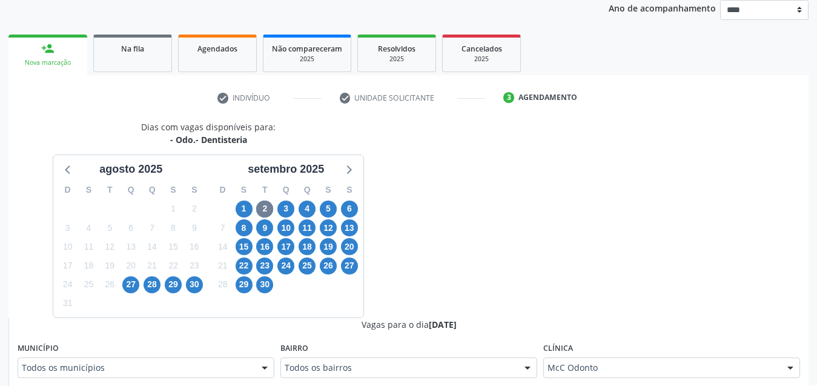
scroll to position [268, 0]
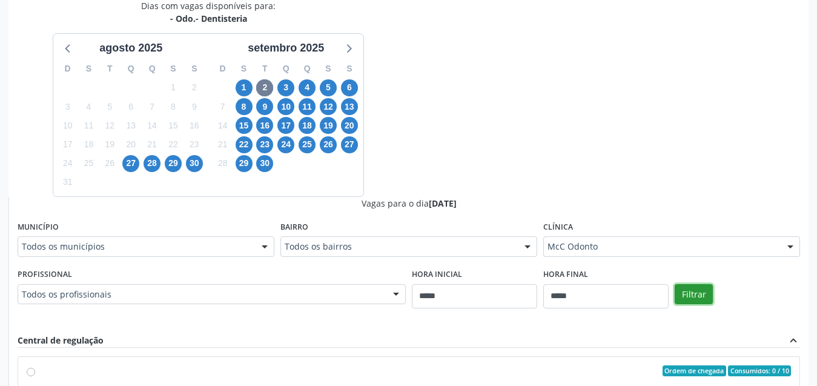
click at [690, 299] on button "Filtrar" at bounding box center [693, 294] width 38 height 21
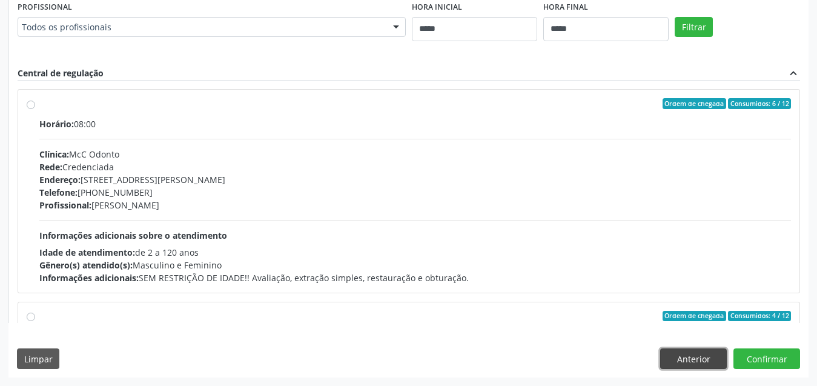
click at [687, 360] on button "Anterior" at bounding box center [693, 358] width 67 height 21
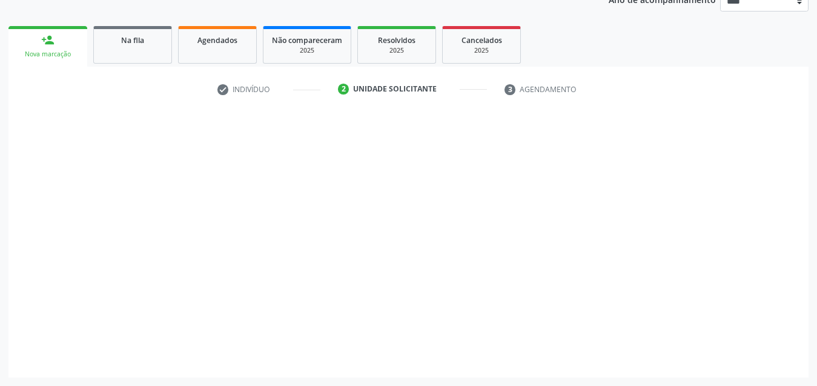
scroll to position [155, 0]
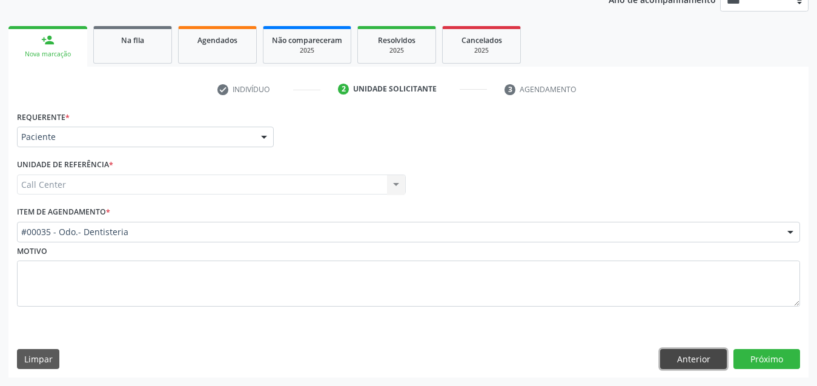
click at [691, 357] on button "Anterior" at bounding box center [693, 359] width 67 height 21
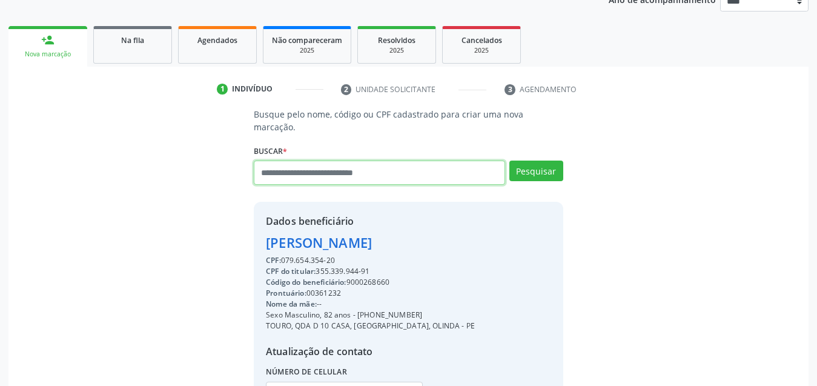
click at [357, 165] on input "text" at bounding box center [379, 172] width 251 height 24
type input "*********"
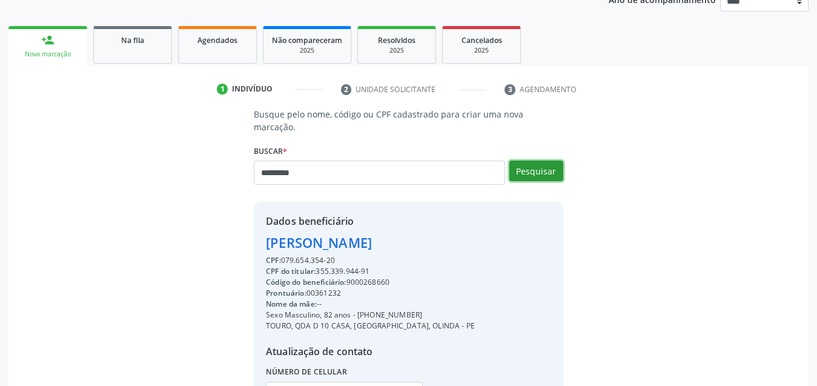
click at [532, 160] on button "Pesquisar" at bounding box center [536, 170] width 54 height 21
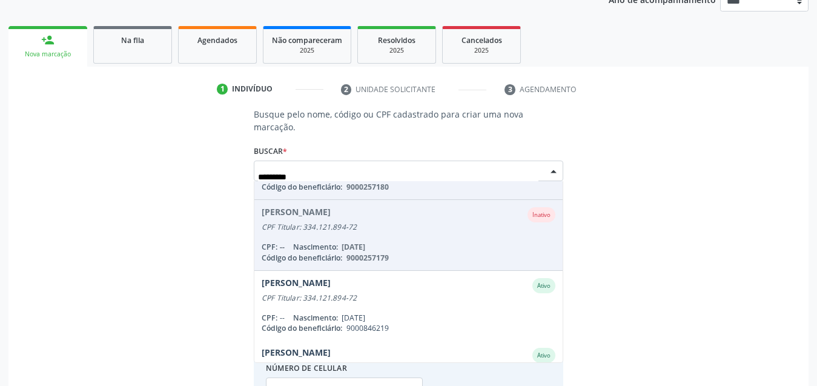
scroll to position [169, 0]
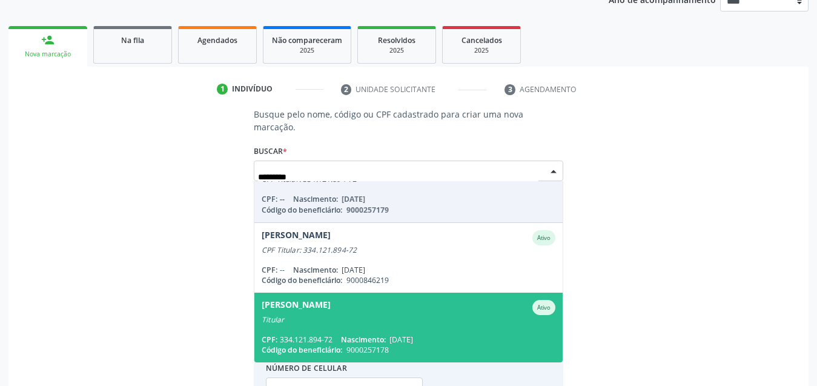
click at [420, 300] on div "Reginaldo Jose de Arruda Ativo" at bounding box center [409, 307] width 294 height 15
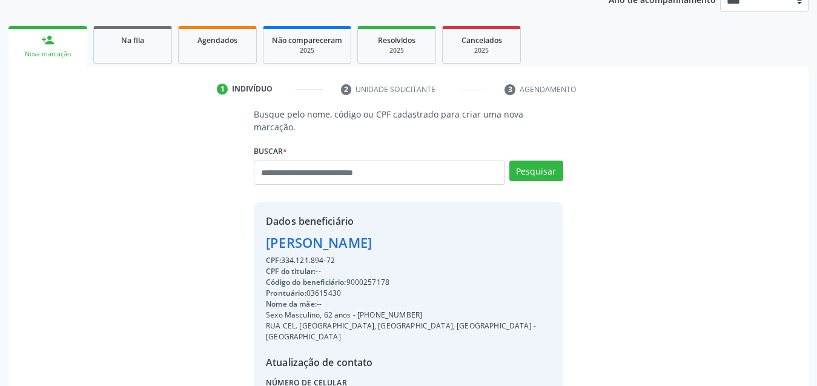
scroll to position [254, 0]
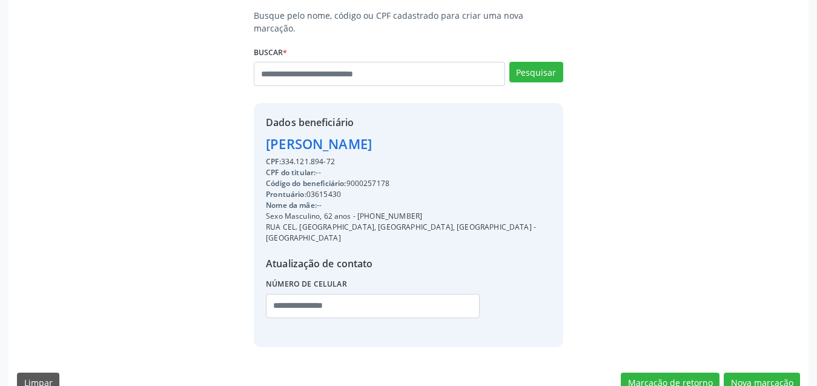
drag, startPoint x: 431, startPoint y: 131, endPoint x: 242, endPoint y: 130, distance: 188.9
click at [242, 130] on div "Busque pelo nome, código ou CPF cadastrado para criar uma nova marcação. Buscar…" at bounding box center [408, 177] width 783 height 337
copy div "Reginaldo Jose de Arruda"
click at [784, 372] on button "Nova marcação" at bounding box center [762, 382] width 76 height 21
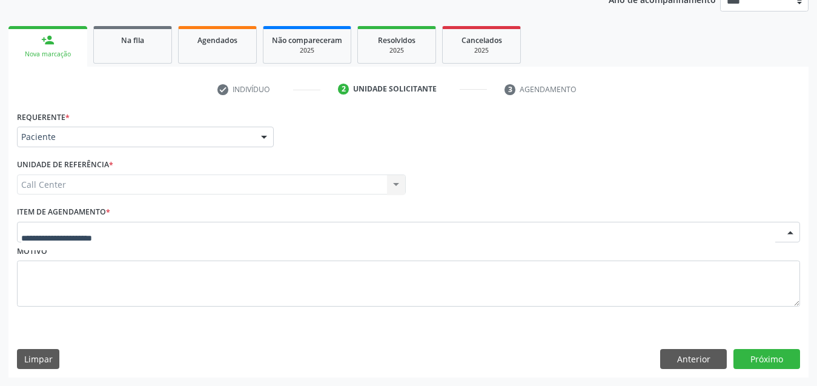
click at [196, 223] on div at bounding box center [408, 232] width 783 height 21
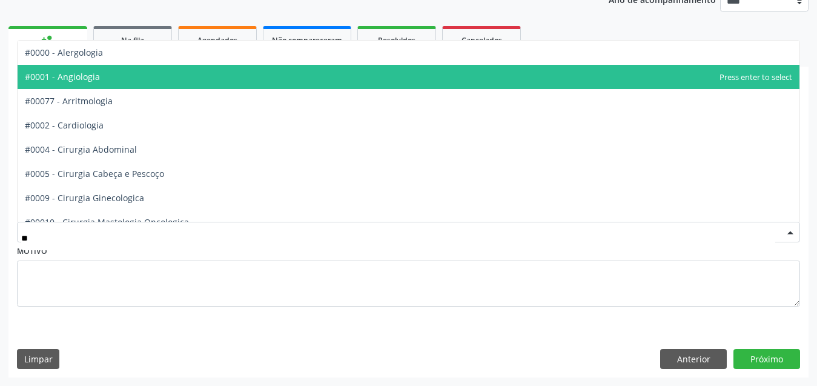
type input "***"
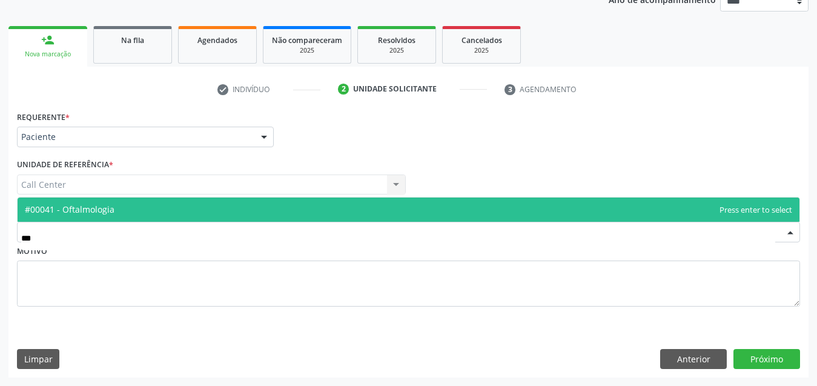
click at [191, 209] on span "#00041 - Oftalmologia" at bounding box center [409, 209] width 782 height 24
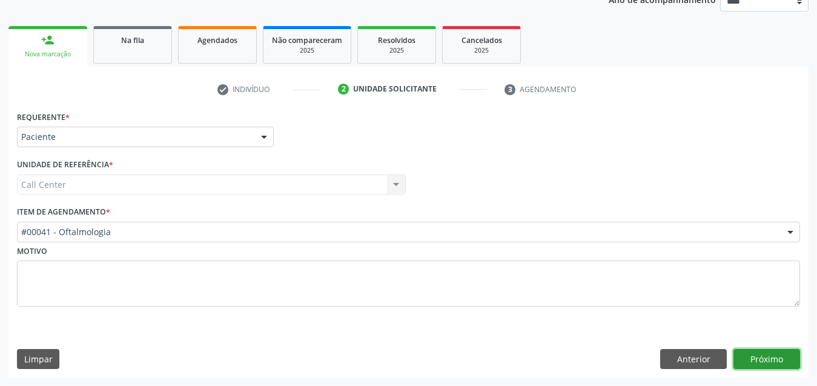
drag, startPoint x: 757, startPoint y: 357, endPoint x: 428, endPoint y: 4, distance: 482.4
click at [749, 353] on button "Próximo" at bounding box center [766, 359] width 67 height 21
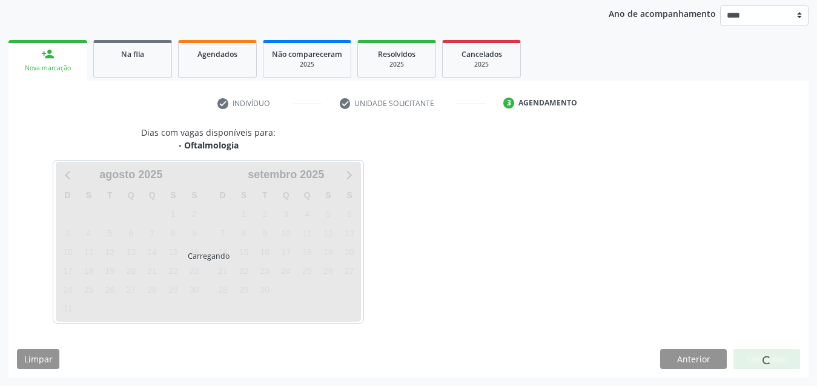
scroll to position [141, 0]
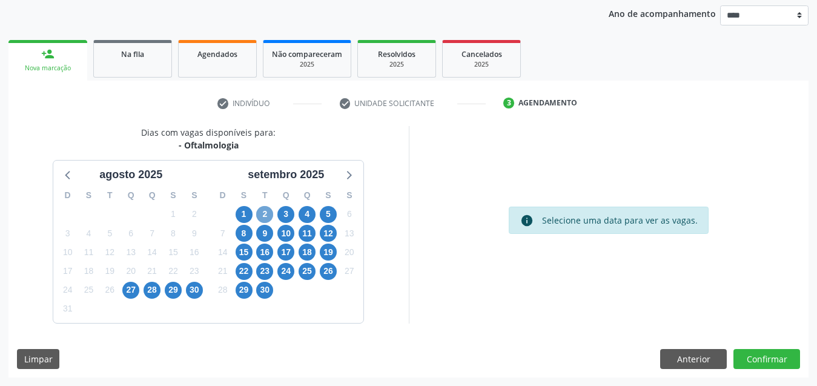
click at [265, 217] on span "2" at bounding box center [264, 214] width 17 height 17
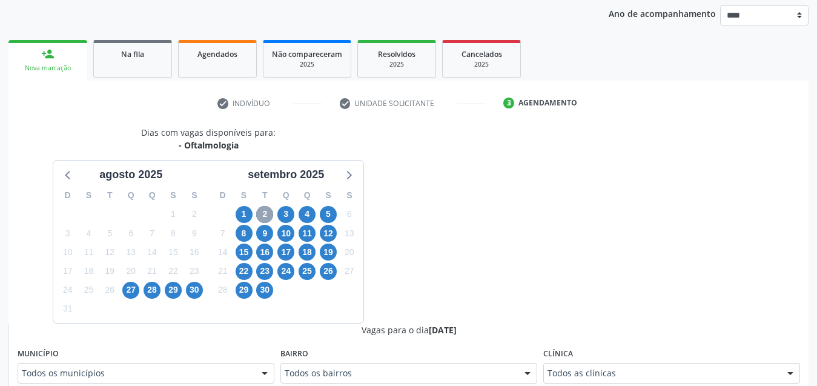
scroll to position [202, 0]
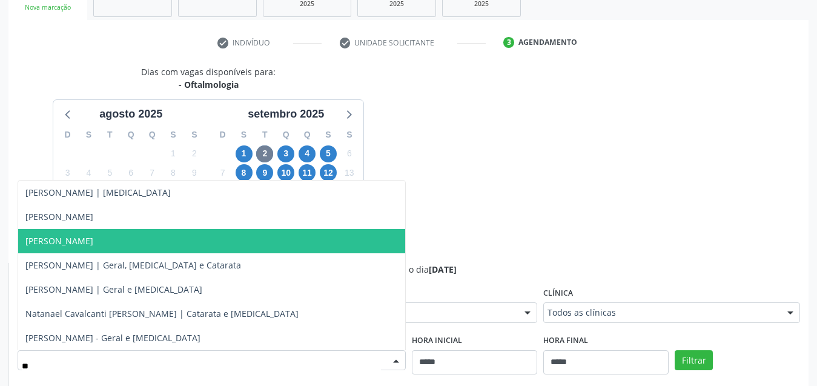
type input "***"
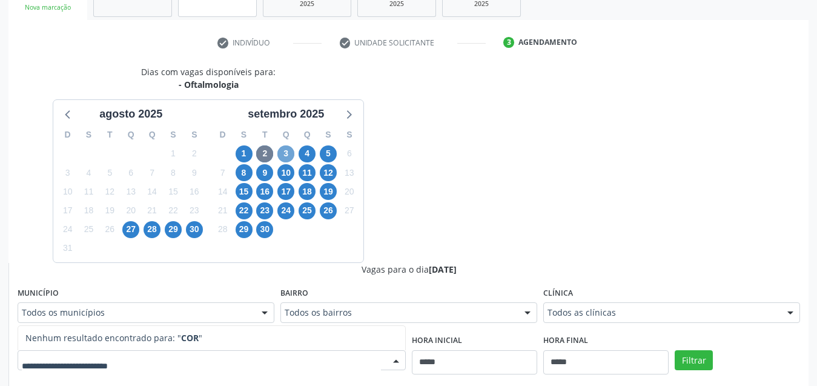
drag, startPoint x: 280, startPoint y: 151, endPoint x: 196, endPoint y: 50, distance: 132.4
click at [280, 152] on span "3" at bounding box center [285, 153] width 17 height 17
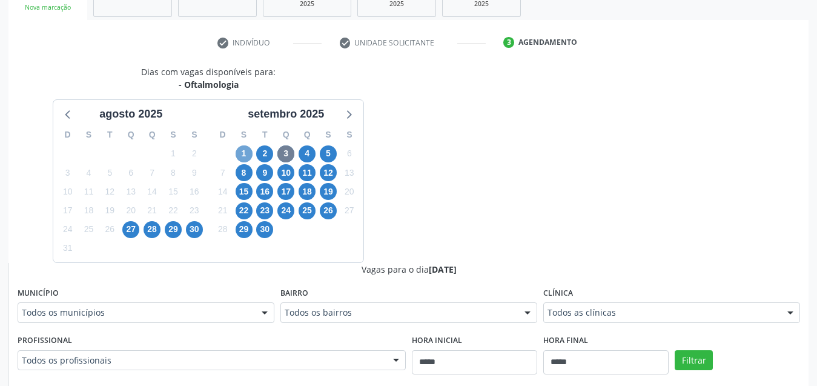
click at [243, 154] on span "1" at bounding box center [244, 153] width 17 height 17
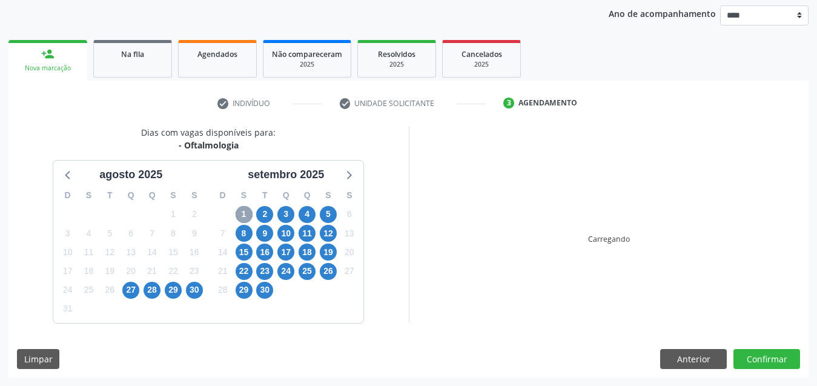
scroll to position [141, 0]
click at [262, 263] on span "23" at bounding box center [264, 271] width 17 height 17
click at [264, 263] on span "23" at bounding box center [264, 271] width 17 height 17
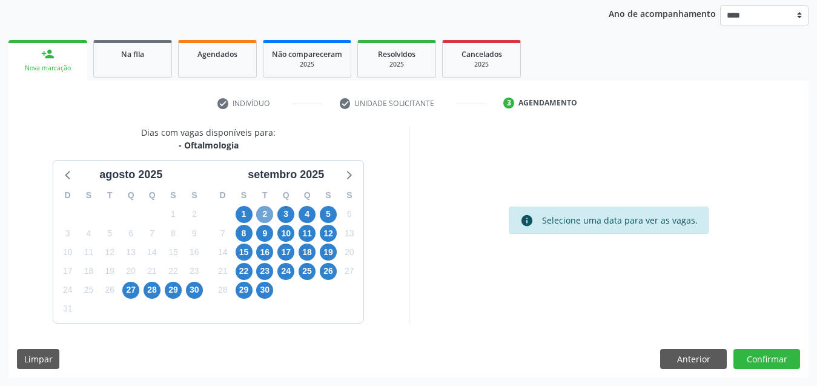
click at [263, 215] on span "2" at bounding box center [264, 214] width 17 height 17
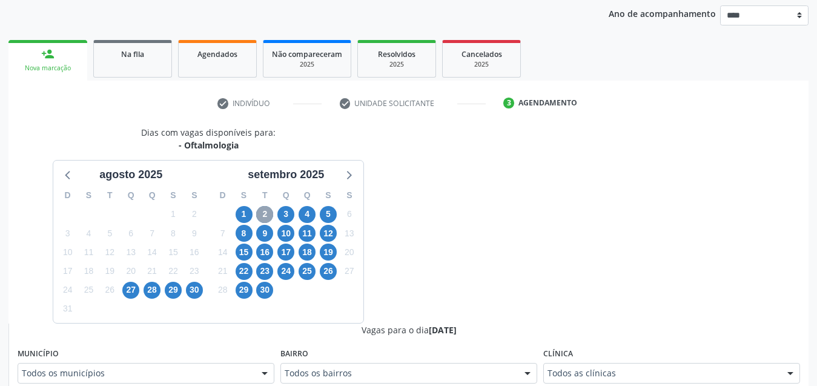
scroll to position [262, 0]
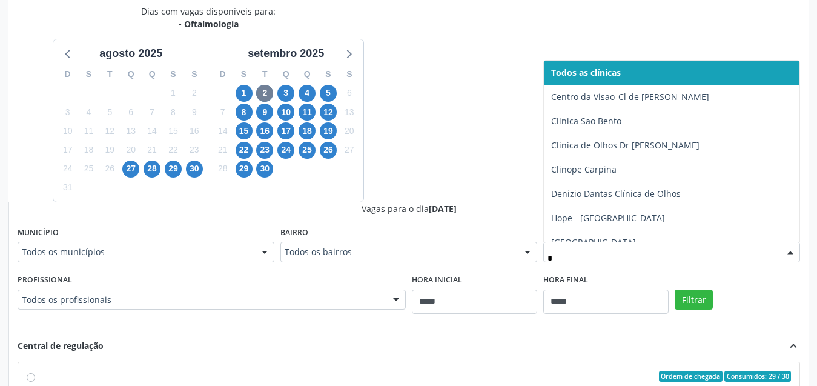
type input "**"
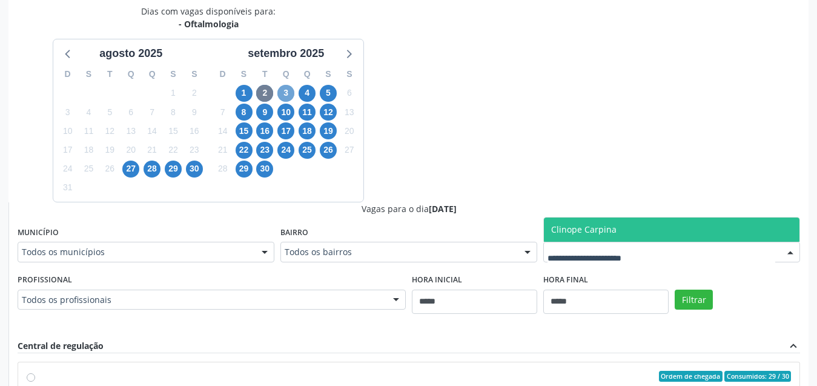
click at [283, 91] on span "3" at bounding box center [285, 93] width 17 height 17
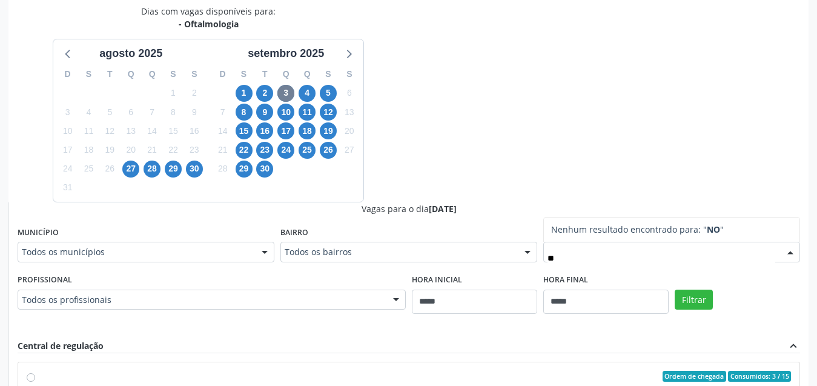
type input "*"
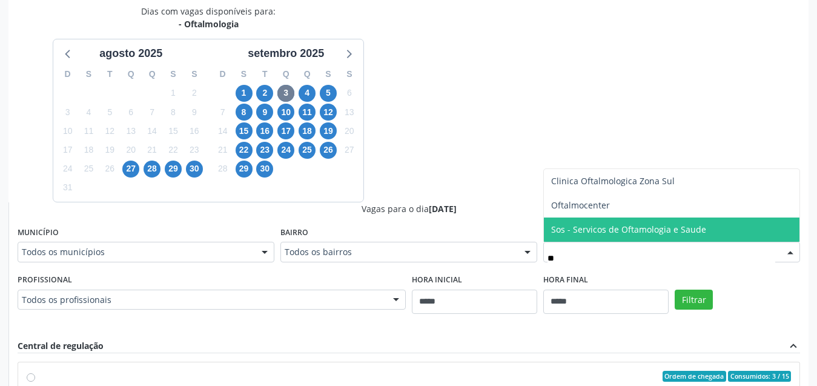
type input "***"
click at [268, 91] on span "2" at bounding box center [264, 93] width 17 height 17
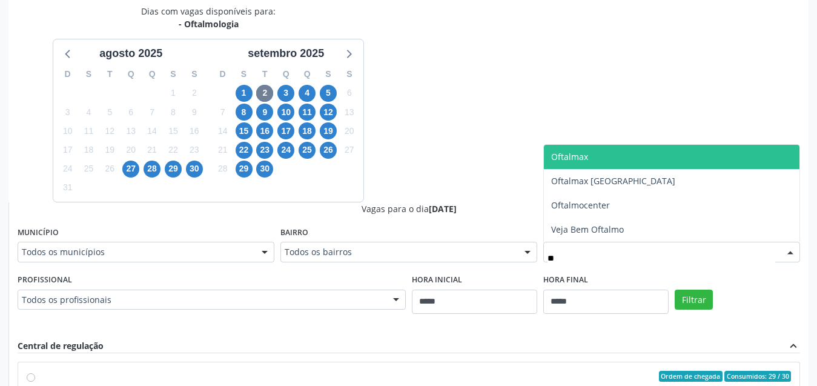
type input "***"
click at [570, 161] on span "Oftalmax" at bounding box center [569, 157] width 37 height 12
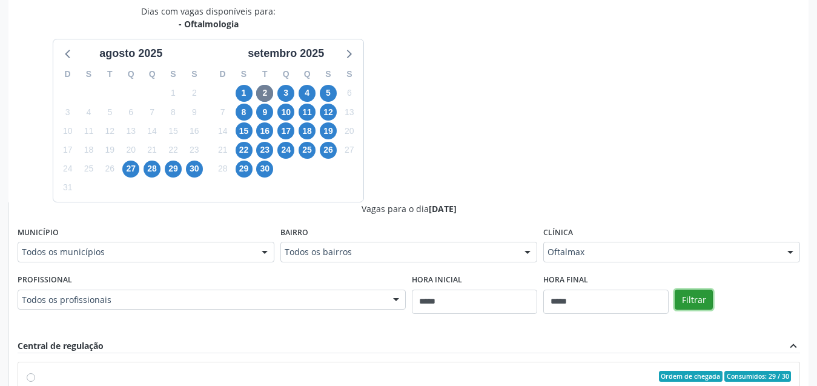
click at [692, 299] on button "Filtrar" at bounding box center [693, 299] width 38 height 21
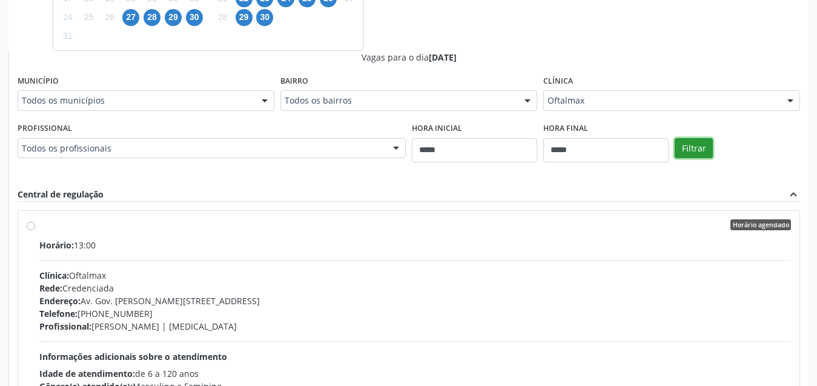
scroll to position [171, 0]
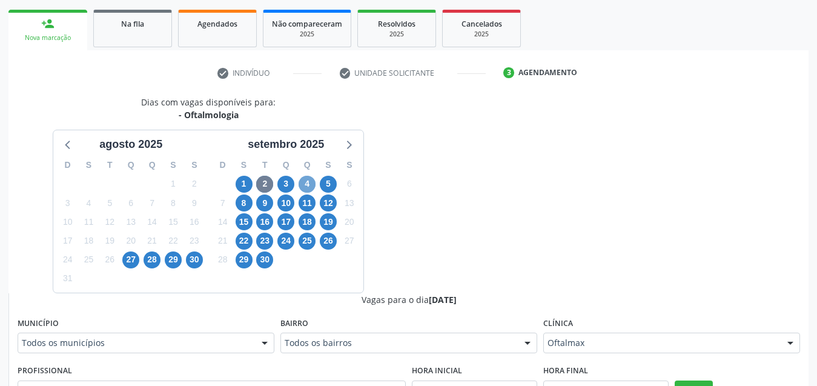
click at [307, 186] on span "4" at bounding box center [306, 184] width 17 height 17
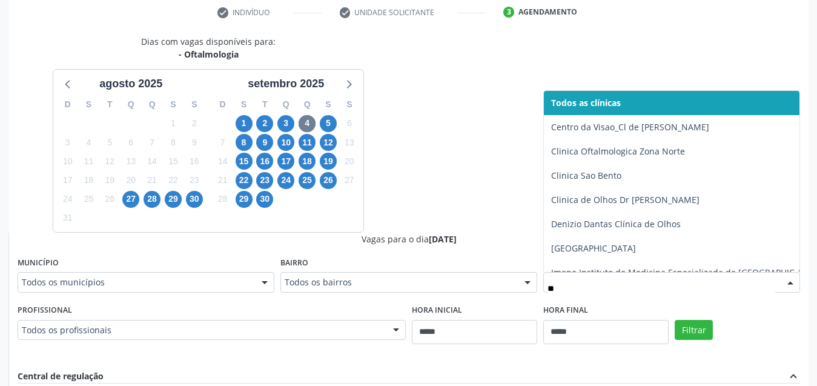
type input "***"
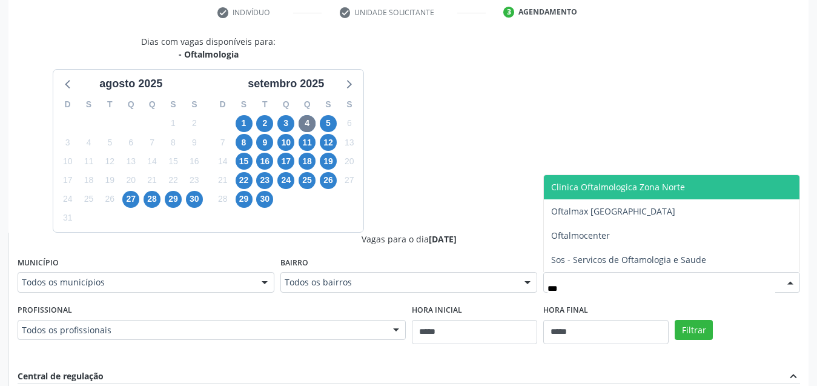
click at [618, 191] on span "Clinica Oftalmologica Zona Norte" at bounding box center [618, 187] width 134 height 12
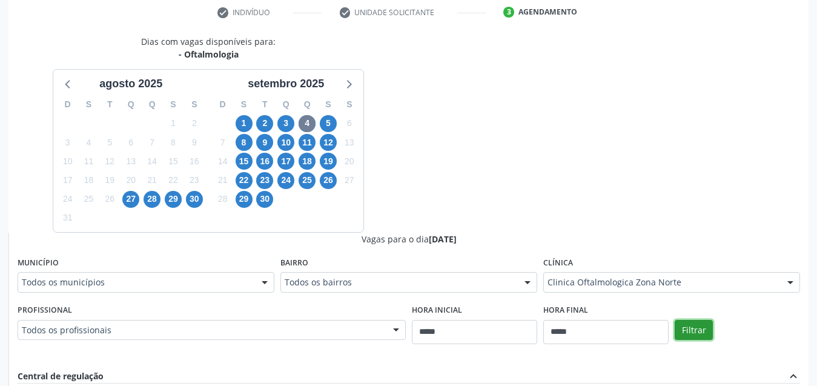
click at [690, 335] on button "Filtrar" at bounding box center [693, 330] width 38 height 21
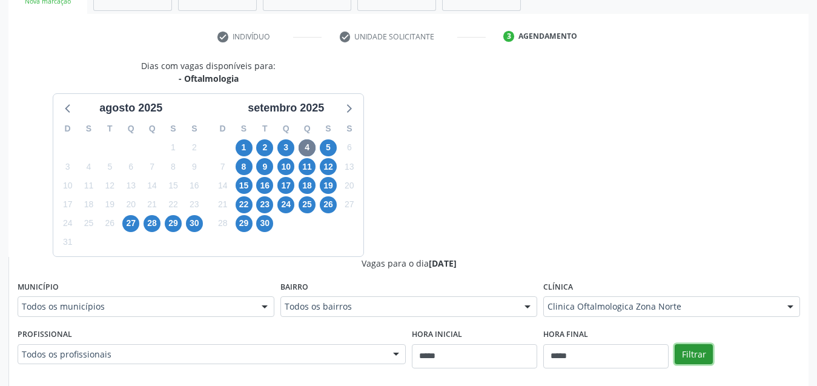
scroll to position [202, 0]
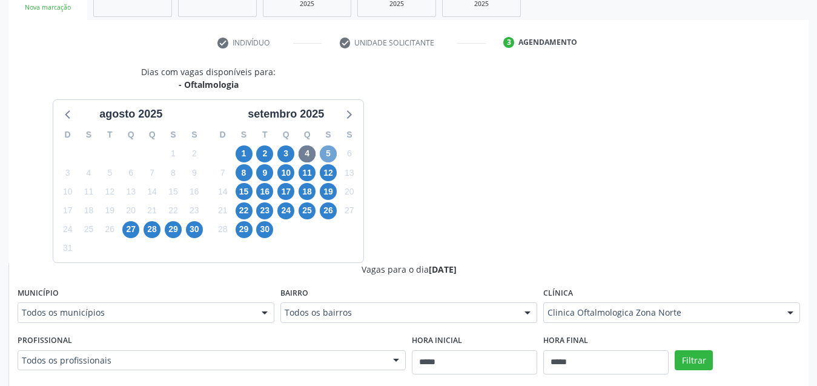
click at [328, 152] on span "5" at bounding box center [328, 153] width 17 height 17
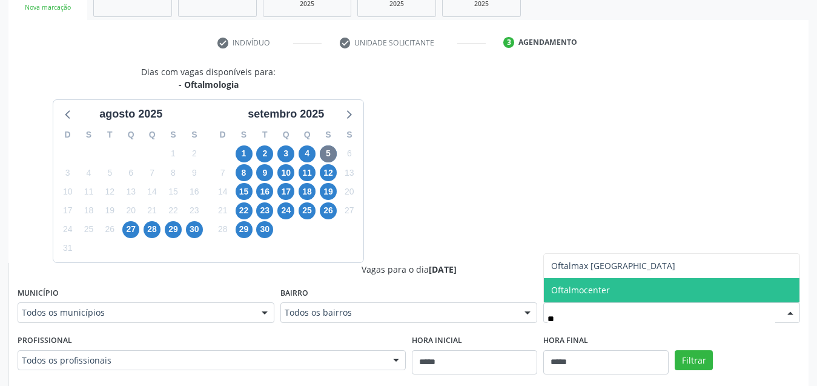
type input "*"
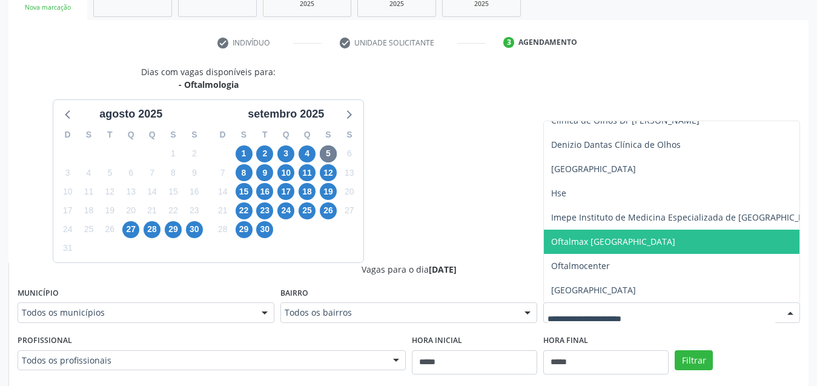
scroll to position [262, 0]
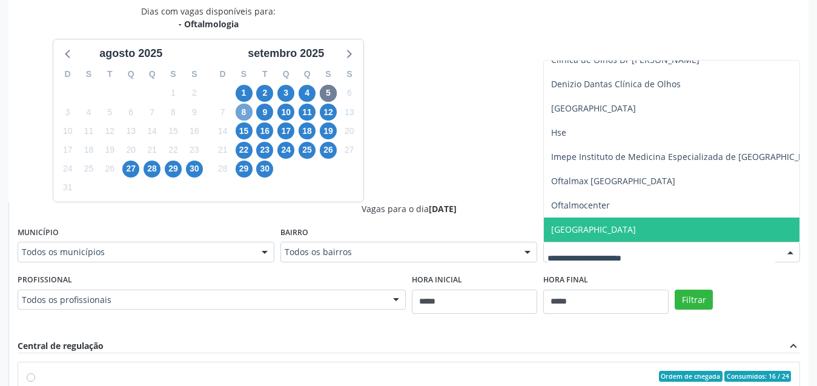
click at [242, 114] on span "8" at bounding box center [244, 112] width 17 height 17
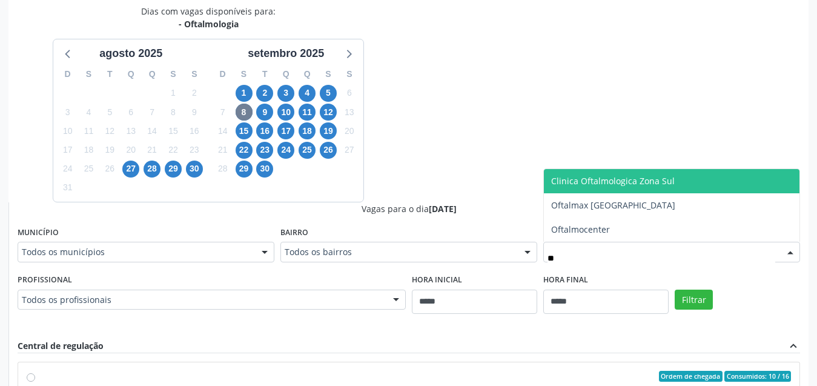
type input "***"
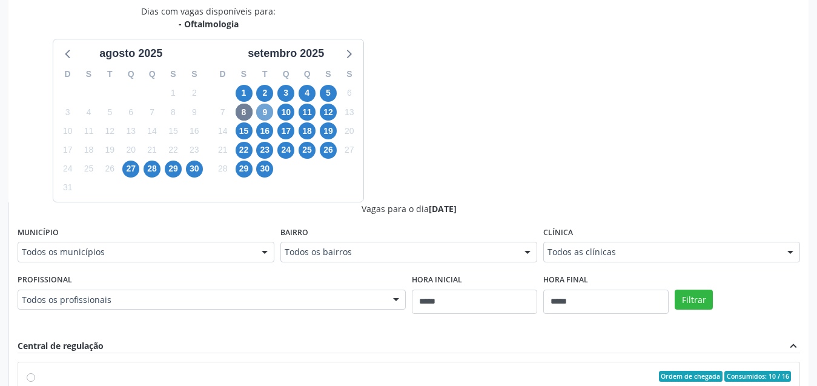
click at [268, 109] on span "9" at bounding box center [264, 112] width 17 height 17
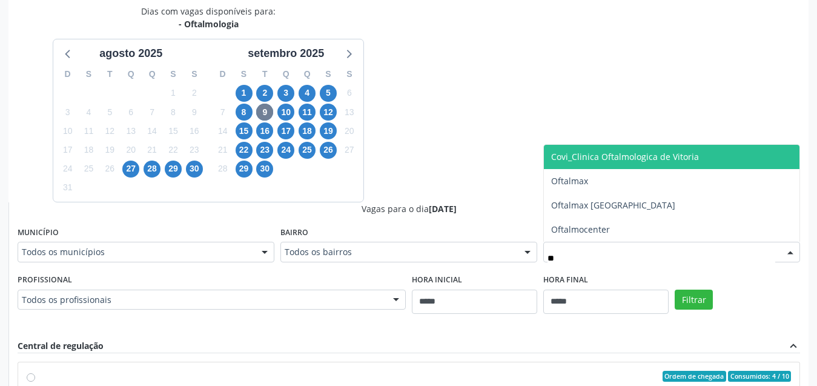
type input "***"
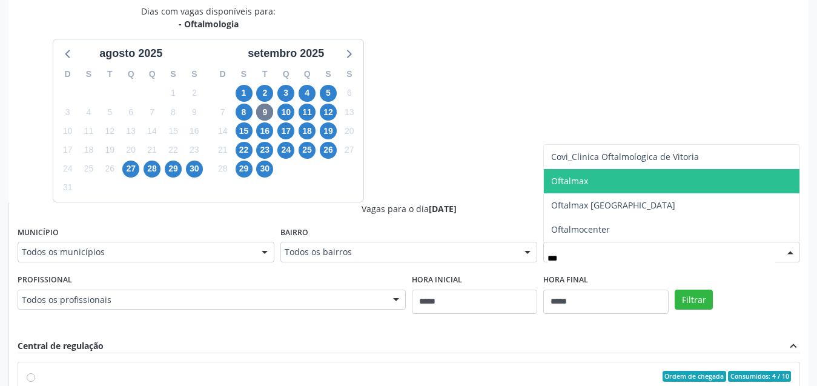
click at [584, 182] on span "Oftalmax" at bounding box center [569, 181] width 37 height 12
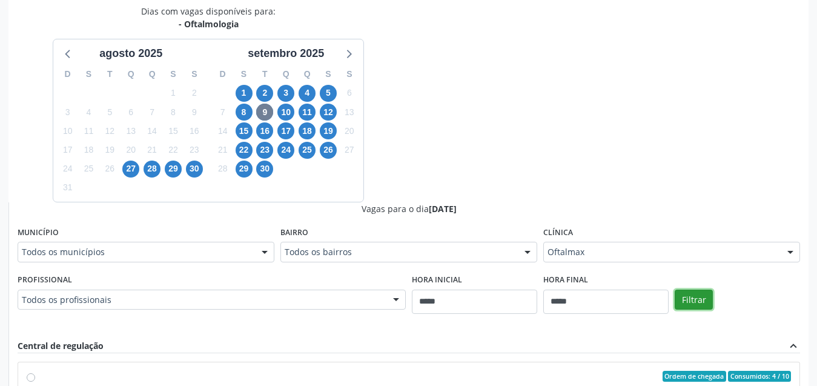
click at [699, 303] on button "Filtrar" at bounding box center [693, 299] width 38 height 21
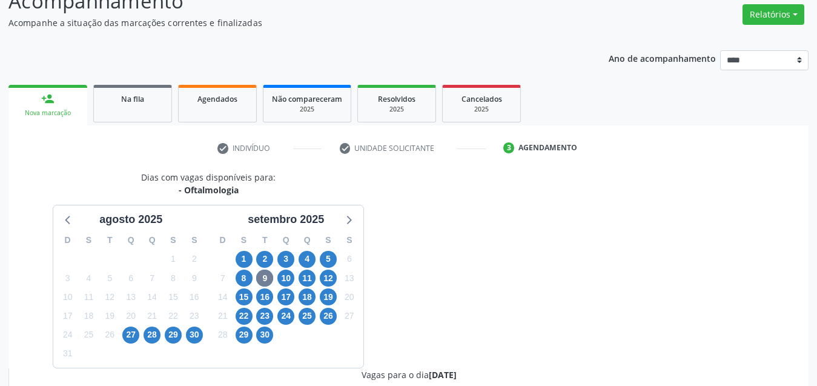
scroll to position [73, 0]
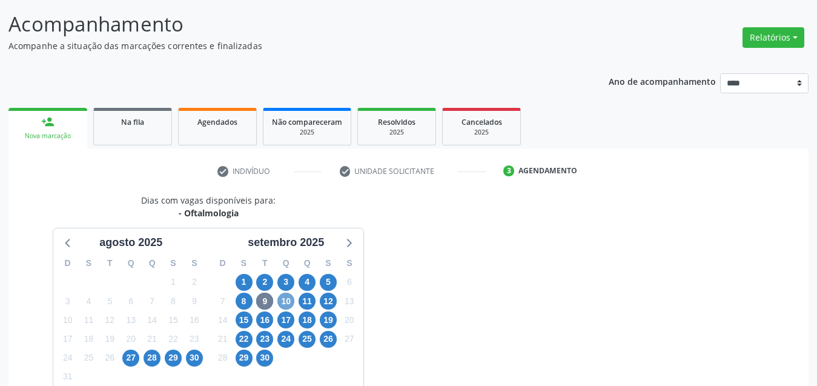
click at [285, 294] on span "10" at bounding box center [285, 300] width 17 height 17
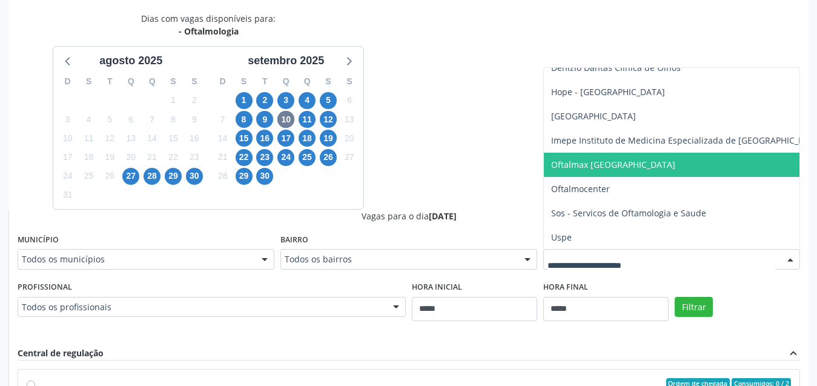
scroll to position [206, 0]
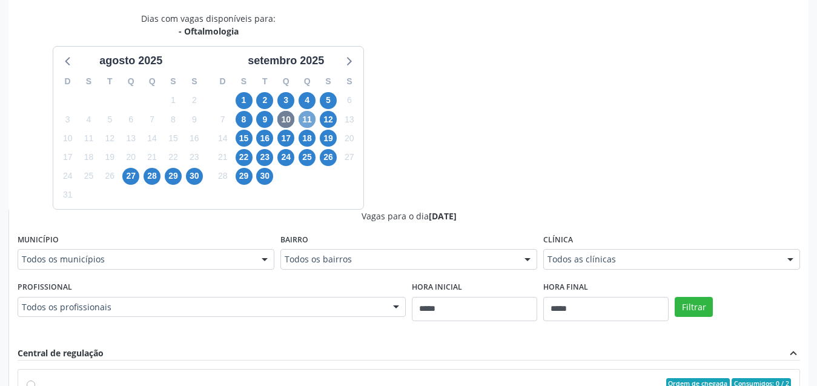
click at [308, 120] on span "11" at bounding box center [306, 119] width 17 height 17
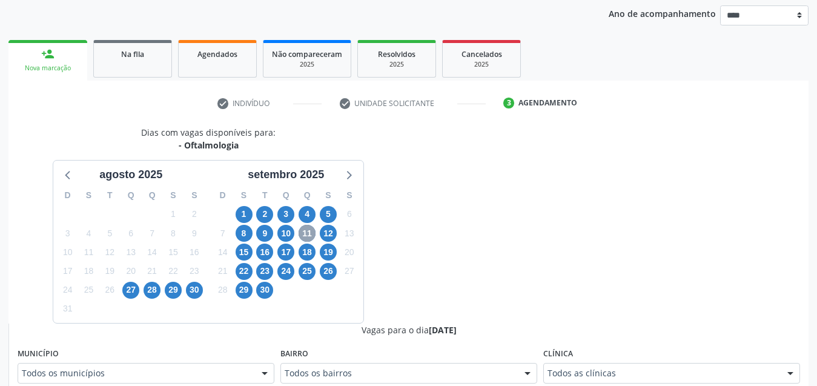
scroll to position [255, 0]
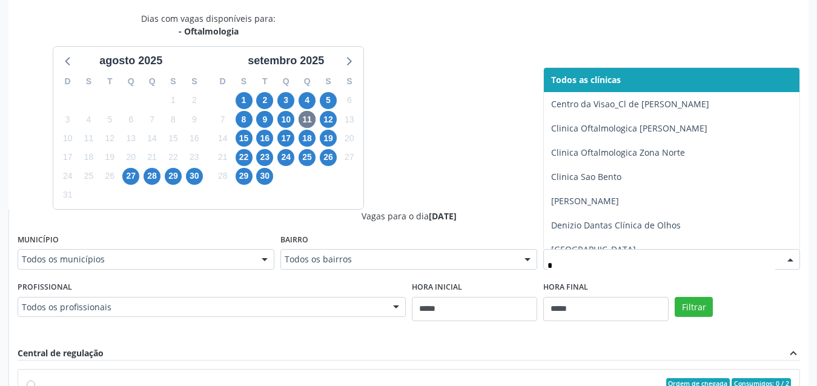
type input "**"
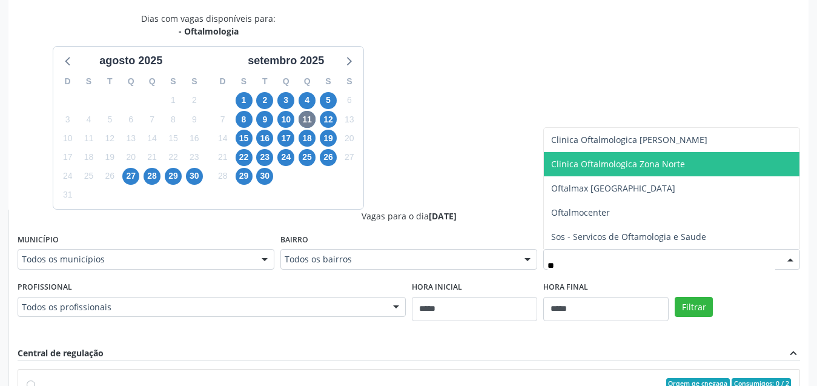
click at [613, 172] on span "Clinica Oftalmologica Zona Norte" at bounding box center [672, 164] width 256 height 24
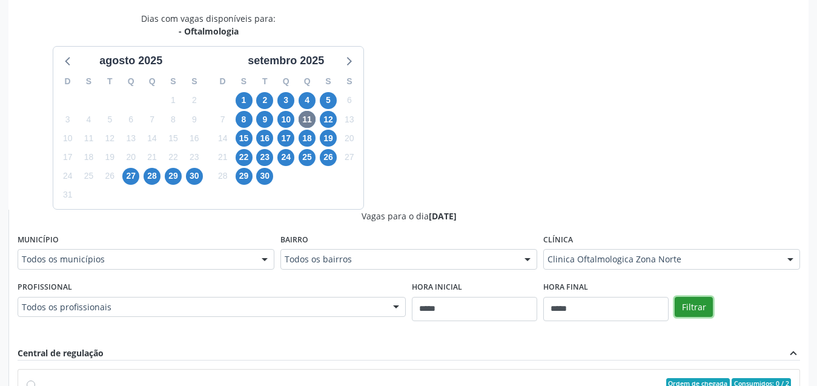
click at [699, 309] on button "Filtrar" at bounding box center [693, 307] width 38 height 21
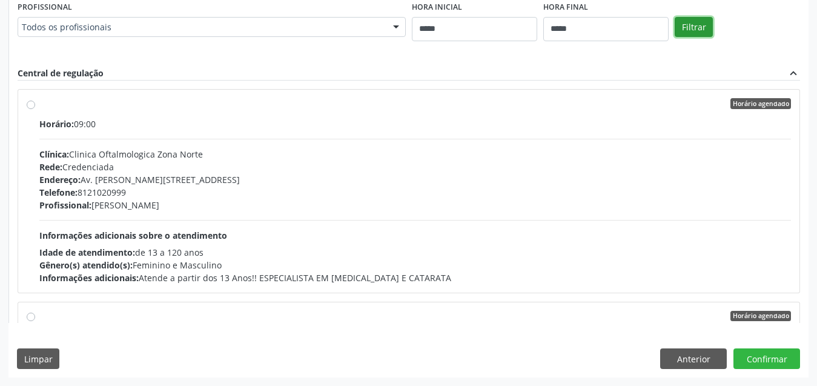
scroll to position [353, 0]
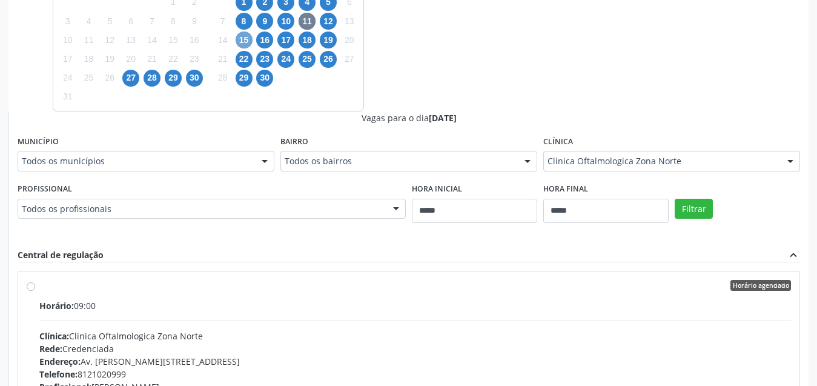
click at [245, 38] on span "15" at bounding box center [244, 39] width 17 height 17
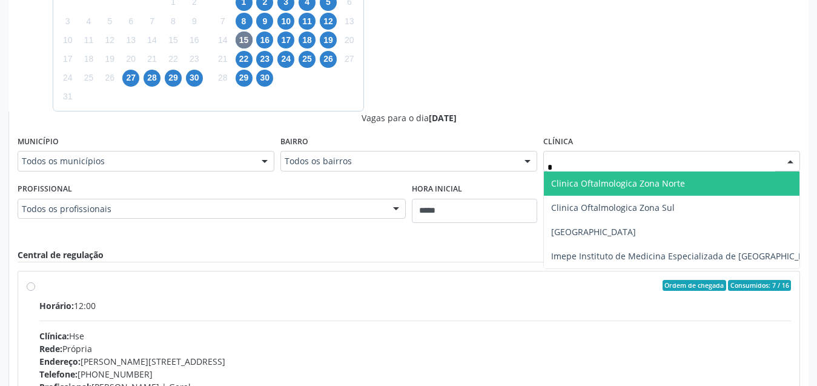
type input "**"
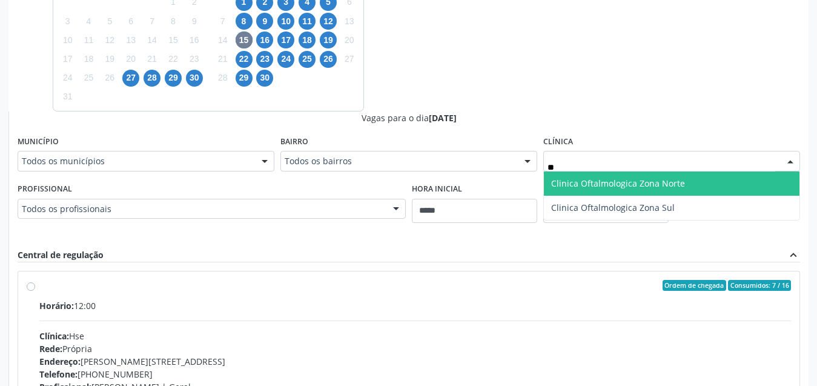
click at [648, 186] on span "Clinica Oftalmologica Zona Norte" at bounding box center [618, 183] width 134 height 12
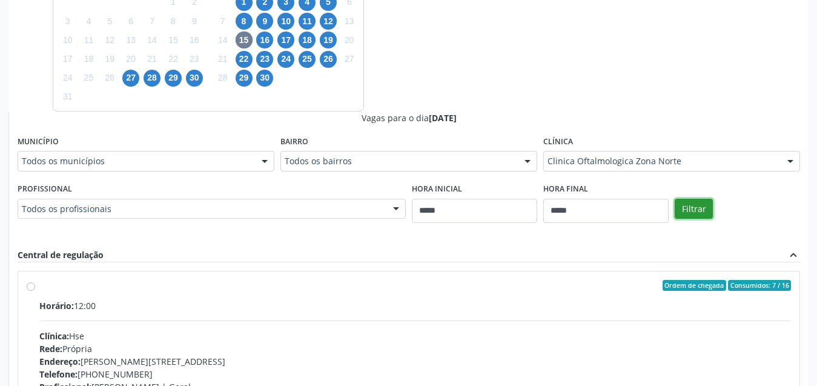
click at [685, 209] on button "Filtrar" at bounding box center [693, 209] width 38 height 21
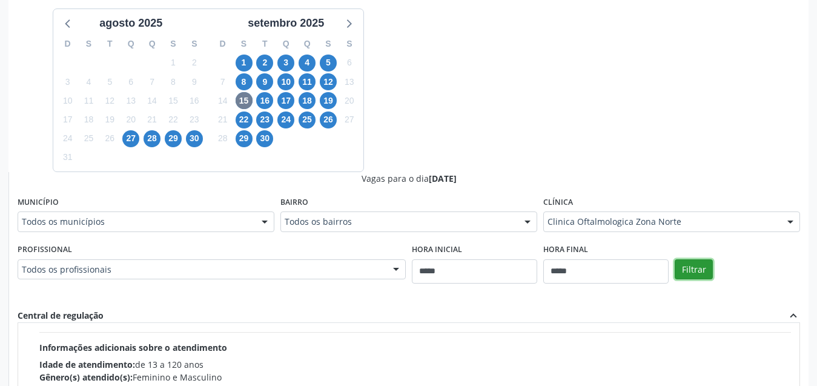
scroll to position [232, 0]
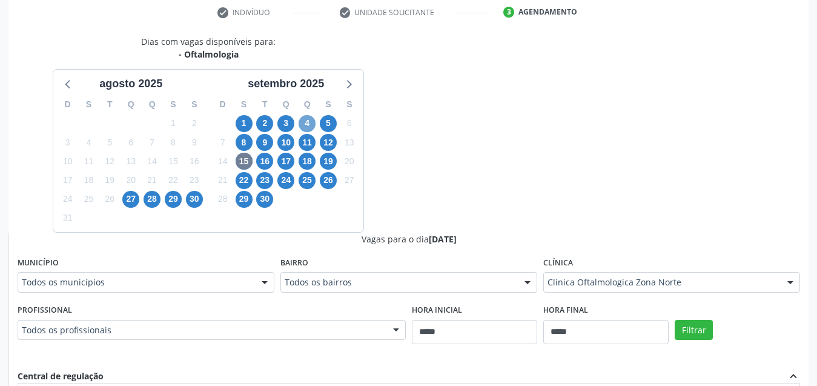
click at [305, 127] on span "4" at bounding box center [306, 123] width 17 height 17
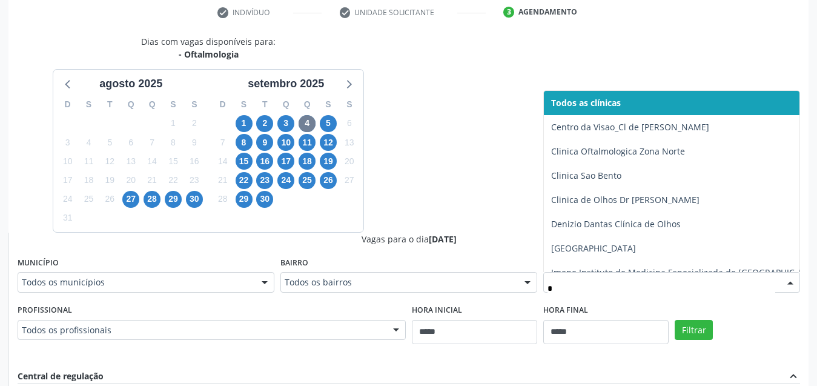
type input "**"
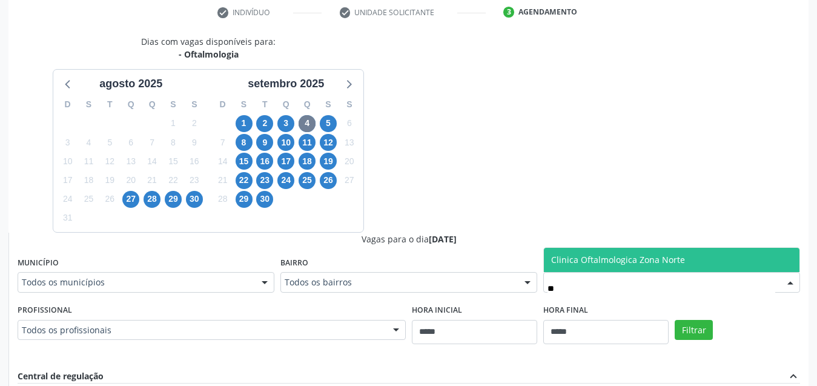
click at [635, 254] on span "Clinica Oftalmologica Zona Norte" at bounding box center [618, 260] width 134 height 12
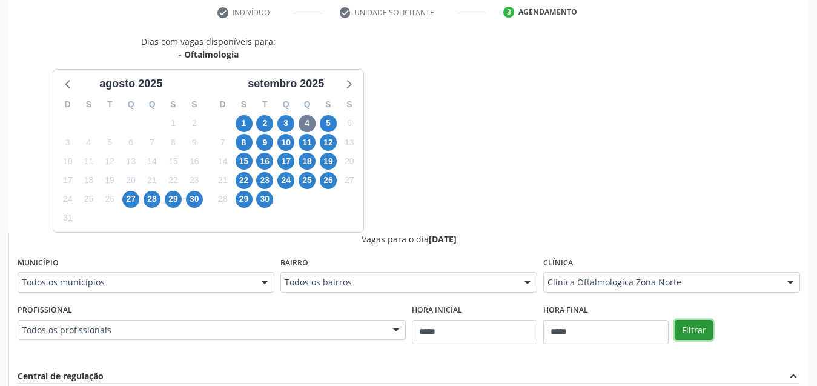
click at [690, 325] on button "Filtrar" at bounding box center [693, 330] width 38 height 21
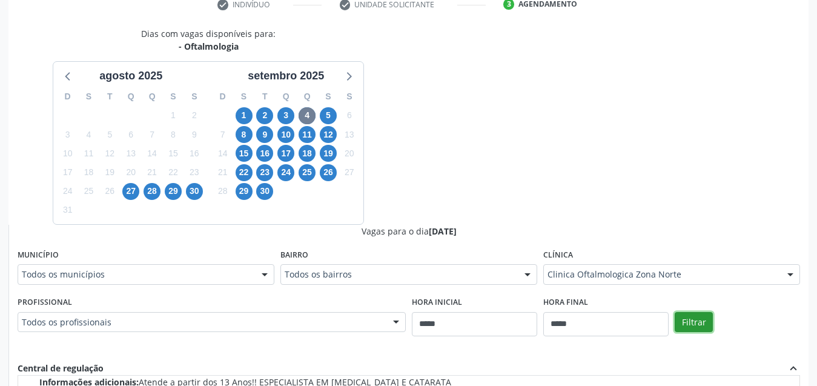
scroll to position [252, 0]
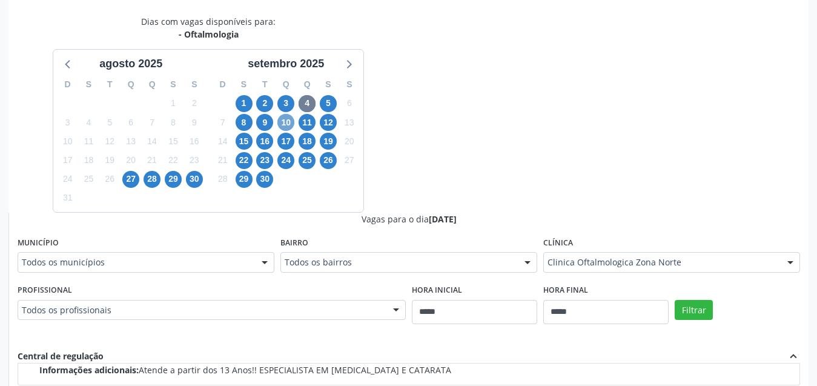
click at [285, 119] on span "10" at bounding box center [285, 122] width 17 height 17
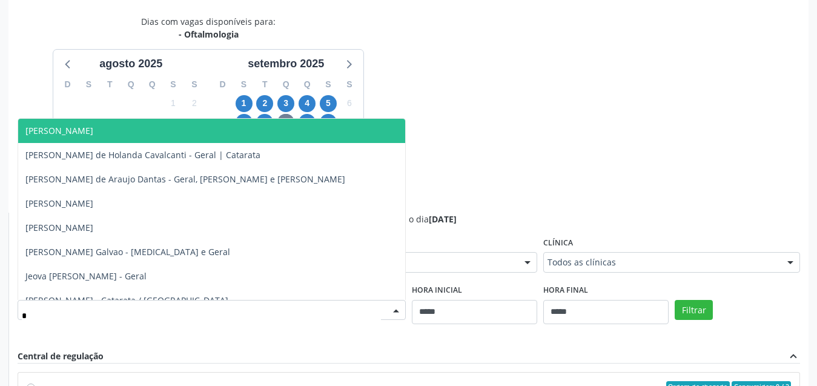
type input "**"
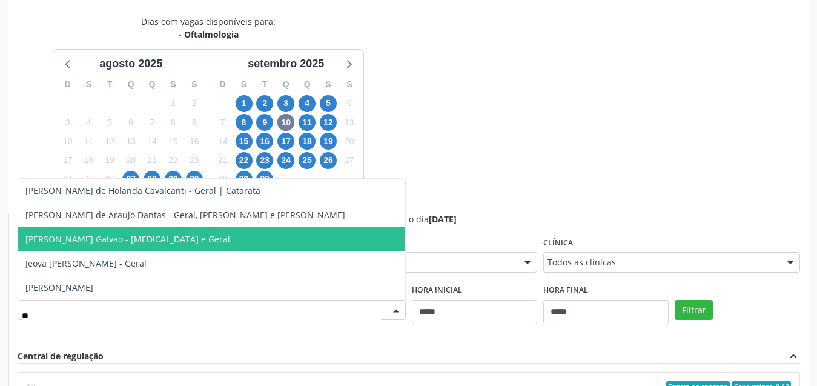
click at [222, 243] on span "Jayse de Campos Galvao - Glaucoma e Geral" at bounding box center [211, 239] width 387 height 24
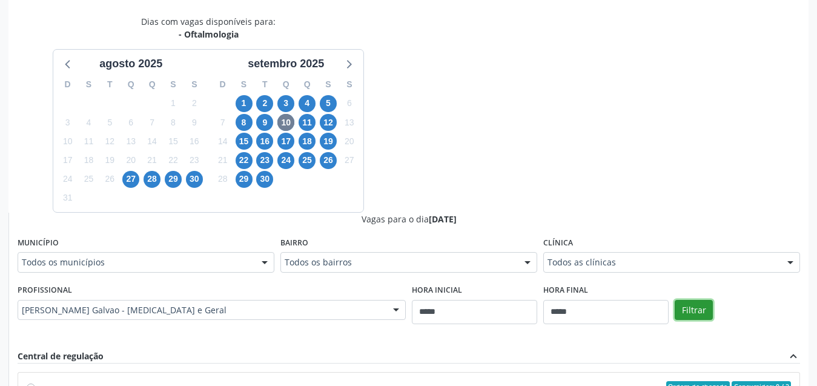
click at [689, 302] on button "Filtrar" at bounding box center [693, 310] width 38 height 21
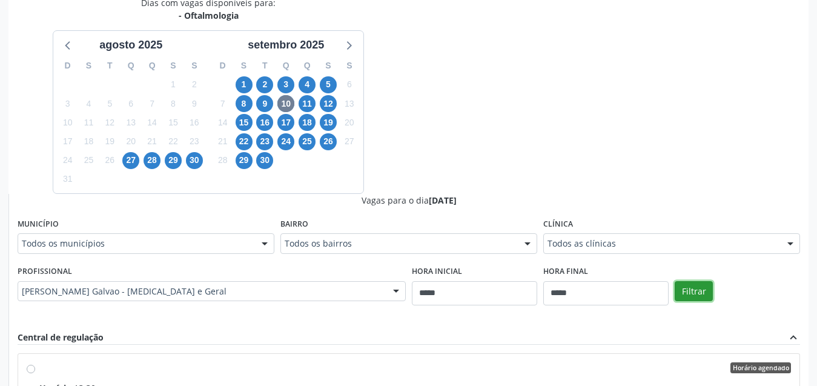
scroll to position [210, 0]
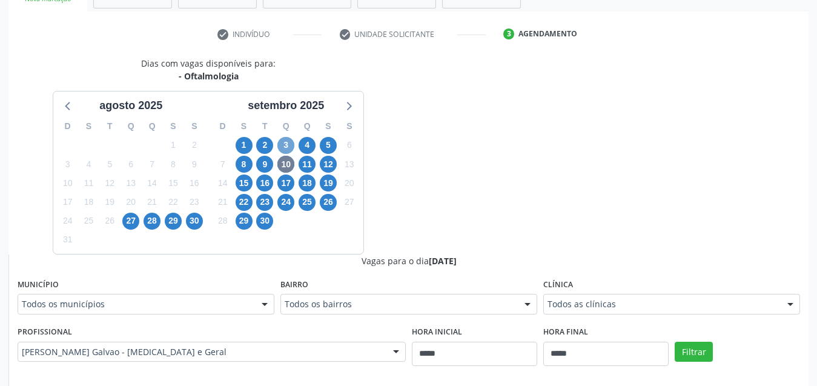
click at [290, 144] on span "3" at bounding box center [285, 145] width 17 height 17
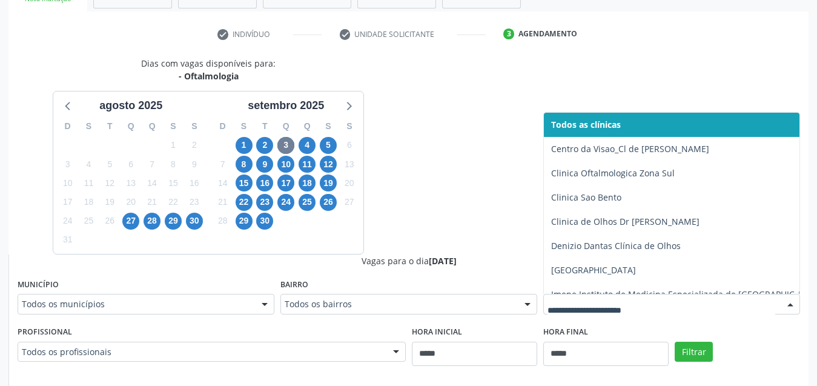
drag, startPoint x: 610, startPoint y: 305, endPoint x: 633, endPoint y: 317, distance: 26.5
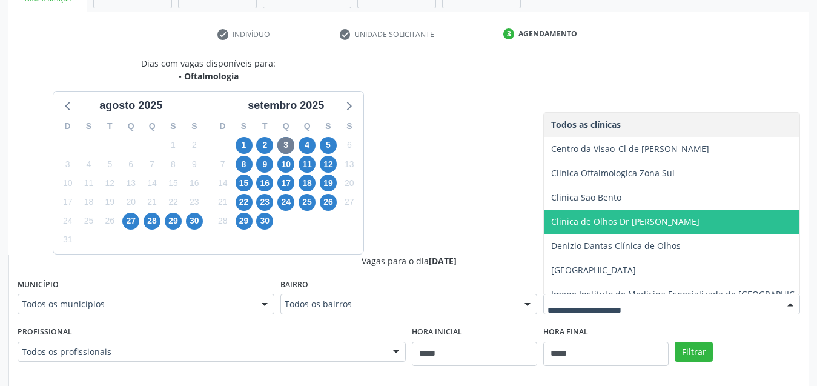
scroll to position [61, 0]
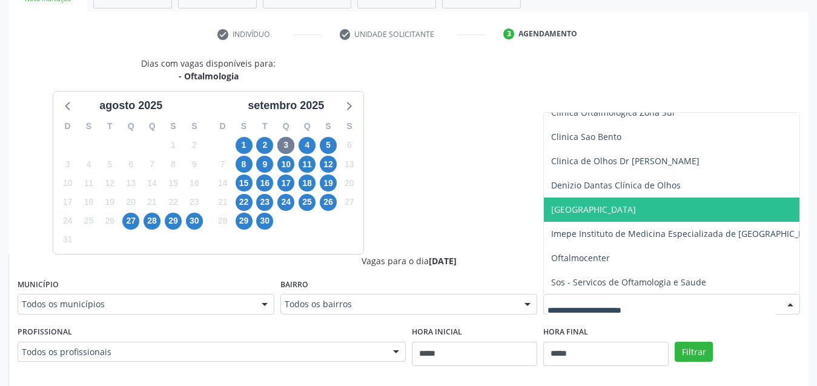
click at [636, 213] on span "Hospital de Olhos Santa Luzia" at bounding box center [593, 209] width 85 height 12
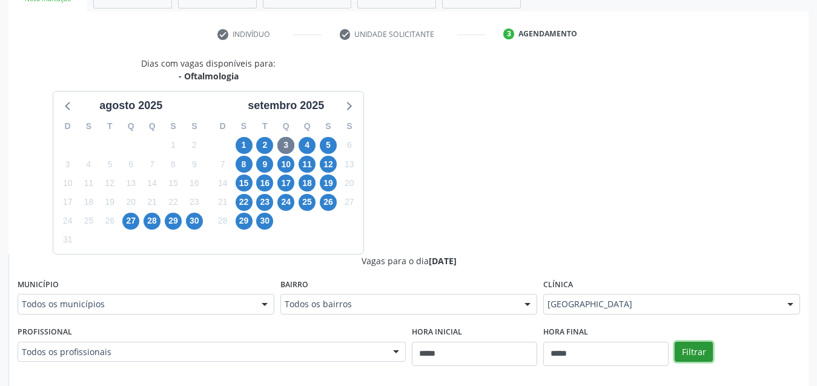
click at [693, 351] on button "Filtrar" at bounding box center [693, 351] width 38 height 21
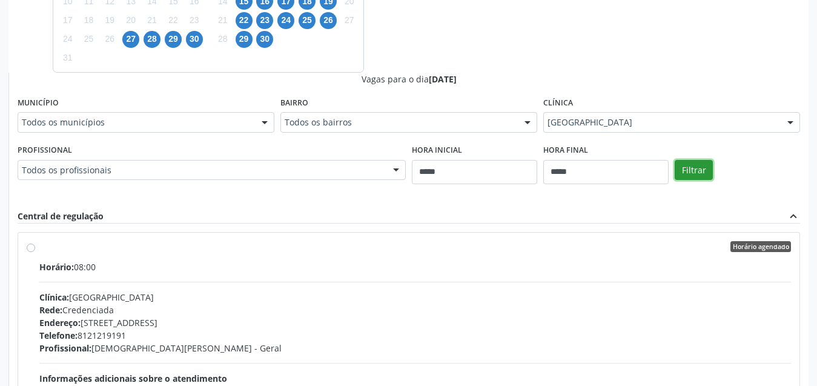
scroll to position [513, 0]
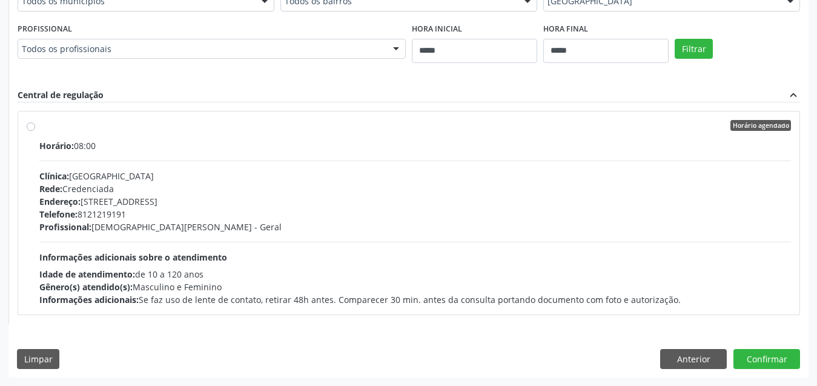
click at [429, 211] on div "Telefone: 8121219191" at bounding box center [414, 214] width 751 height 13
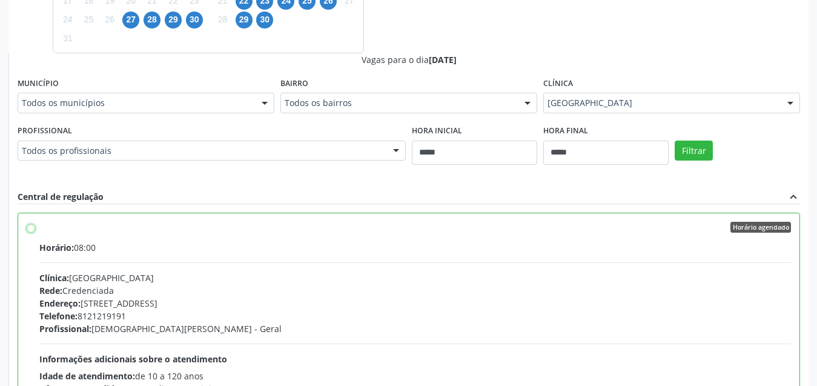
scroll to position [535, 0]
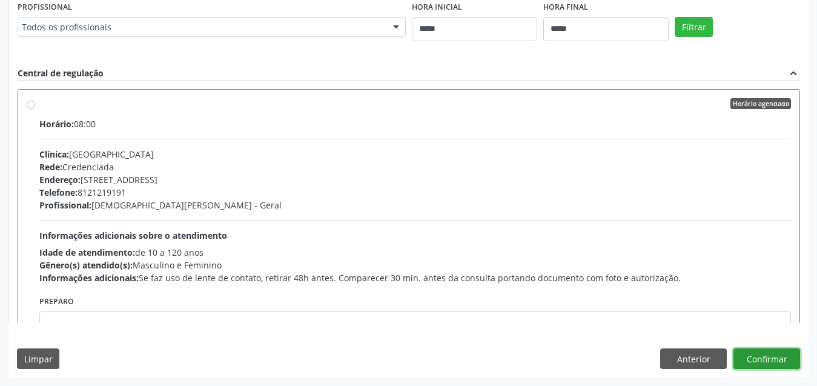
click at [759, 358] on button "Confirmar" at bounding box center [766, 358] width 67 height 21
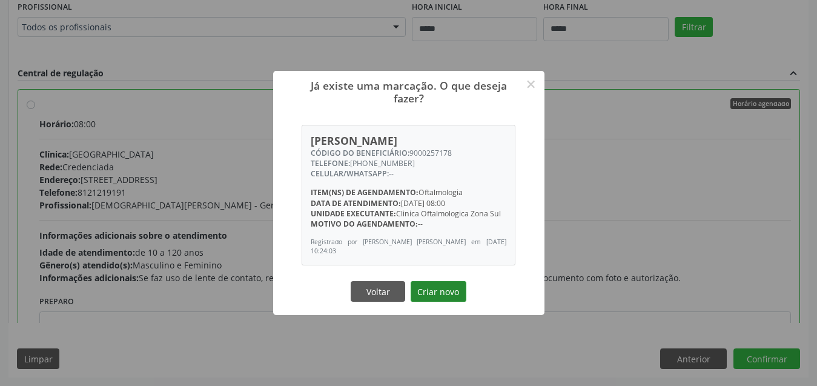
click at [450, 289] on button "Criar novo" at bounding box center [439, 291] width 56 height 21
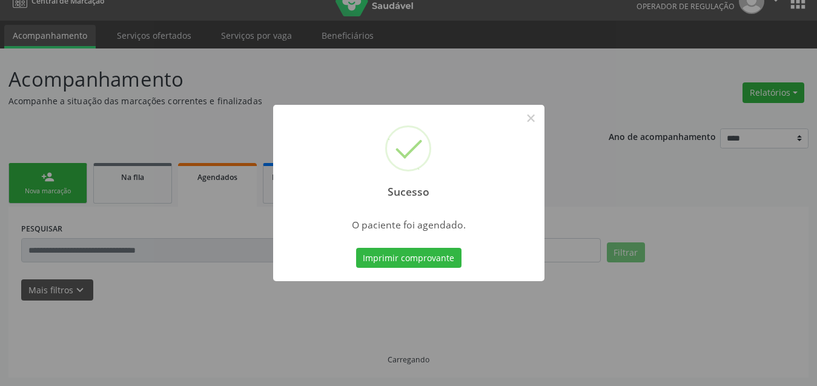
scroll to position [18, 0]
click at [436, 257] on button "Imprimir comprovante" at bounding box center [408, 258] width 105 height 21
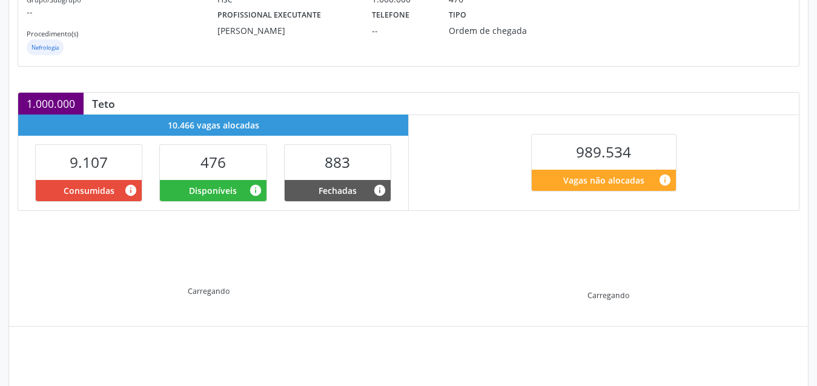
scroll to position [255, 0]
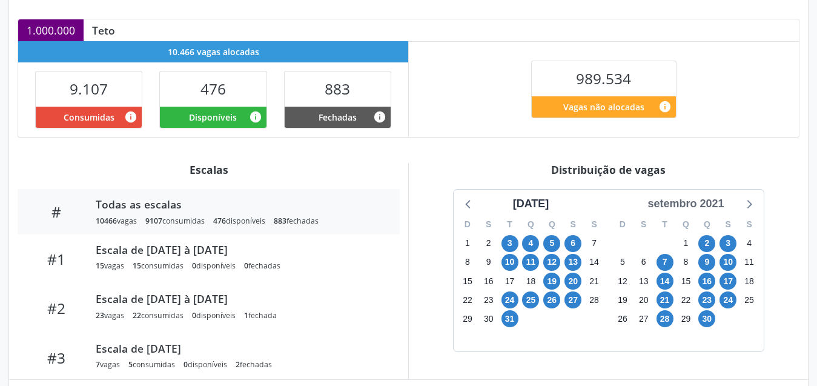
click at [699, 205] on div "setembro 2021" at bounding box center [685, 204] width 86 height 16
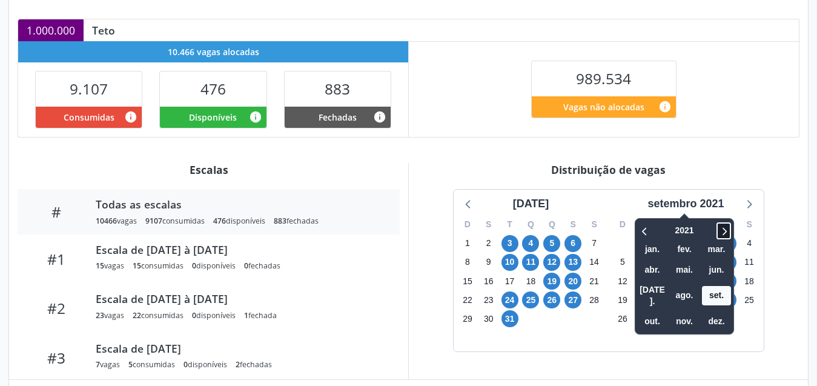
click at [727, 227] on icon at bounding box center [723, 230] width 12 height 15
click at [687, 288] on span "ago." at bounding box center [684, 295] width 29 height 19
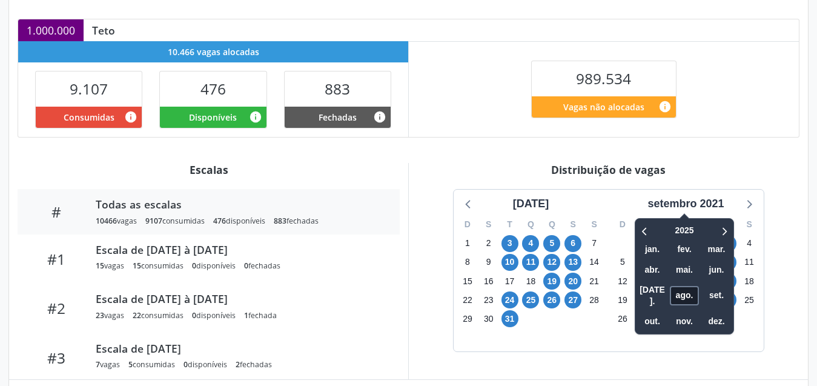
click at [687, 288] on span "ago." at bounding box center [684, 295] width 29 height 19
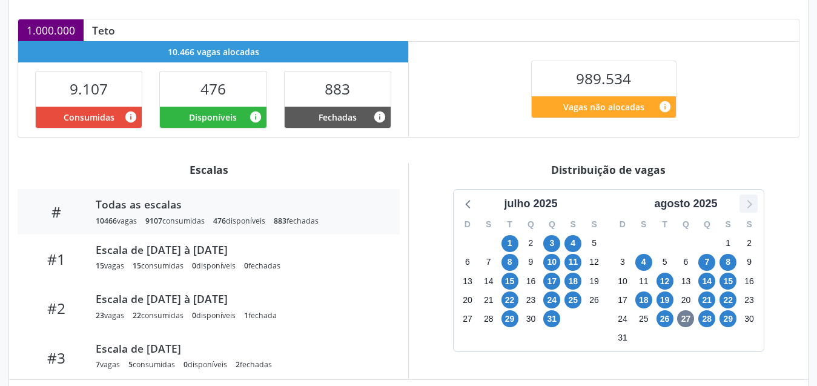
click at [749, 202] on icon at bounding box center [748, 204] width 16 height 16
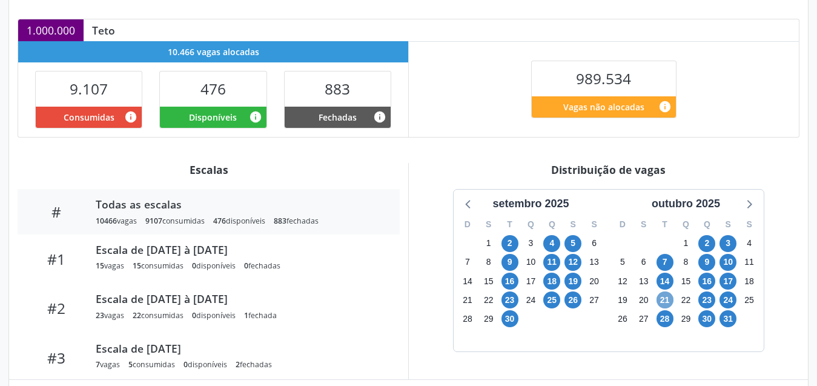
click at [664, 301] on span "21" at bounding box center [664, 299] width 17 height 17
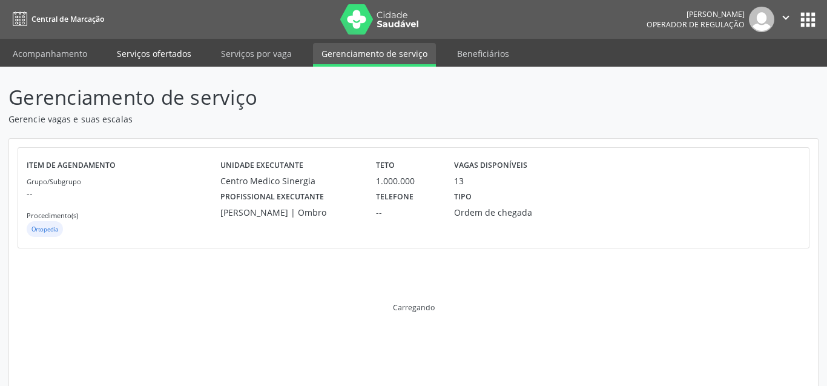
click at [147, 50] on link "Serviços ofertados" at bounding box center [153, 53] width 91 height 21
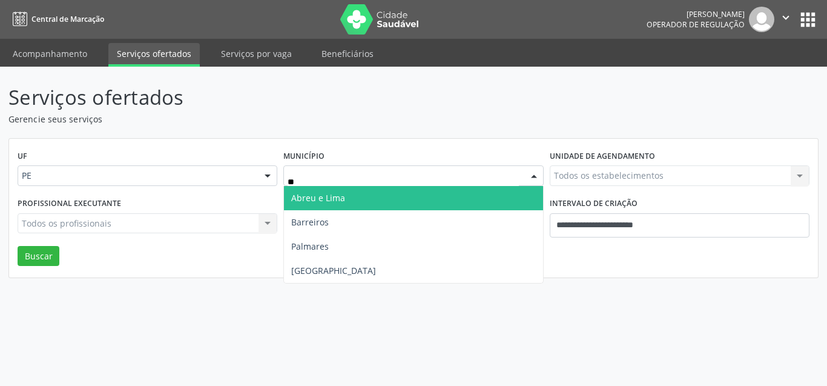
type input "***"
click at [364, 200] on span "[GEOGRAPHIC_DATA]" at bounding box center [413, 198] width 259 height 24
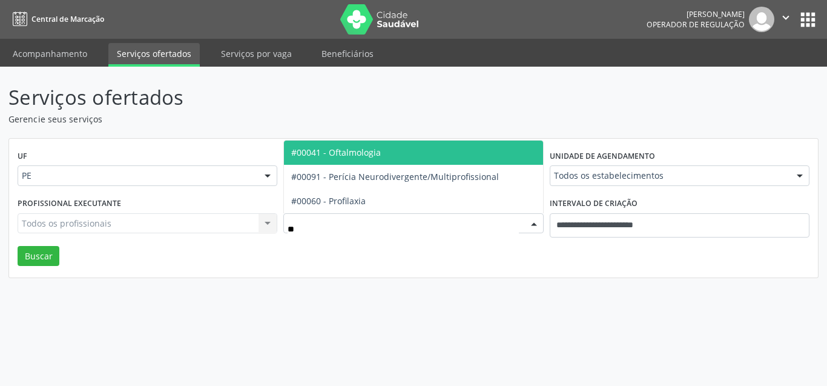
type input "***"
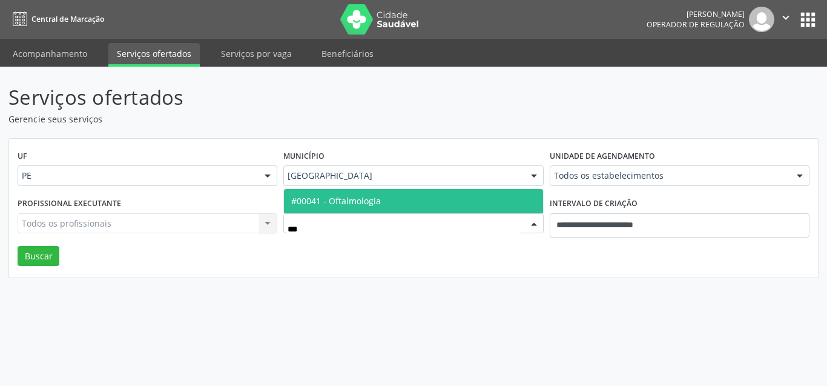
drag, startPoint x: 395, startPoint y: 208, endPoint x: 403, endPoint y: 207, distance: 8.5
click at [403, 207] on span "#00041 - Oftalmologia" at bounding box center [413, 201] width 259 height 24
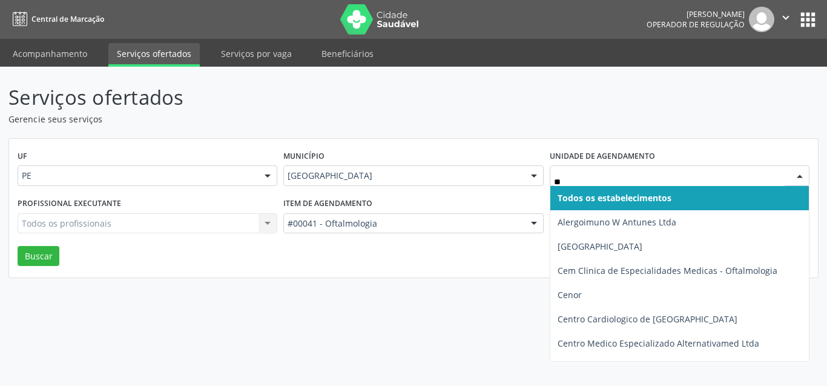
type input "***"
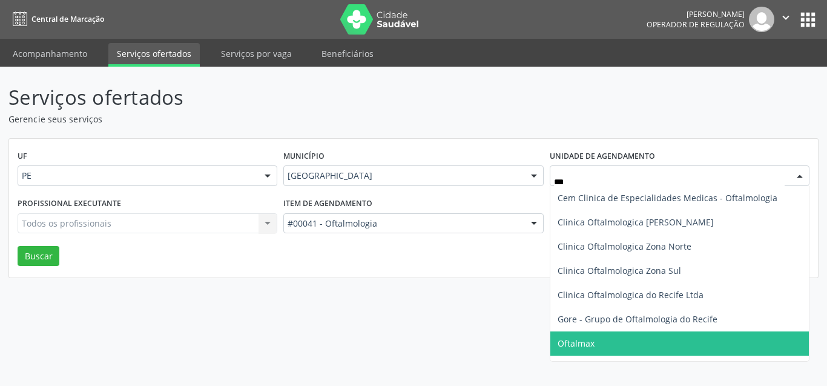
click at [596, 336] on span "Oftalmax" at bounding box center [679, 343] width 259 height 24
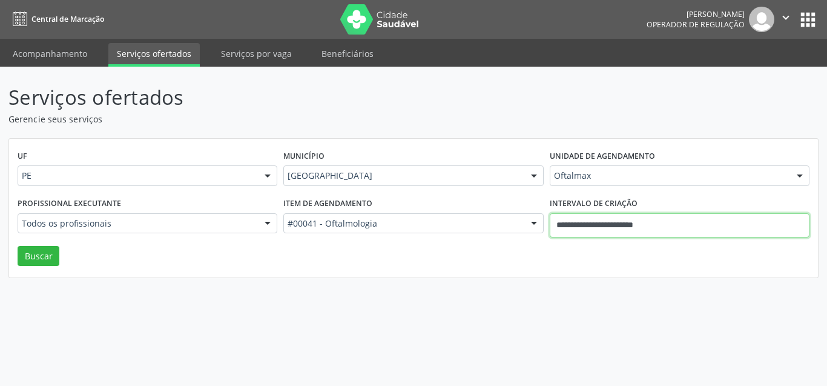
click at [627, 223] on input "**********" at bounding box center [680, 225] width 260 height 24
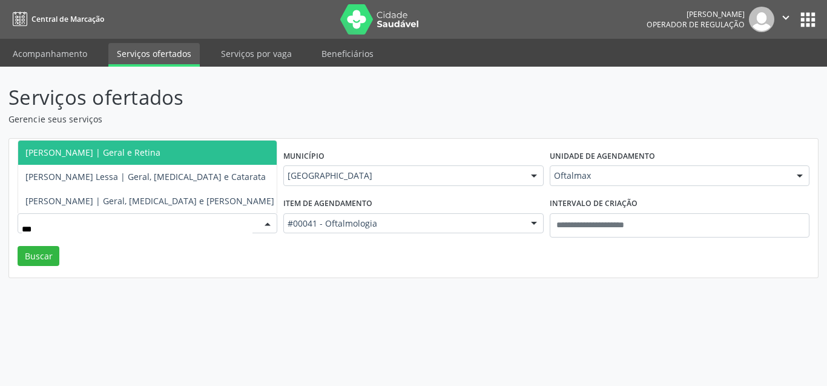
type input "****"
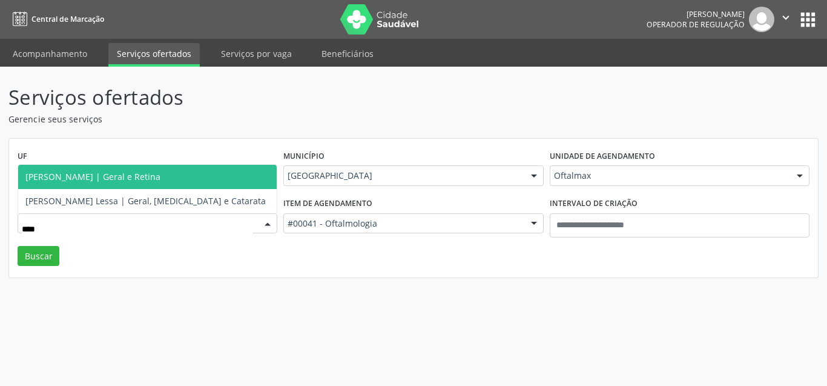
click at [147, 180] on span "[PERSON_NAME] | Geral e Retina" at bounding box center [92, 177] width 135 height 12
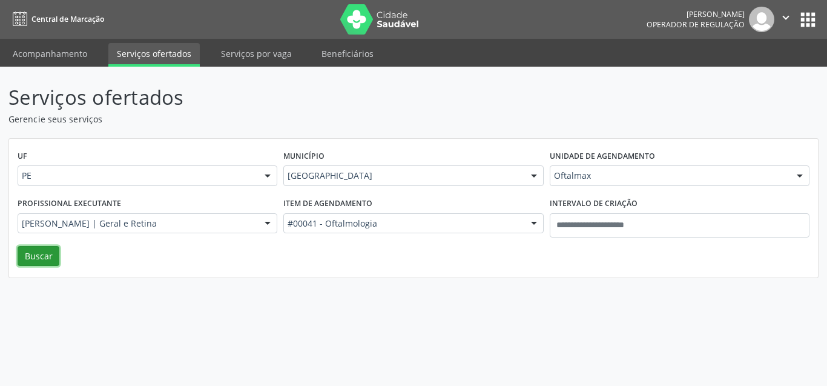
click at [50, 249] on button "Buscar" at bounding box center [39, 256] width 42 height 21
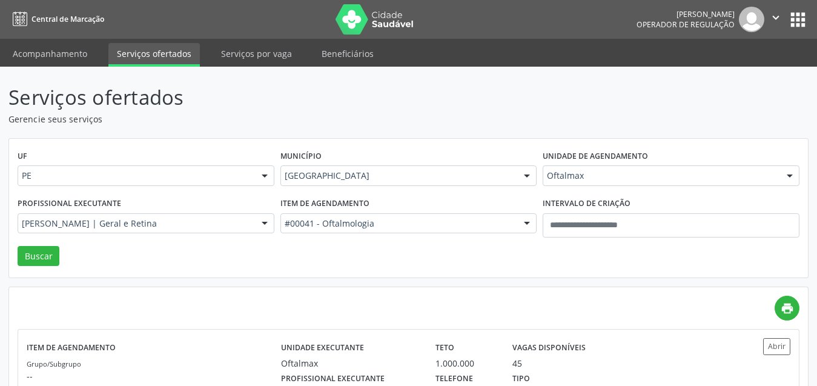
scroll to position [71, 0]
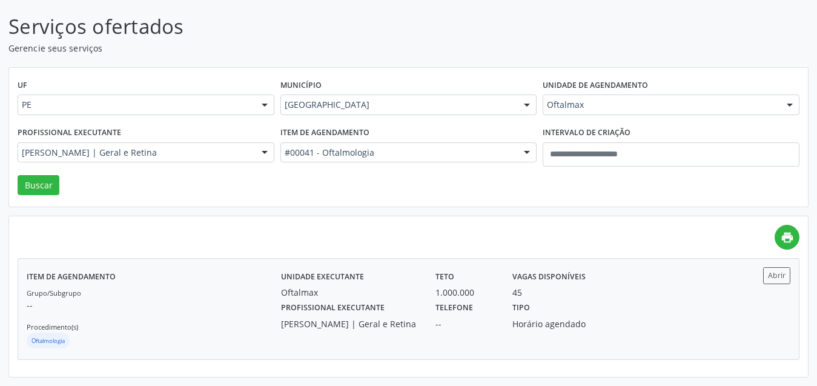
click at [506, 311] on div "Tipo Horário agendado" at bounding box center [562, 313] width 116 height 31
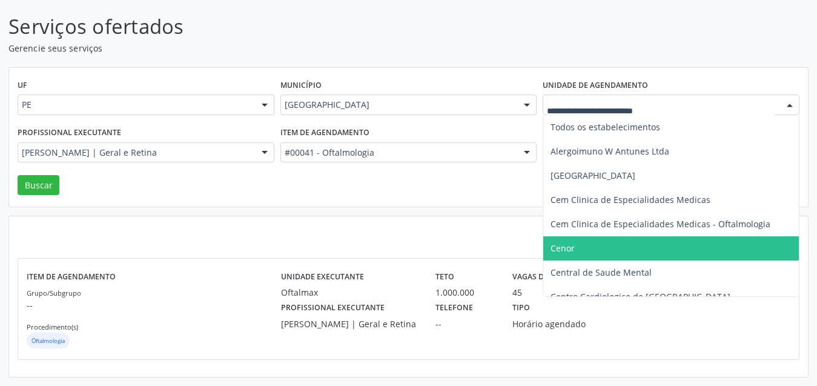
drag, startPoint x: 592, startPoint y: 105, endPoint x: 579, endPoint y: 138, distance: 35.9
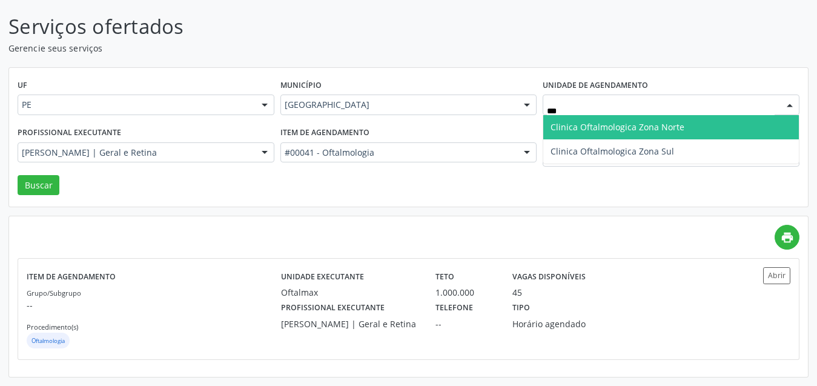
drag, startPoint x: 575, startPoint y: 132, endPoint x: 602, endPoint y: 148, distance: 31.5
click at [582, 135] on span "Clinica Oftalmologica Zona Norte" at bounding box center [671, 127] width 256 height 24
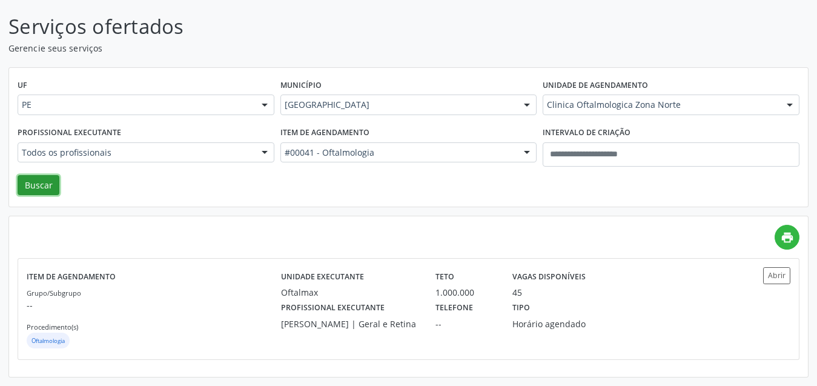
drag, startPoint x: 39, startPoint y: 191, endPoint x: 42, endPoint y: 178, distance: 13.7
click at [41, 186] on button "Buscar" at bounding box center [39, 185] width 42 height 21
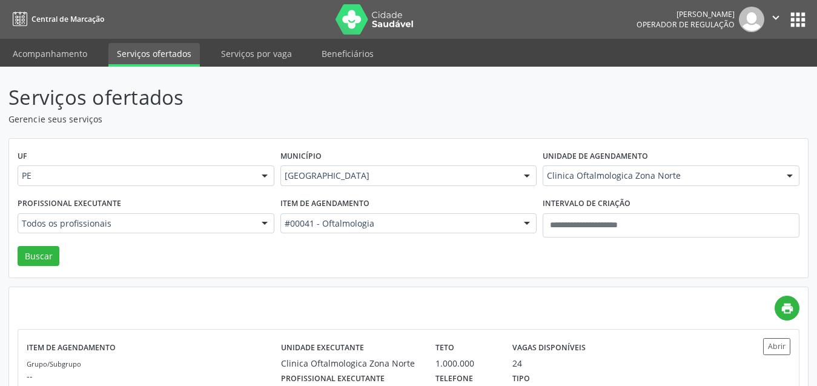
scroll to position [182, 0]
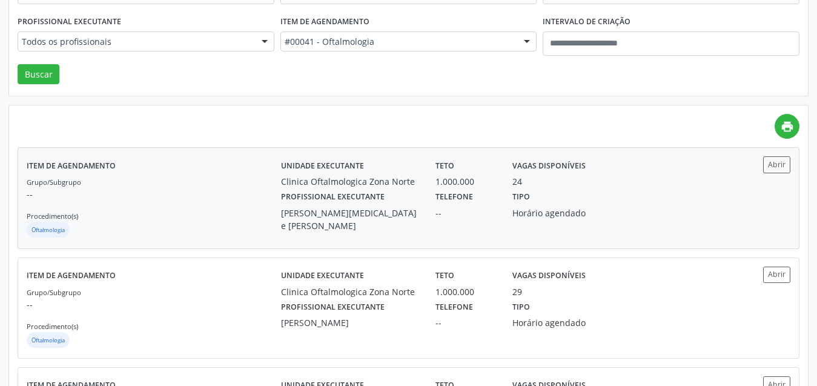
click at [561, 226] on div "Tipo Horário agendado" at bounding box center [562, 210] width 116 height 44
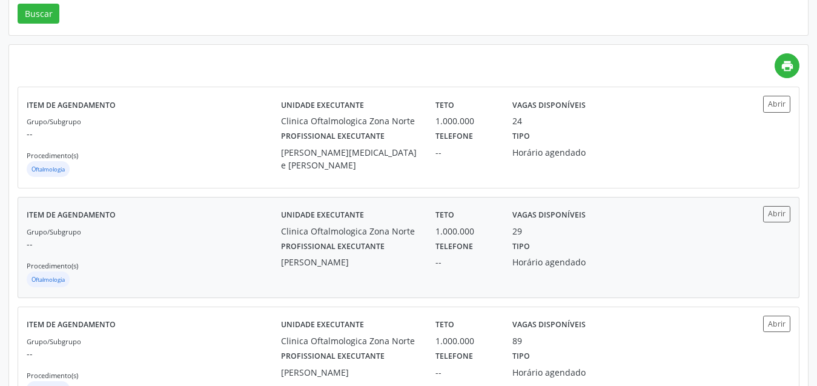
click at [567, 242] on div "Tipo Horário agendado" at bounding box center [562, 252] width 116 height 31
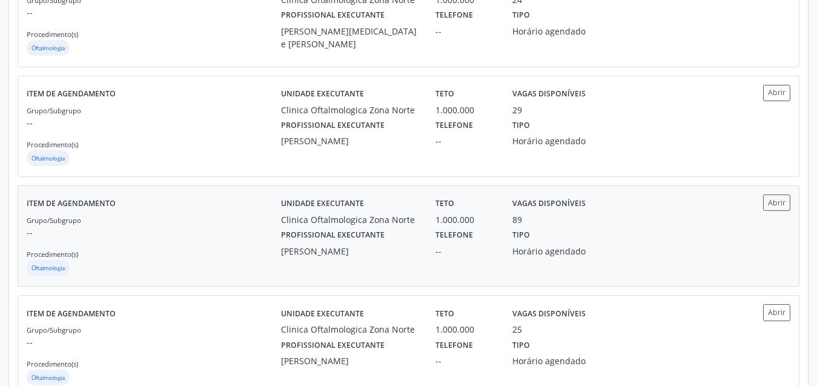
click at [586, 253] on div "Horário agendado" at bounding box center [561, 251] width 99 height 13
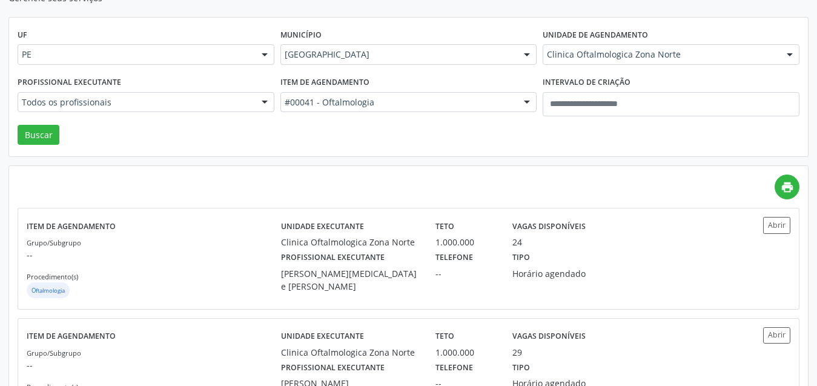
scroll to position [0, 0]
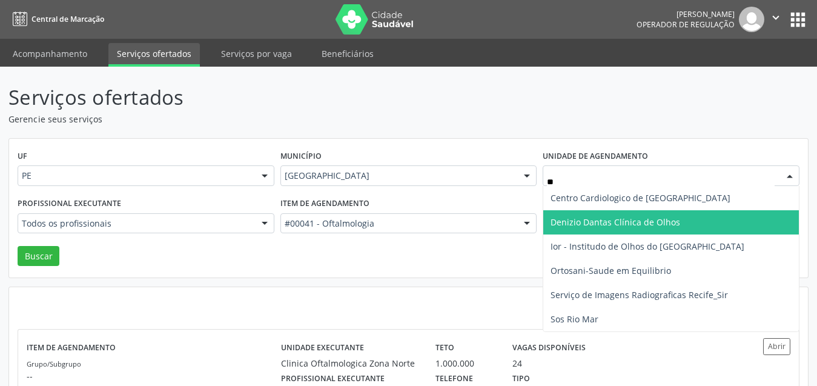
type input "***"
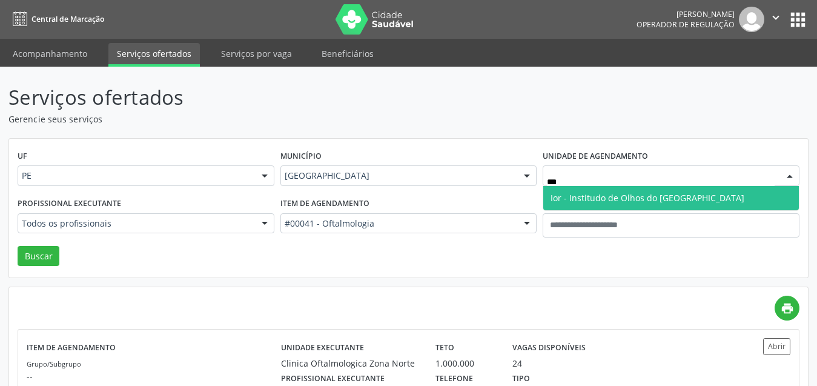
click at [627, 196] on span "Ior - Institudo de Olhos do [GEOGRAPHIC_DATA]" at bounding box center [647, 198] width 194 height 12
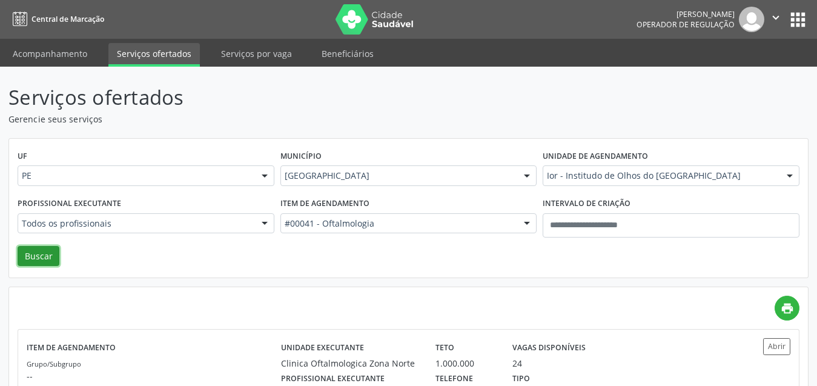
click at [41, 256] on button "Buscar" at bounding box center [39, 256] width 42 height 21
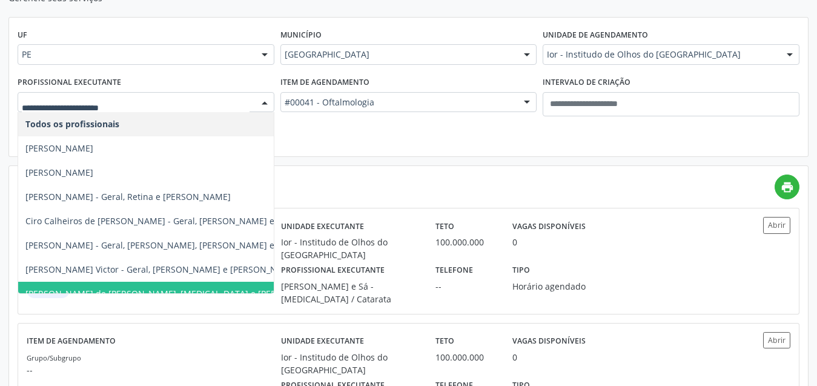
drag, startPoint x: 145, startPoint y: 102, endPoint x: 214, endPoint y: 16, distance: 109.4
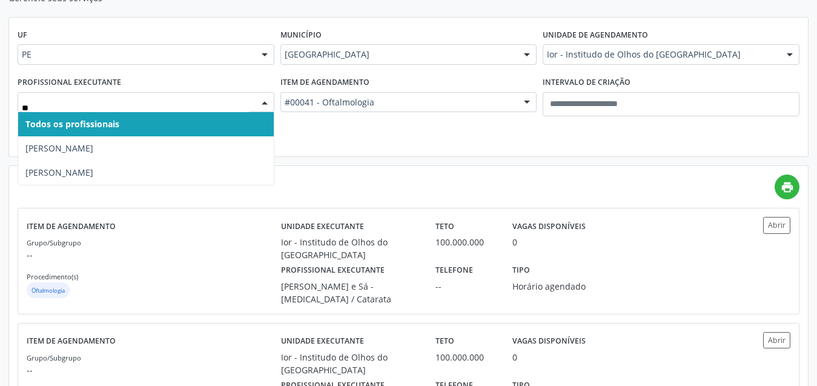
type input "***"
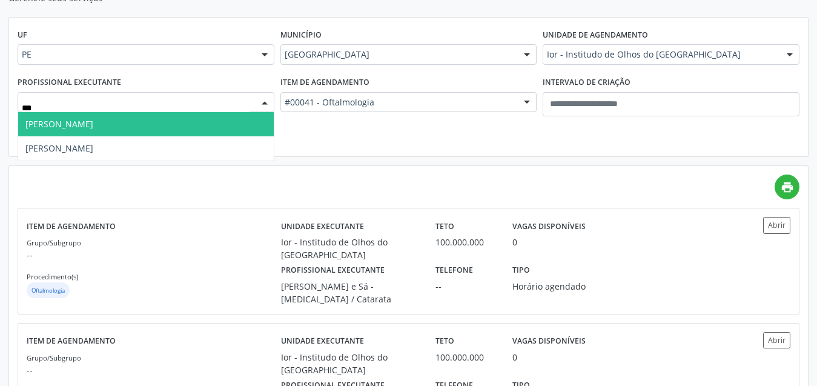
click at [93, 124] on span "[PERSON_NAME]" at bounding box center [59, 124] width 68 height 12
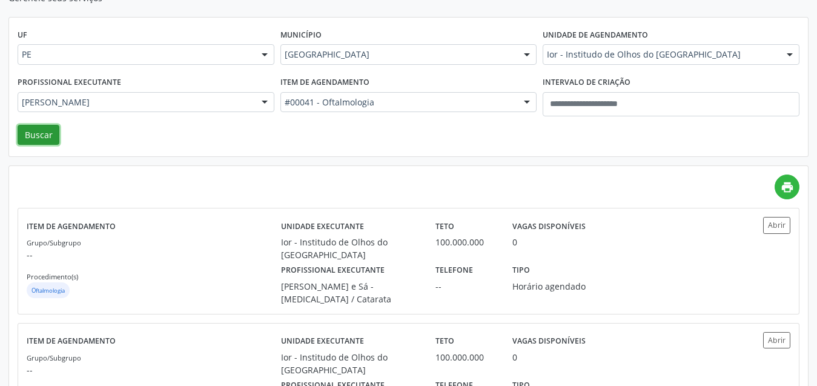
click at [42, 137] on button "Buscar" at bounding box center [39, 135] width 42 height 21
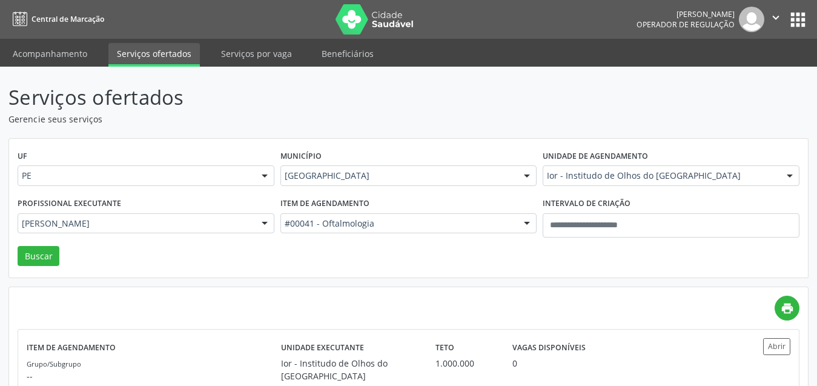
scroll to position [71, 0]
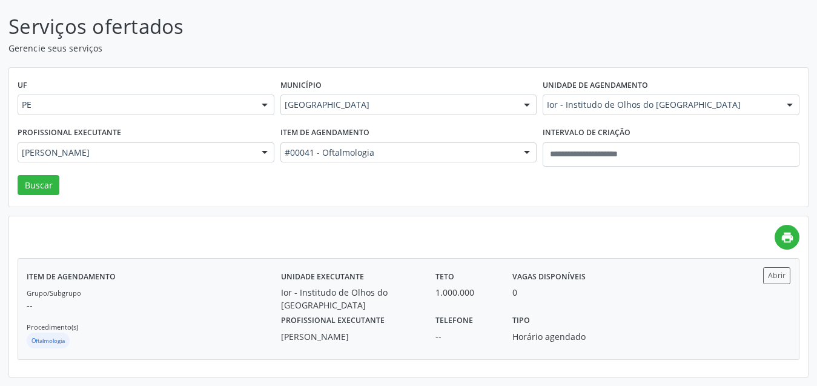
click at [585, 311] on div "Tipo Horário agendado" at bounding box center [562, 326] width 116 height 31
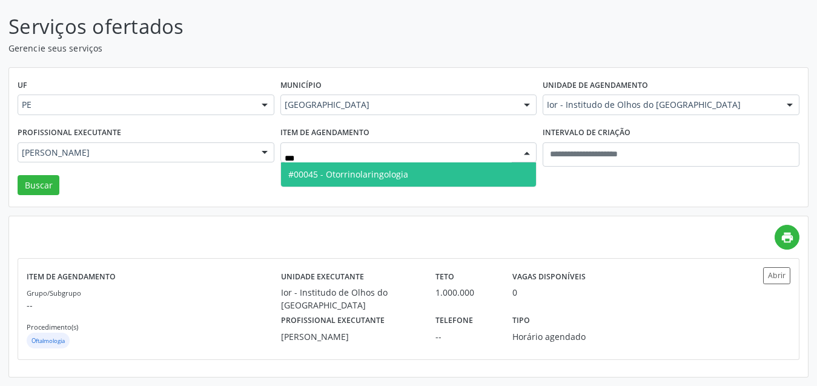
type input "**"
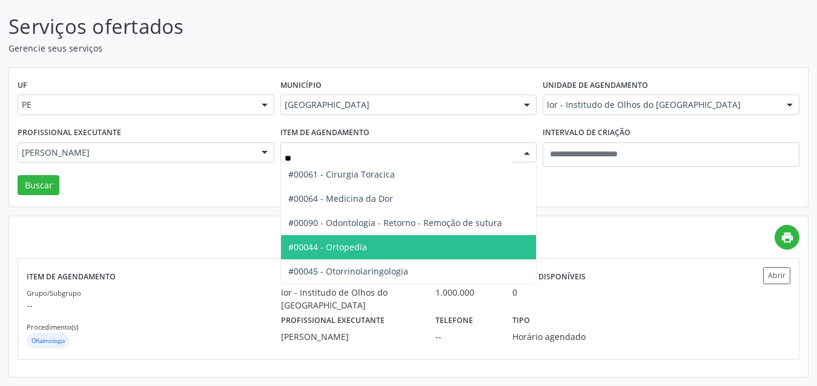
drag, startPoint x: 368, startPoint y: 249, endPoint x: 399, endPoint y: 228, distance: 37.8
click at [368, 246] on span "#00044 - Ortopedia" at bounding box center [409, 247] width 256 height 24
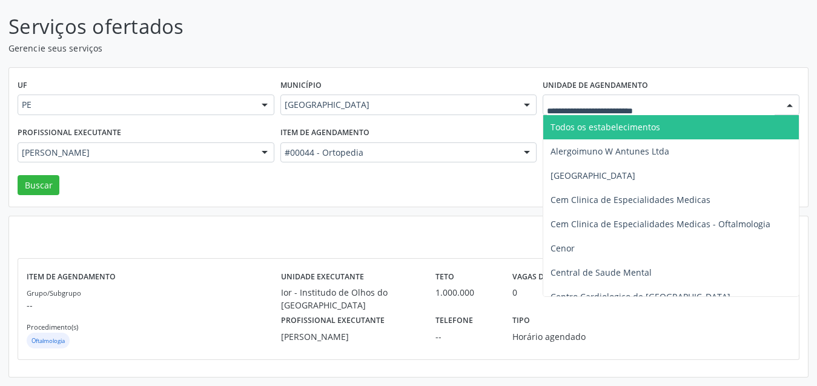
drag, startPoint x: 610, startPoint y: 102, endPoint x: 582, endPoint y: 114, distance: 30.9
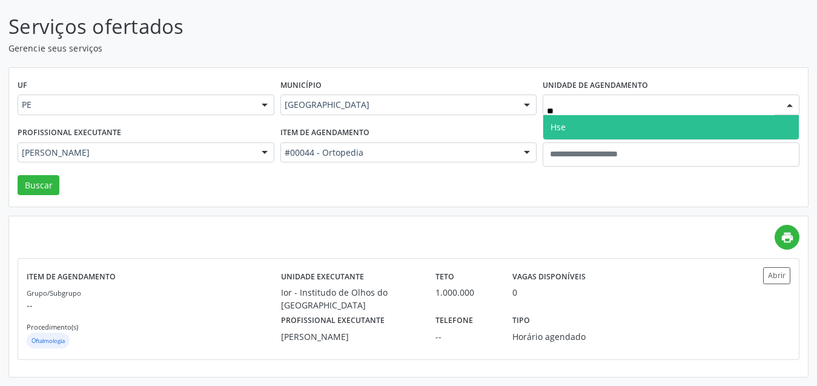
click at [575, 125] on span "Hse" at bounding box center [671, 127] width 256 height 24
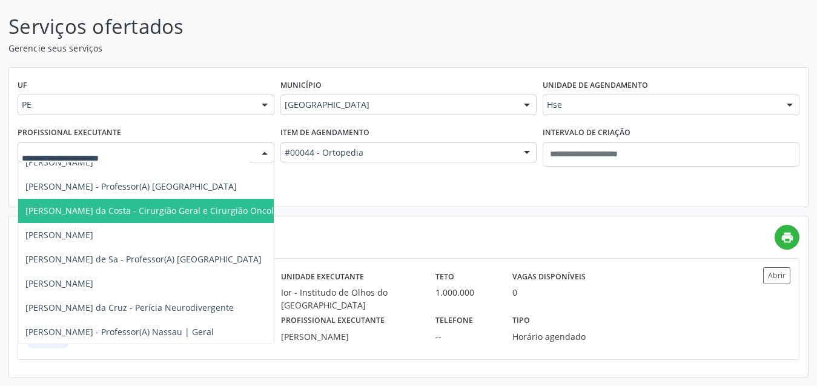
scroll to position [121, 0]
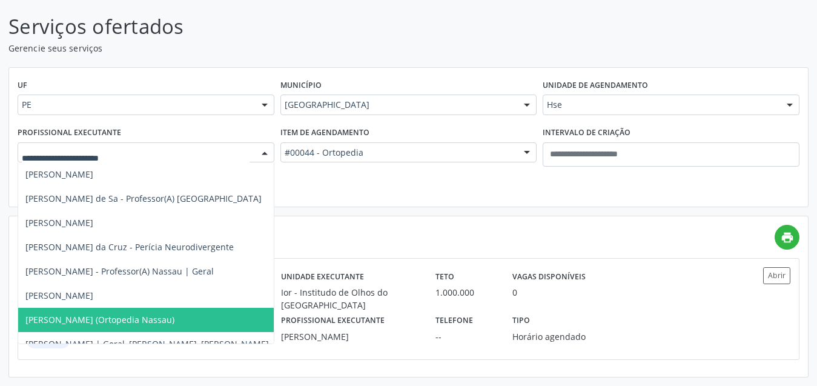
click at [119, 322] on span "[PERSON_NAME] (Ortopedia Nassau)" at bounding box center [99, 320] width 149 height 12
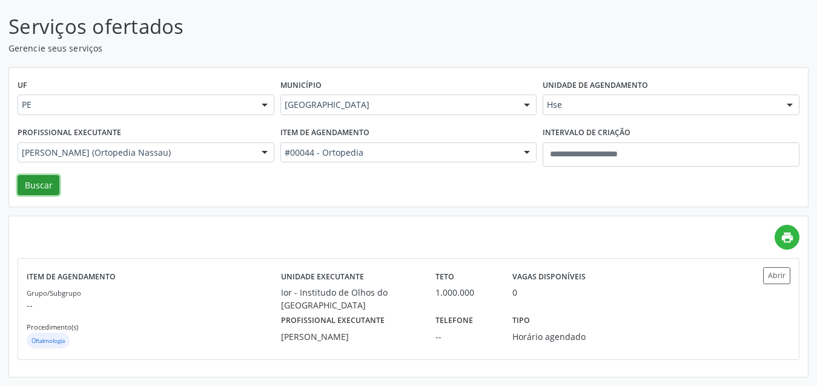
click at [44, 179] on button "Buscar" at bounding box center [39, 185] width 42 height 21
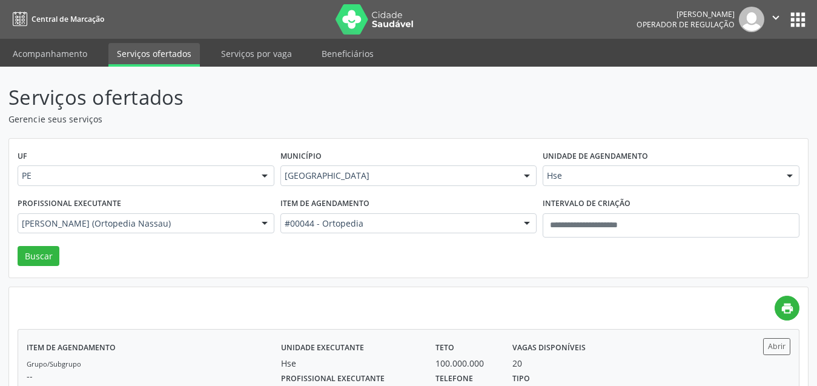
scroll to position [71, 0]
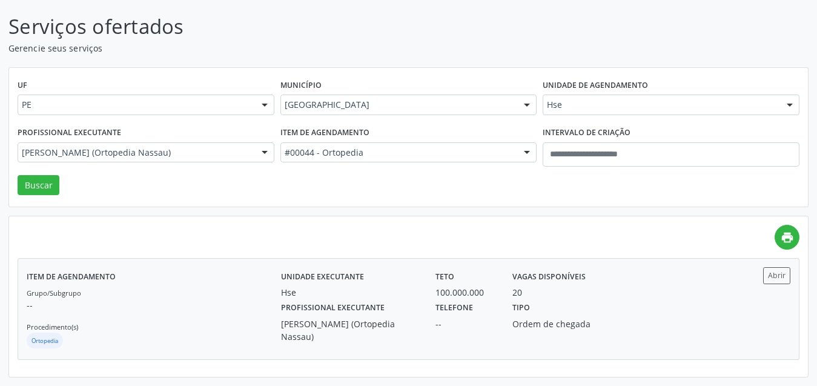
click at [582, 335] on div "Unidade executante Hse Teto 100.000.000 Vagas disponíveis 20 Profissional execu…" at bounding box center [504, 308] width 446 height 83
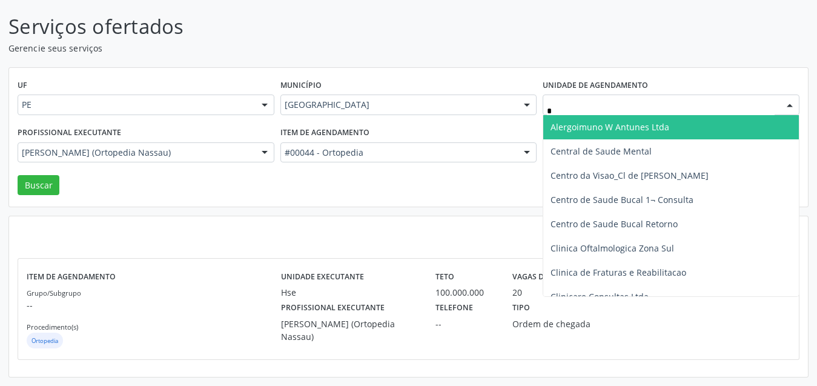
type input "**"
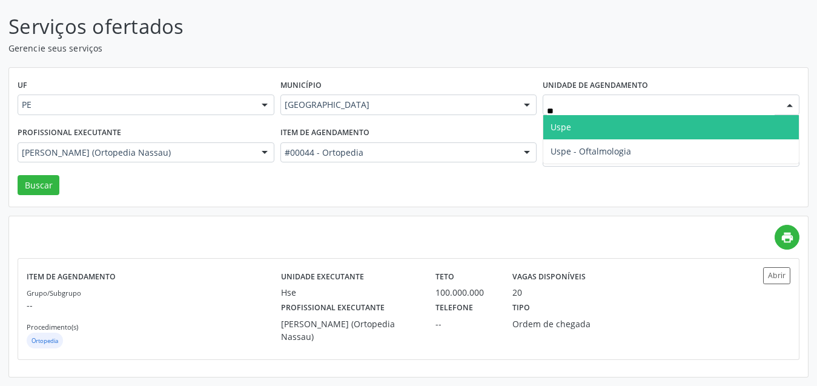
click at [582, 128] on span "Uspe" at bounding box center [671, 127] width 256 height 24
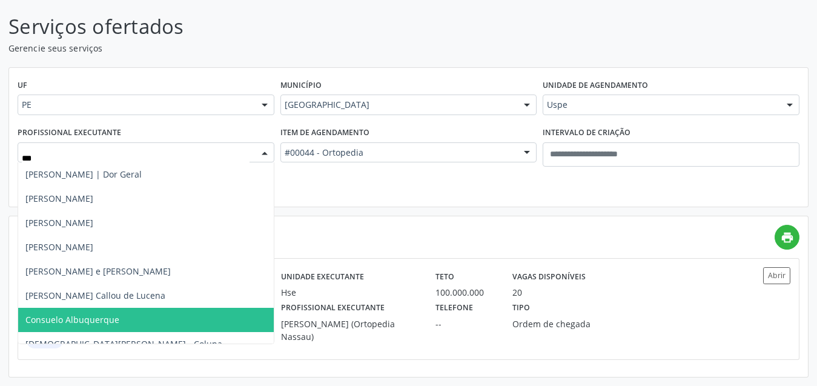
scroll to position [0, 0]
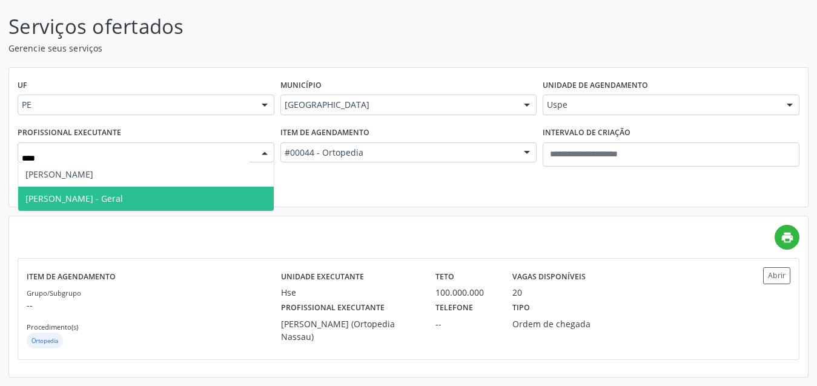
click at [151, 202] on span "Alexey Alves Garcez - Geral" at bounding box center [146, 198] width 256 height 24
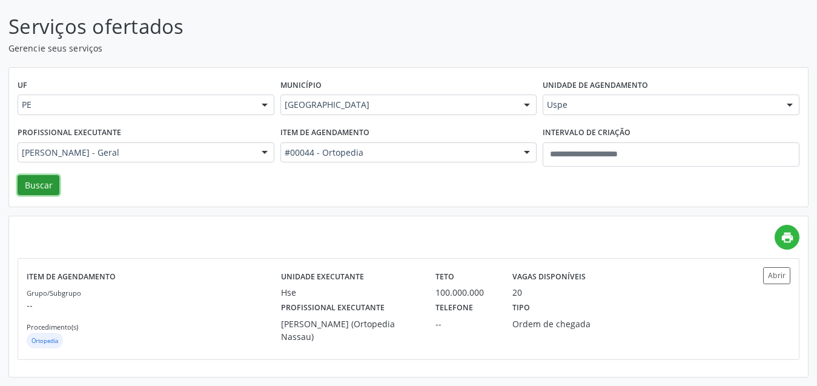
click at [42, 192] on button "Buscar" at bounding box center [39, 185] width 42 height 21
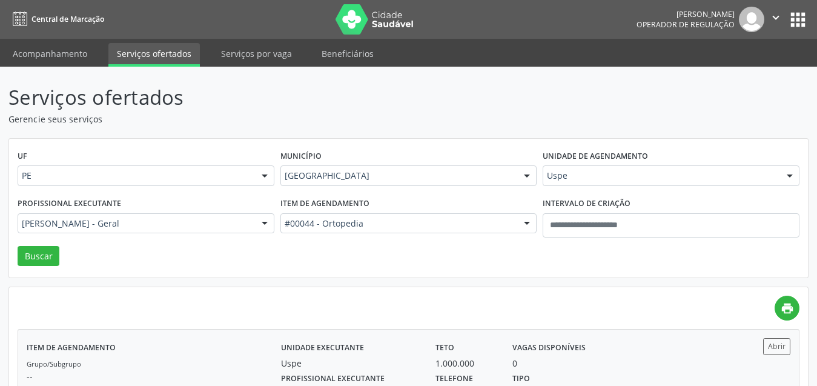
scroll to position [71, 0]
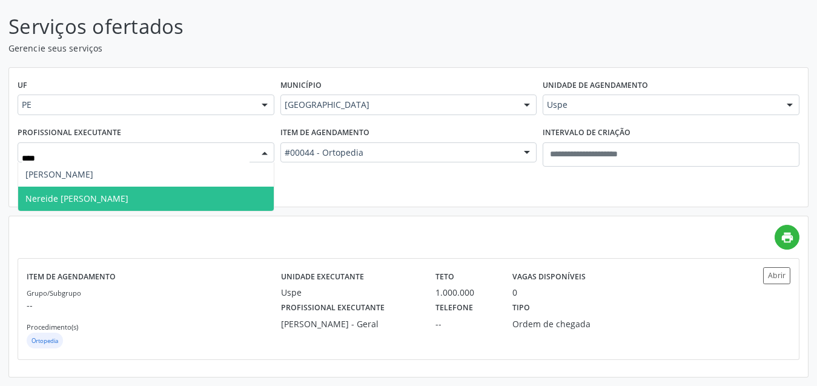
type input "****"
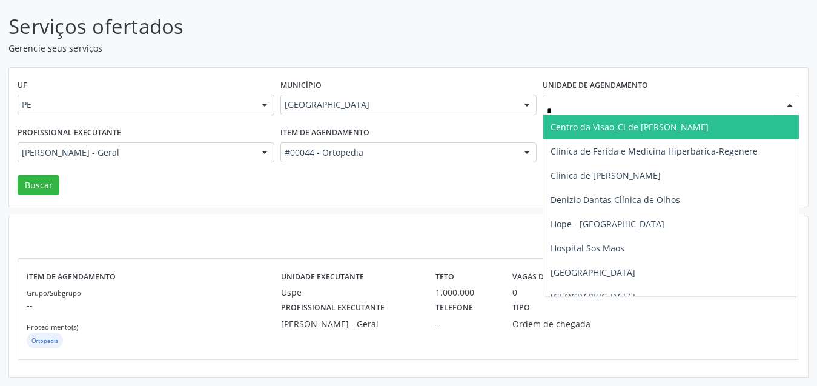
type input "**"
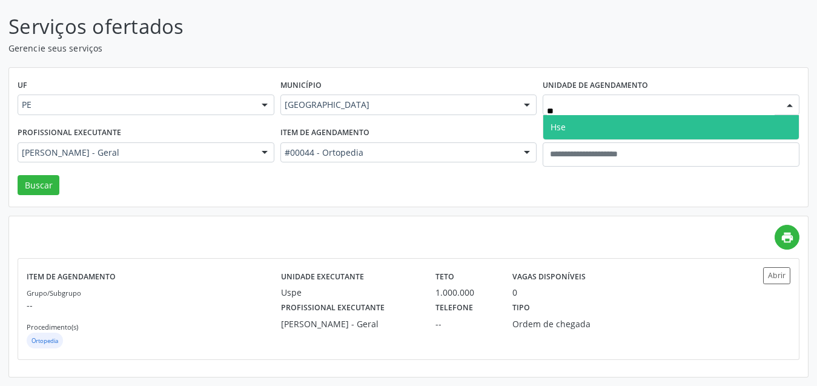
click at [576, 128] on span "Hse" at bounding box center [671, 127] width 256 height 24
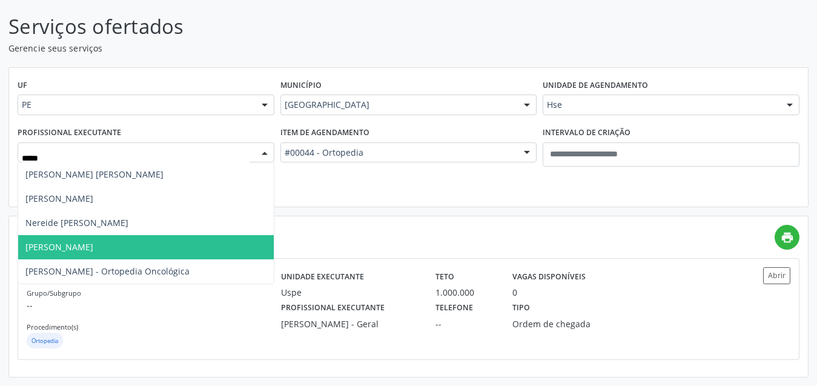
click at [93, 247] on span "Thiago Machado de Almeida" at bounding box center [59, 247] width 68 height 12
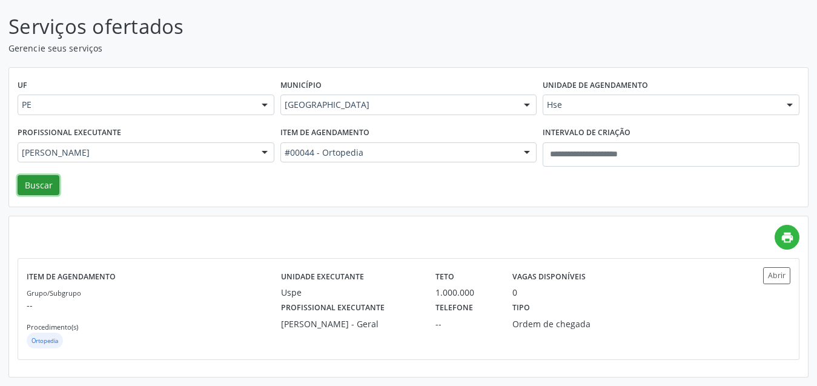
click at [42, 179] on button "Buscar" at bounding box center [39, 185] width 42 height 21
click at [409, 312] on div "Profissional executante Thiago Machado de Almeida" at bounding box center [349, 313] width 154 height 31
click at [194, 162] on div "Todos os profissionais Adalberto Aguiar Interaminense Junior Adriana Velozo Gon…" at bounding box center [146, 152] width 257 height 21
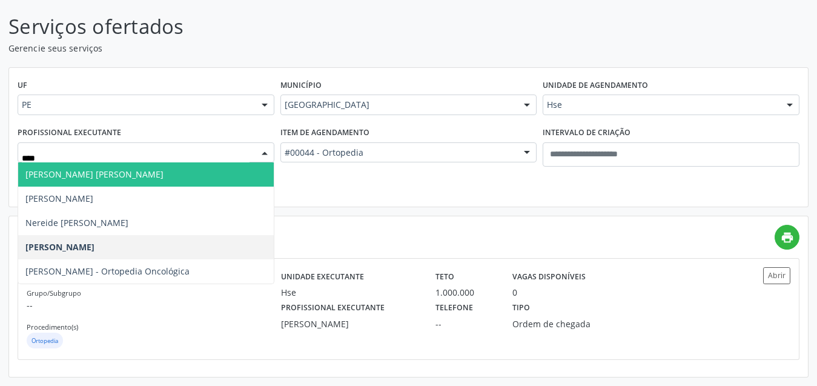
type input "*****"
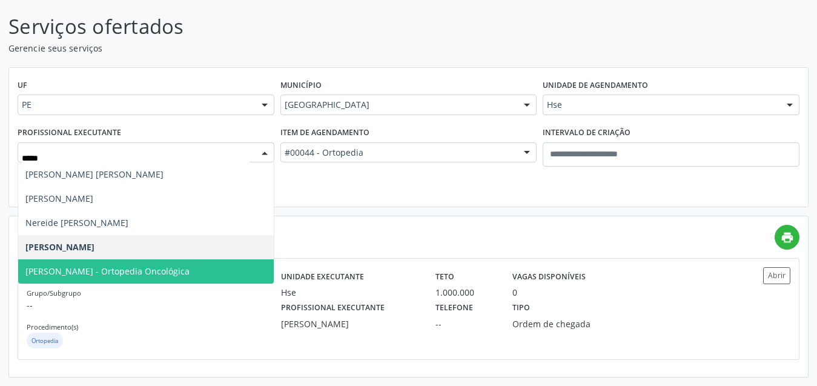
click at [190, 266] on span "Thiago Machado de Almeida - Ortopedia Oncológica" at bounding box center [107, 271] width 164 height 12
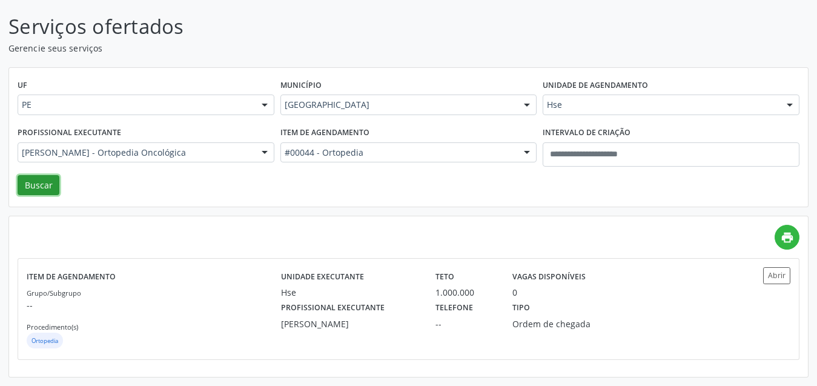
click at [33, 185] on button "Buscar" at bounding box center [39, 185] width 42 height 21
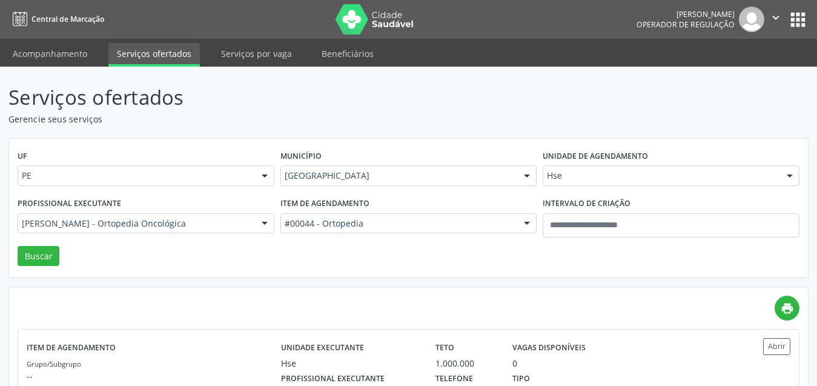
drag, startPoint x: 354, startPoint y: 178, endPoint x: 357, endPoint y: 216, distance: 37.7
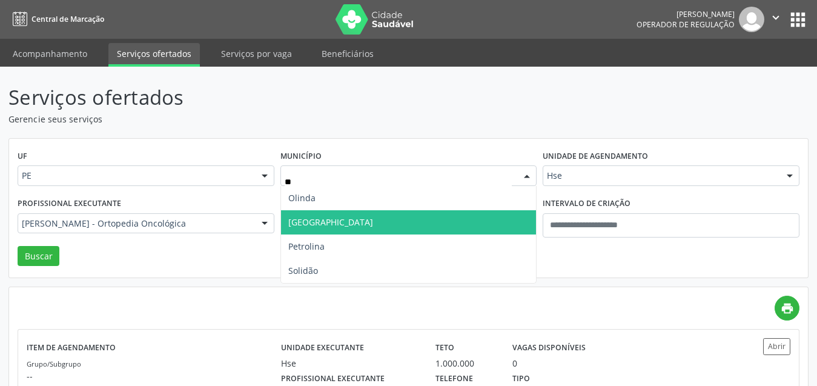
type input "***"
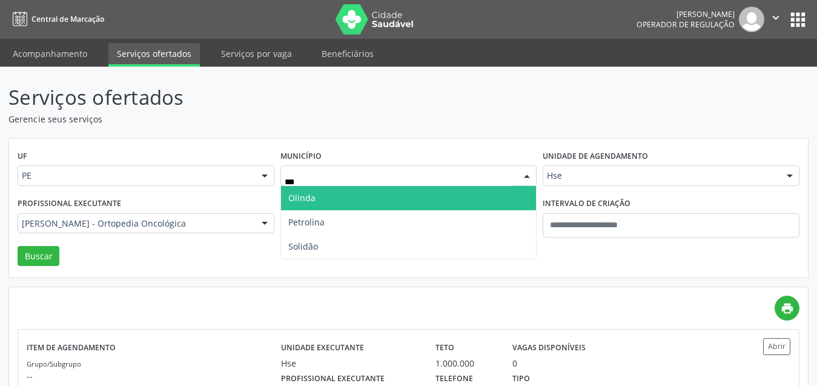
click at [338, 197] on span "Olinda" at bounding box center [409, 198] width 256 height 24
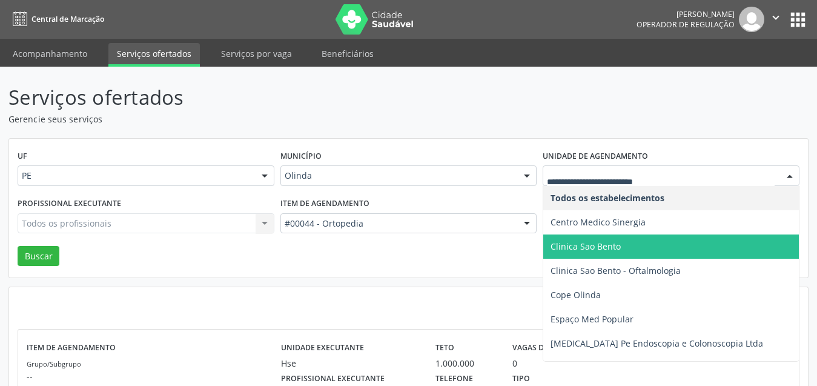
click at [600, 245] on span "Clinica Sao Bento" at bounding box center [585, 246] width 70 height 12
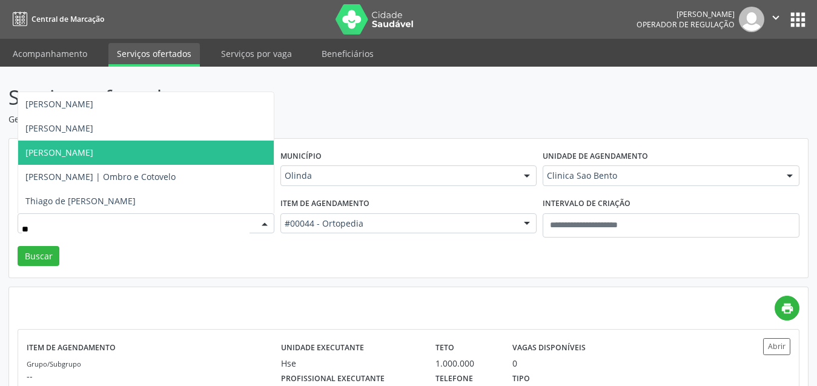
type input "***"
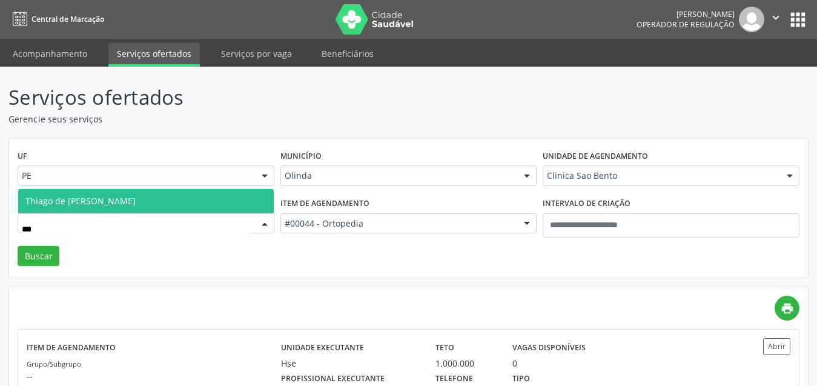
drag, startPoint x: 130, startPoint y: 197, endPoint x: 123, endPoint y: 197, distance: 7.3
click at [123, 197] on span "Thiago de Paula Barbosa Coutinho" at bounding box center [80, 201] width 110 height 12
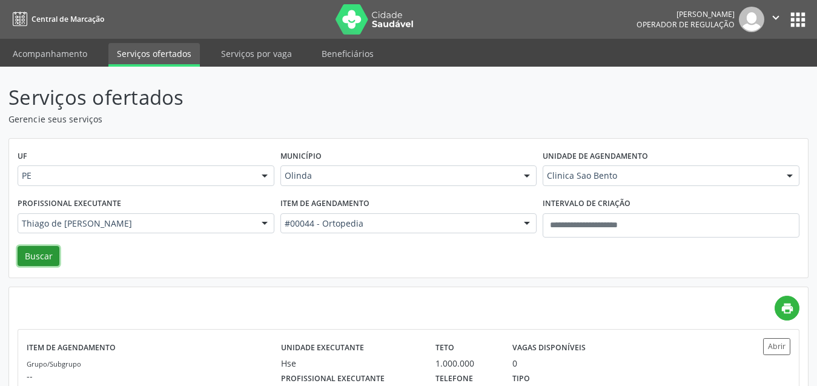
click at [38, 249] on button "Buscar" at bounding box center [39, 256] width 42 height 21
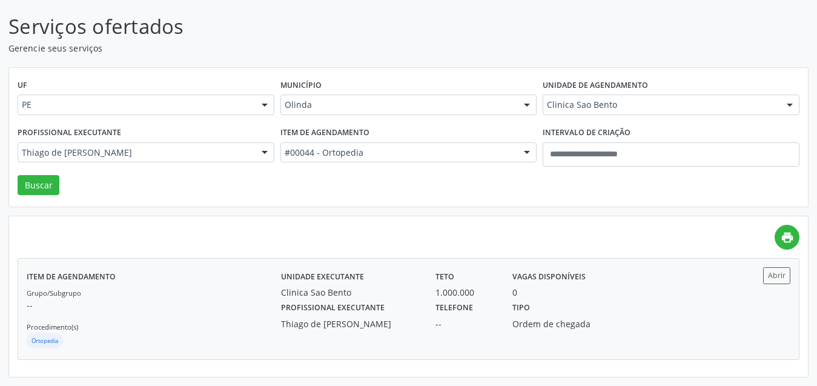
click at [602, 308] on div "Tipo Ordem de chegada" at bounding box center [562, 313] width 116 height 31
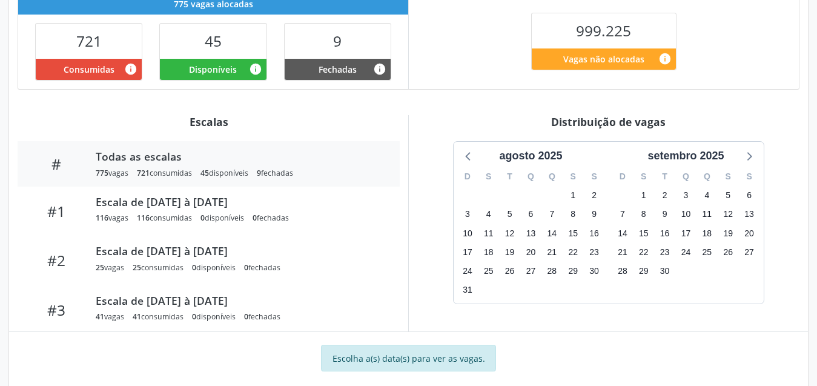
scroll to position [303, 0]
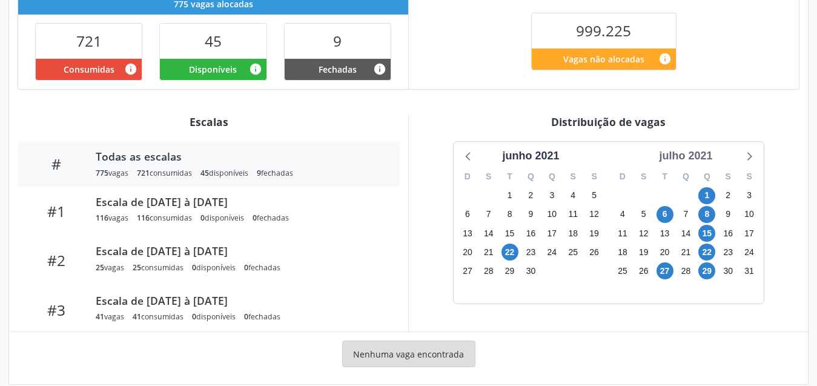
click at [687, 162] on div "julho 2021" at bounding box center [685, 156] width 63 height 16
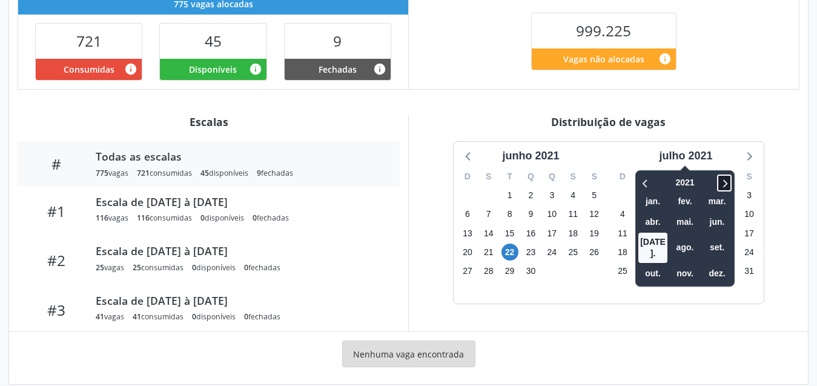
click at [721, 185] on icon at bounding box center [724, 183] width 12 height 15
click at [689, 243] on span "ago." at bounding box center [684, 247] width 29 height 19
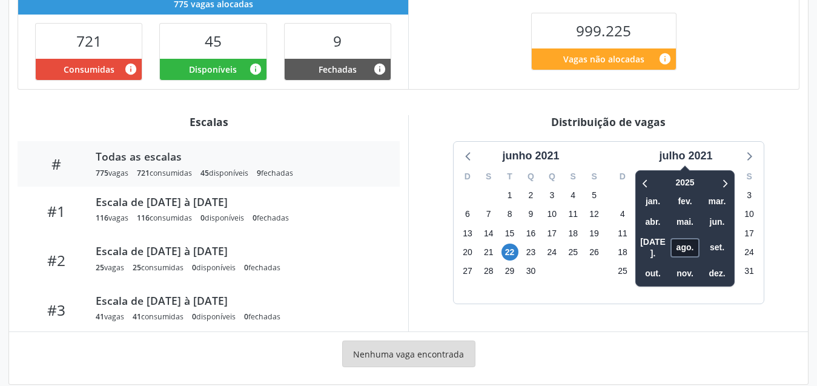
click at [689, 243] on span "ago." at bounding box center [684, 247] width 29 height 19
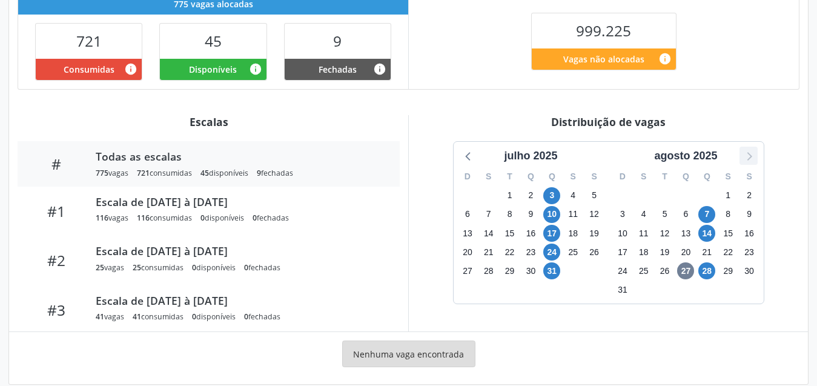
click at [746, 160] on icon at bounding box center [748, 156] width 16 height 16
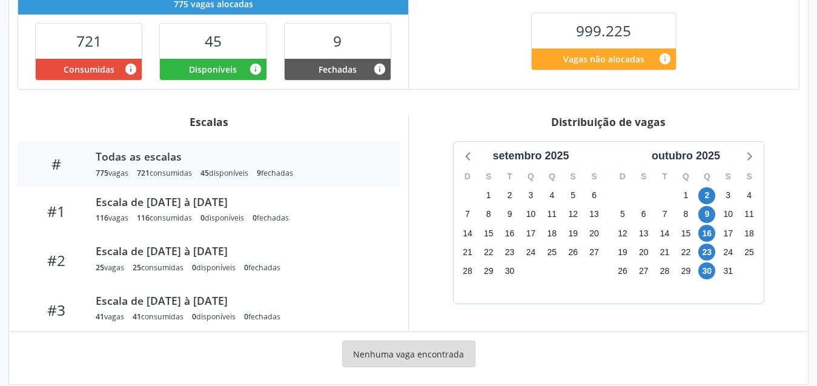
drag, startPoint x: 468, startPoint y: 154, endPoint x: 410, endPoint y: 67, distance: 104.8
click at [468, 133] on div "Distribuição de vagas setembro 2025 D S T Q Q S S 31 1 2 3 4 5 6 7 8 9 10 11 12…" at bounding box center [608, 223] width 400 height 216
click at [707, 193] on span "2" at bounding box center [706, 195] width 17 height 17
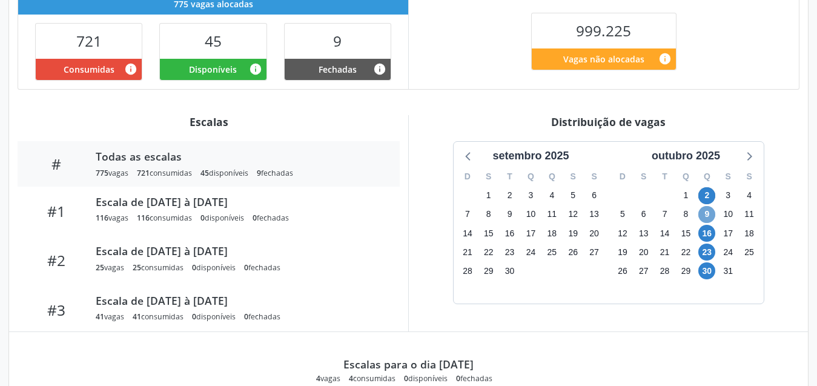
click at [703, 216] on span "9" at bounding box center [706, 214] width 17 height 17
click at [468, 156] on icon at bounding box center [469, 156] width 16 height 16
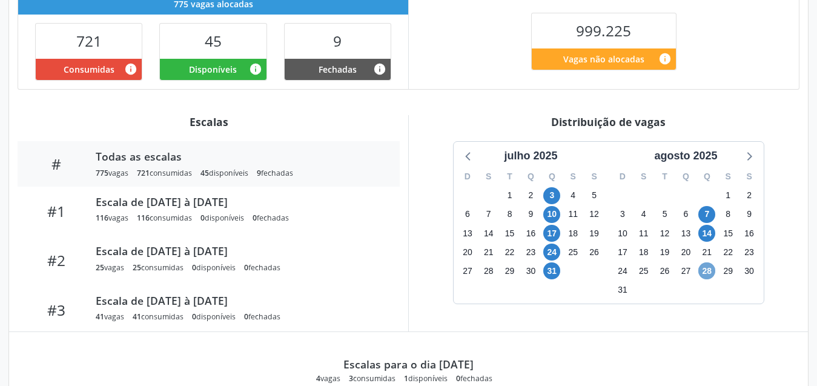
click at [709, 267] on span "28" at bounding box center [706, 270] width 17 height 17
click at [747, 148] on icon at bounding box center [748, 156] width 16 height 16
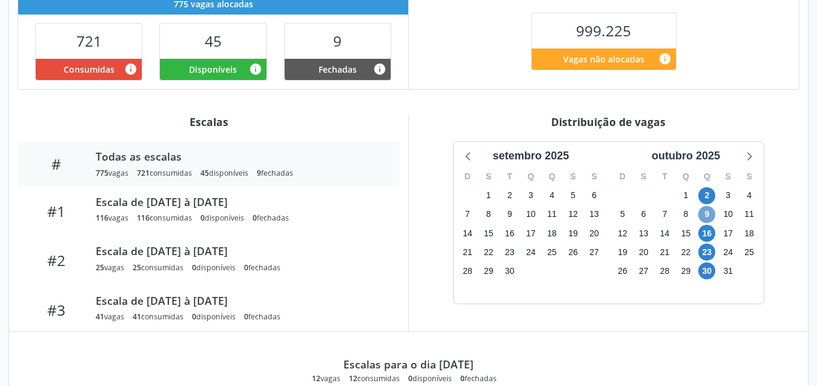
click at [707, 214] on span "9" at bounding box center [706, 214] width 17 height 17
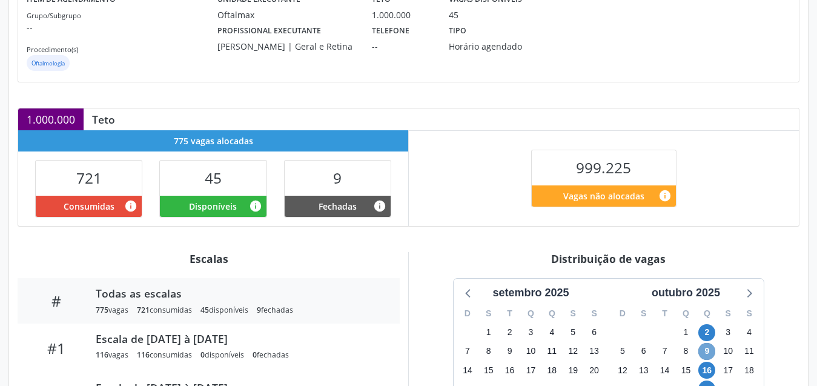
scroll to position [348, 0]
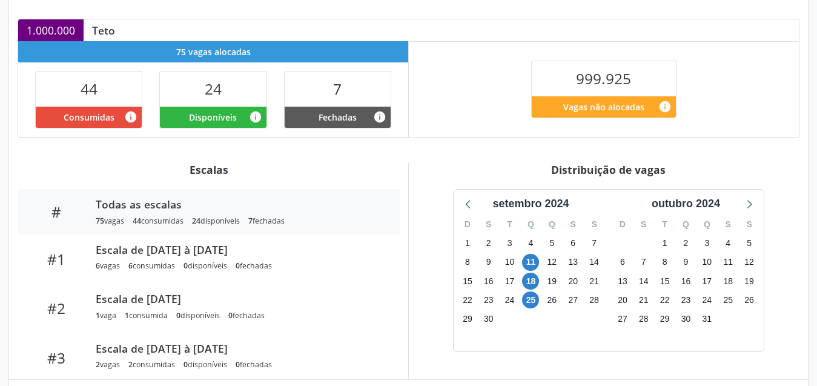
scroll to position [255, 0]
click at [667, 204] on div "outubro 2024" at bounding box center [686, 204] width 78 height 16
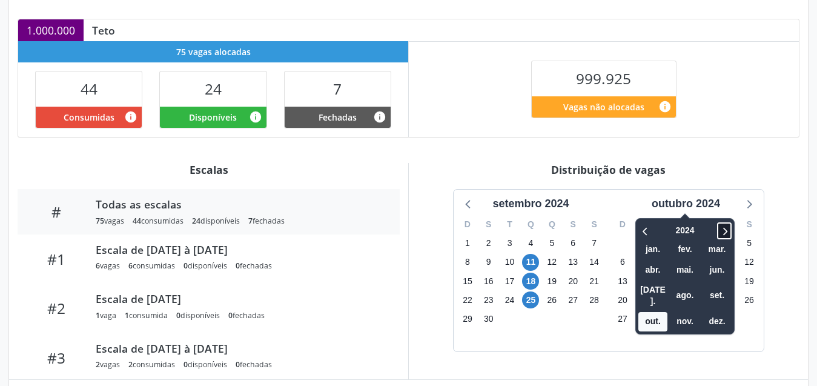
click at [722, 231] on icon at bounding box center [724, 230] width 12 height 15
click at [688, 295] on span "ago." at bounding box center [684, 295] width 29 height 19
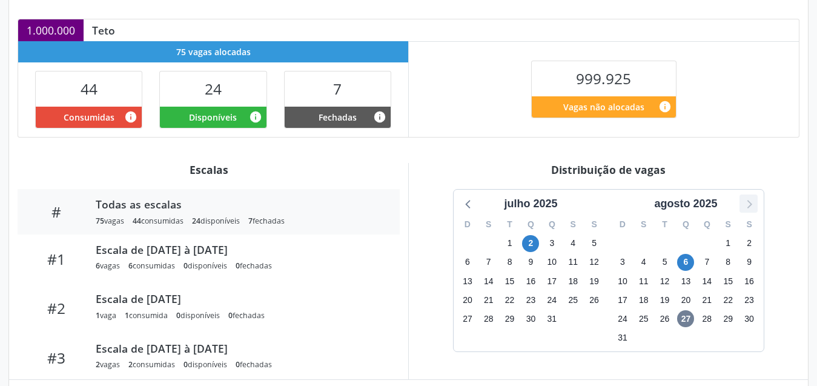
click at [754, 194] on div at bounding box center [748, 203] width 18 height 18
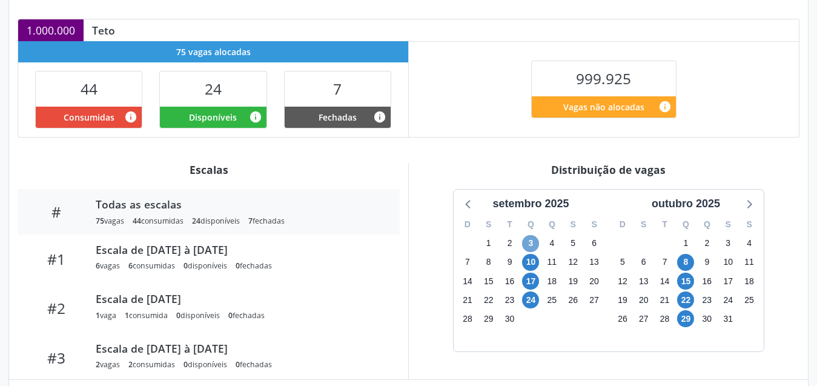
click at [529, 238] on span "3" at bounding box center [530, 243] width 17 height 17
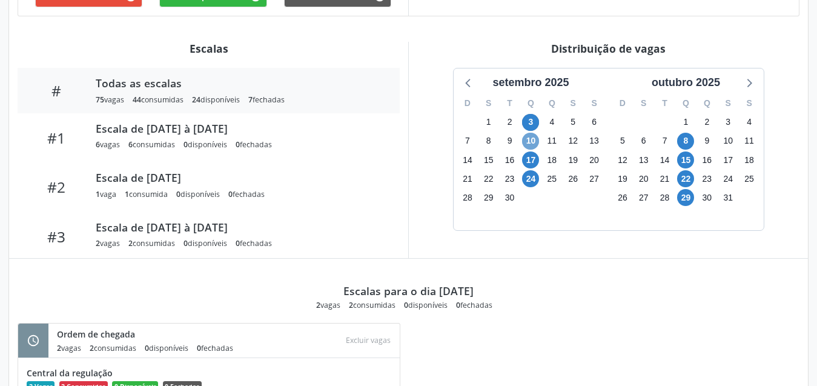
click at [528, 142] on span "10" at bounding box center [530, 141] width 17 height 17
click at [530, 158] on span "17" at bounding box center [530, 159] width 17 height 17
click at [529, 179] on span "24" at bounding box center [530, 178] width 17 height 17
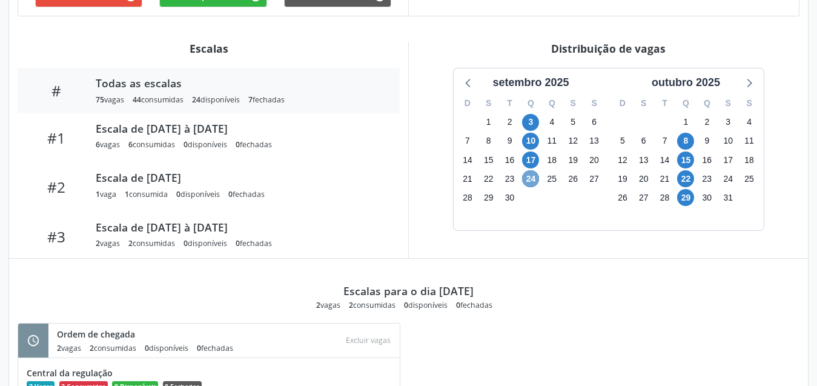
click at [529, 179] on span "24" at bounding box center [530, 178] width 17 height 17
